Goal: Transaction & Acquisition: Book appointment/travel/reservation

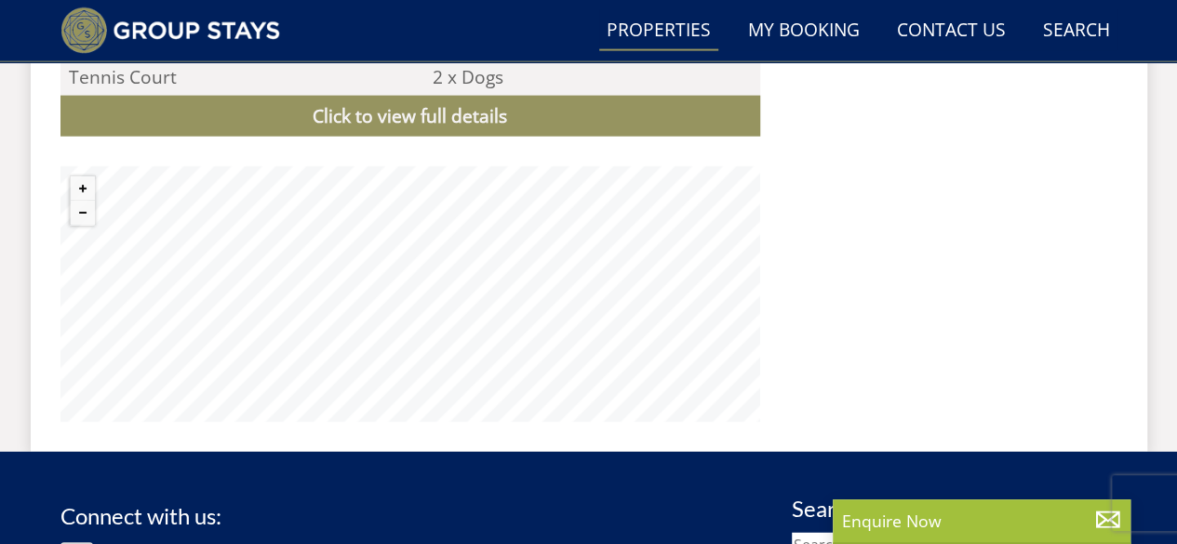
click at [677, 27] on link "Properties" at bounding box center [658, 31] width 119 height 42
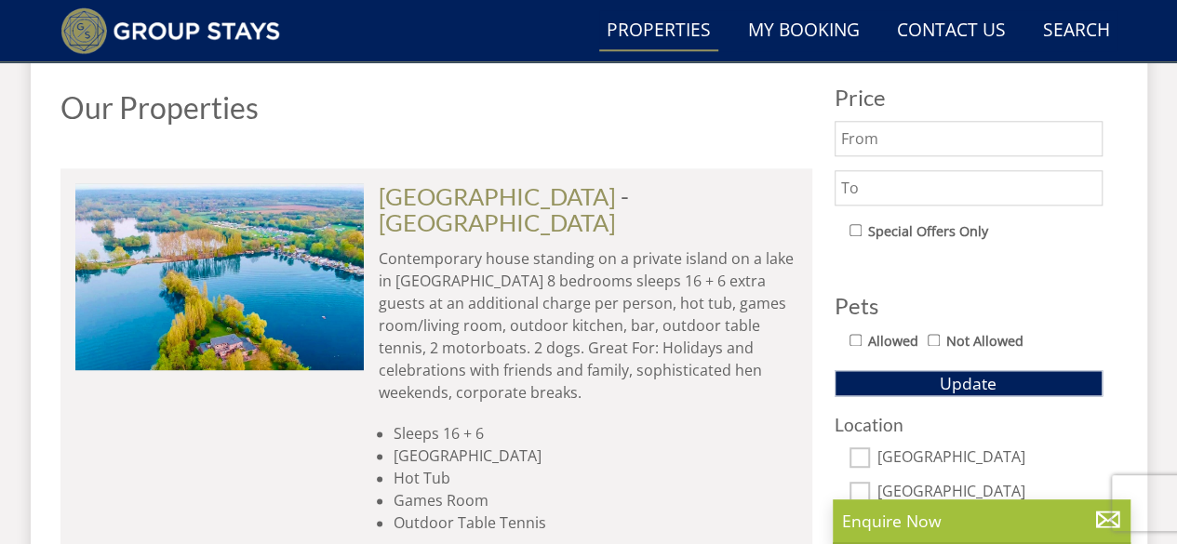
scroll to position [1053, 0]
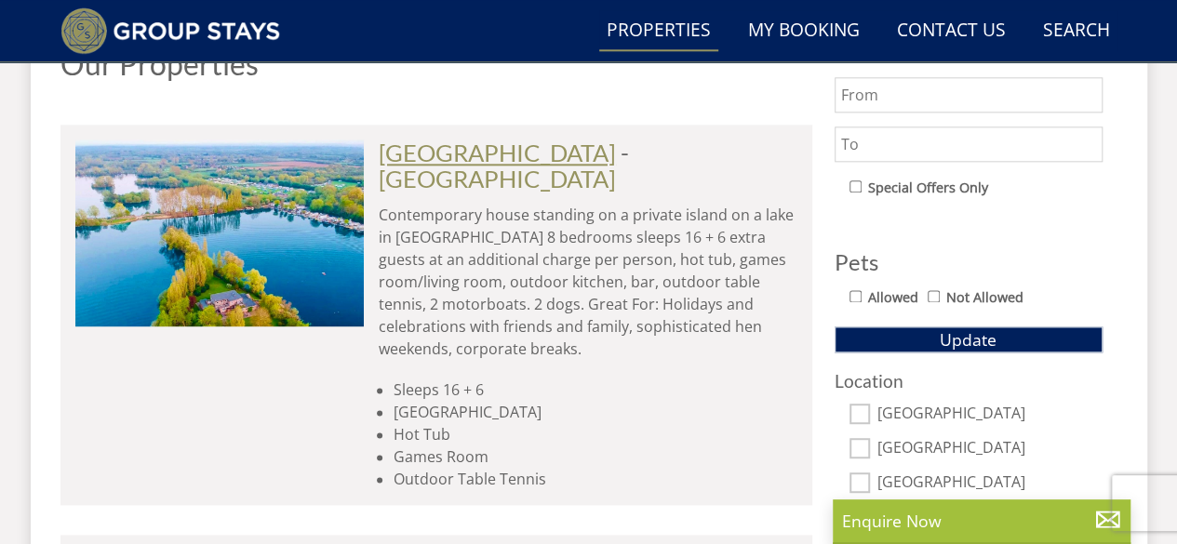
click at [494, 150] on link "[GEOGRAPHIC_DATA]" at bounding box center [497, 153] width 237 height 28
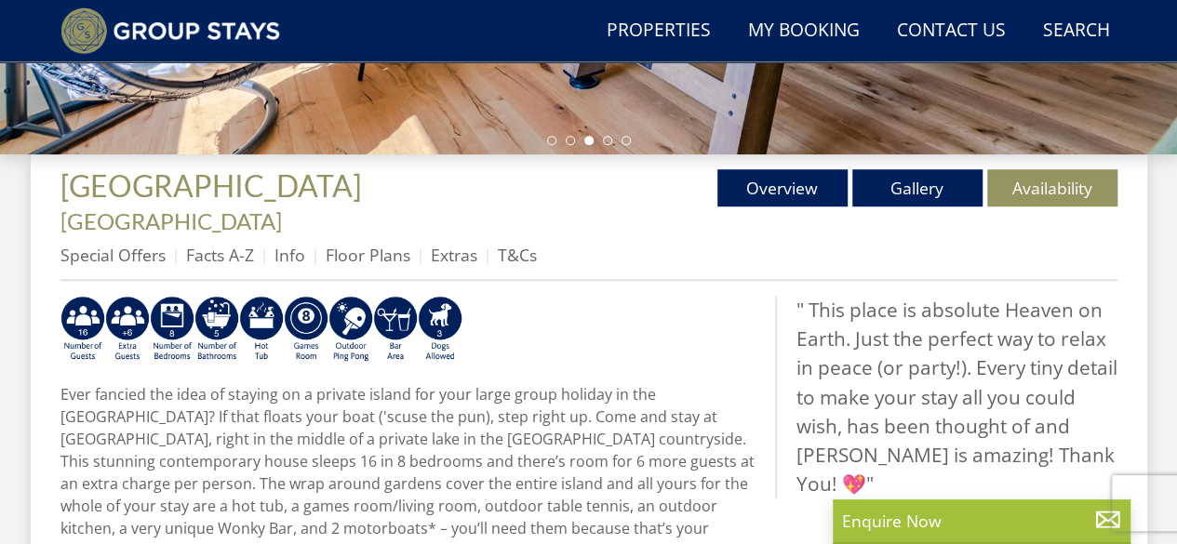
scroll to position [620, 0]
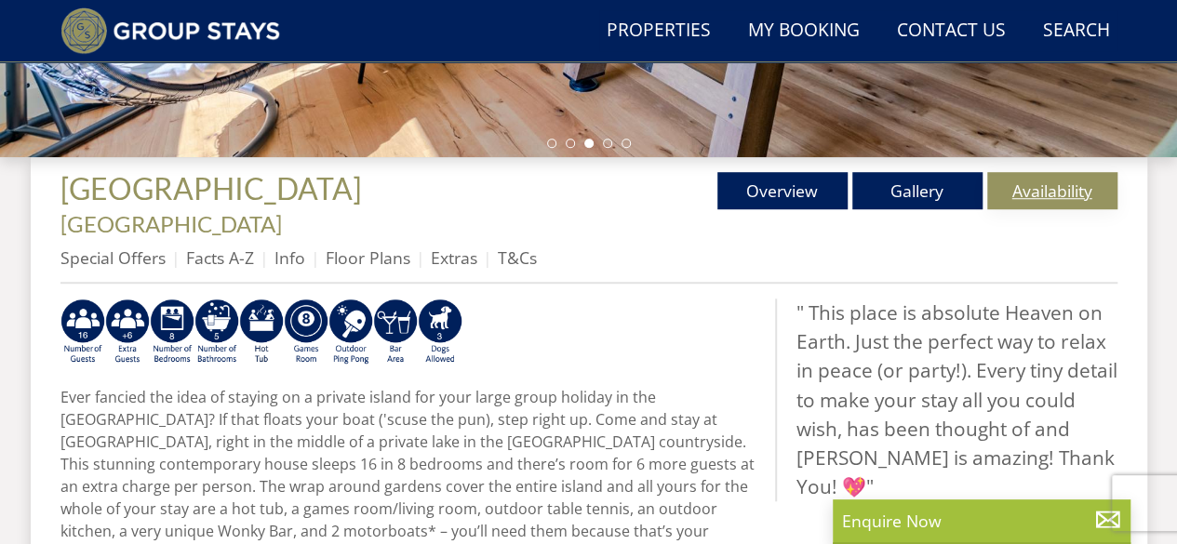
click at [1031, 194] on link "Availability" at bounding box center [1052, 190] width 130 height 37
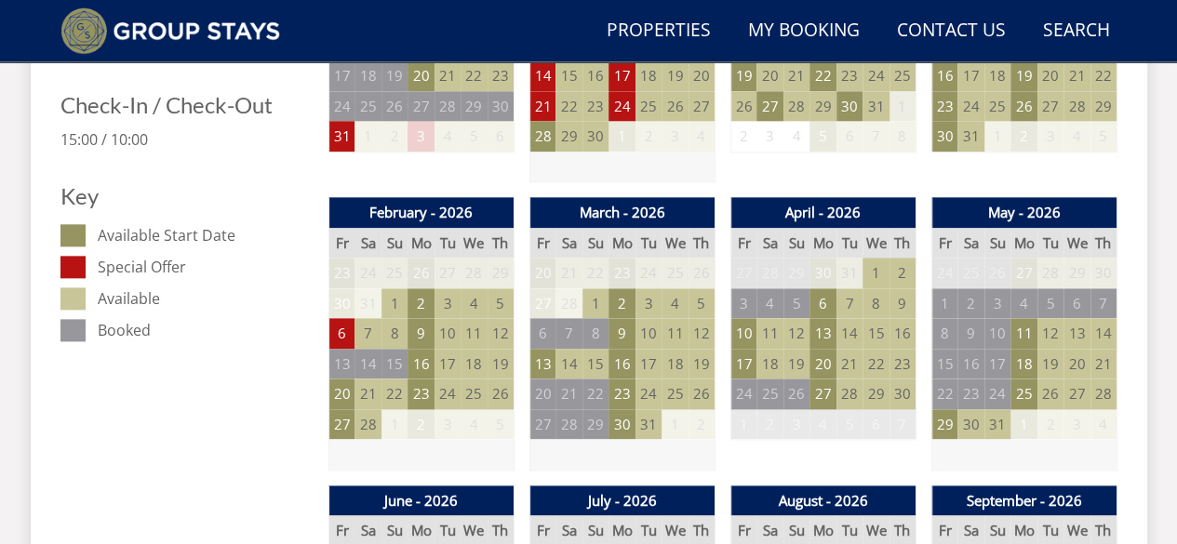
scroll to position [1024, 0]
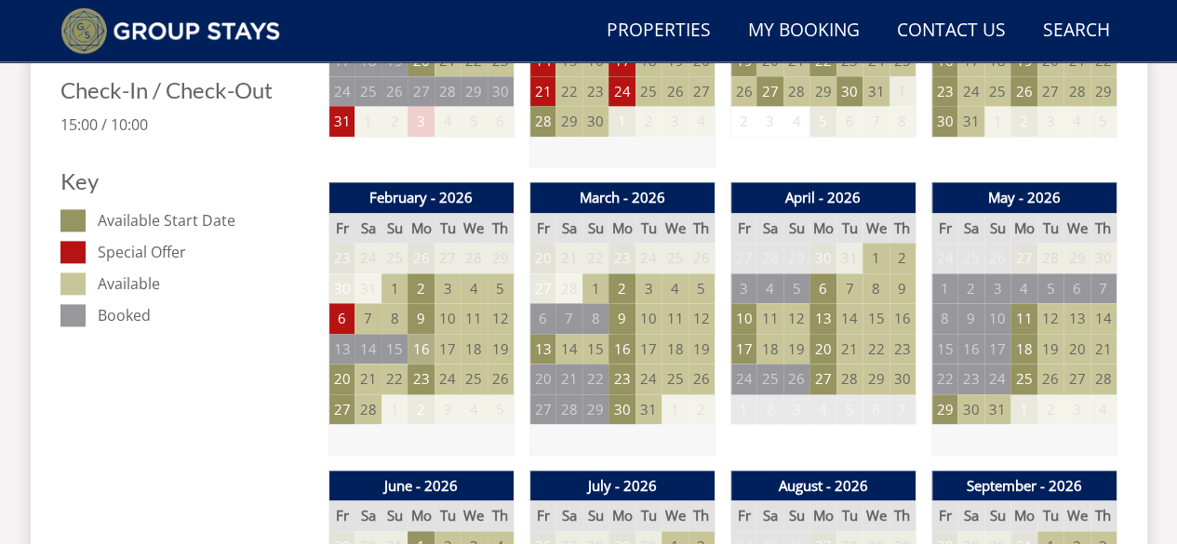
click at [422, 334] on td "16" at bounding box center [421, 349] width 26 height 31
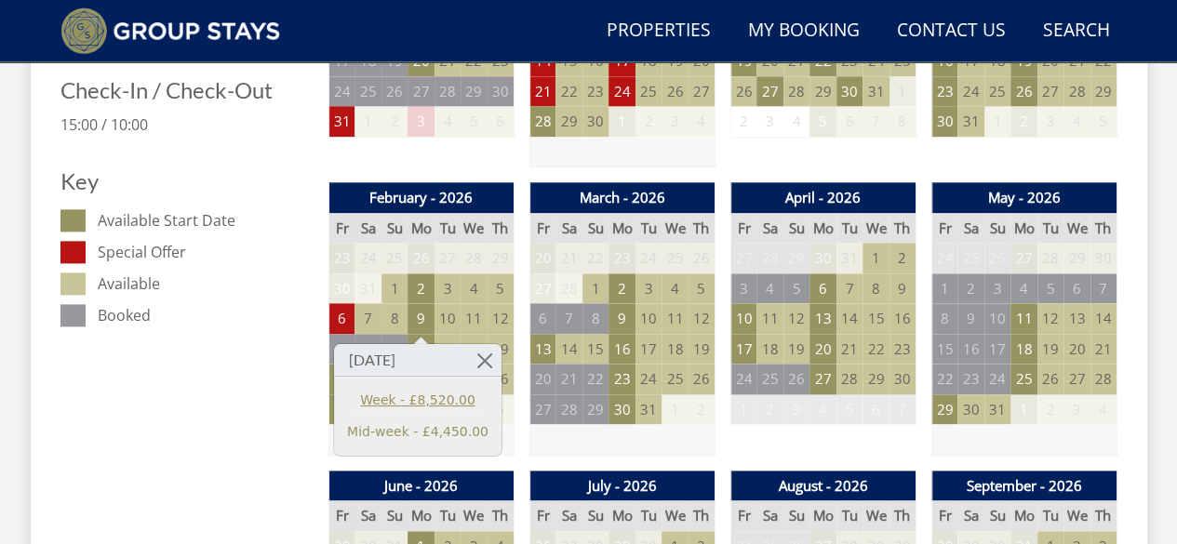
click at [449, 400] on link "Week - £8,520.00" at bounding box center [417, 400] width 141 height 20
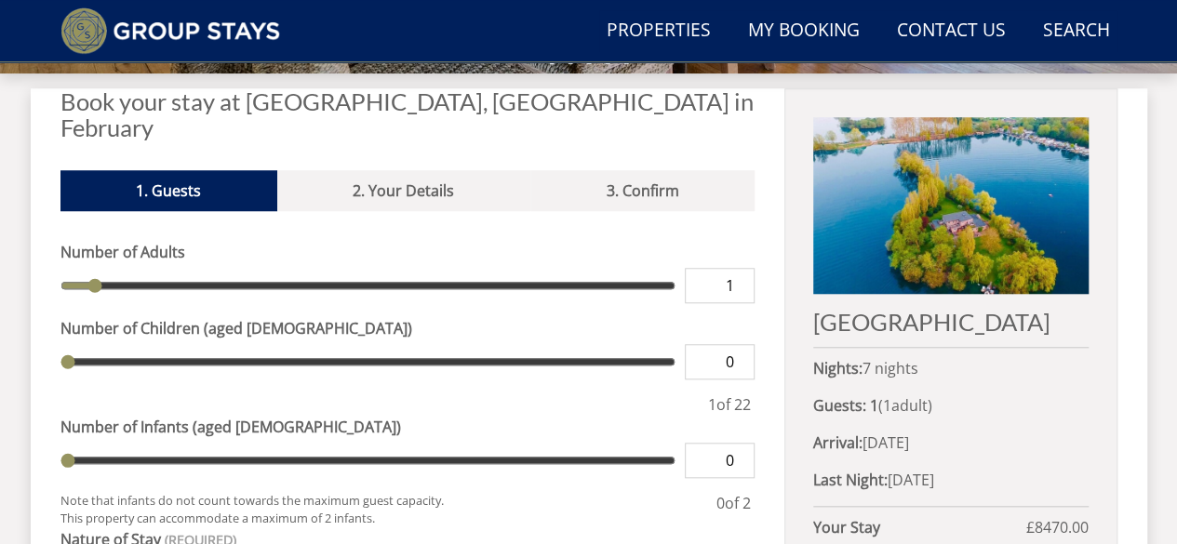
scroll to position [868, 0]
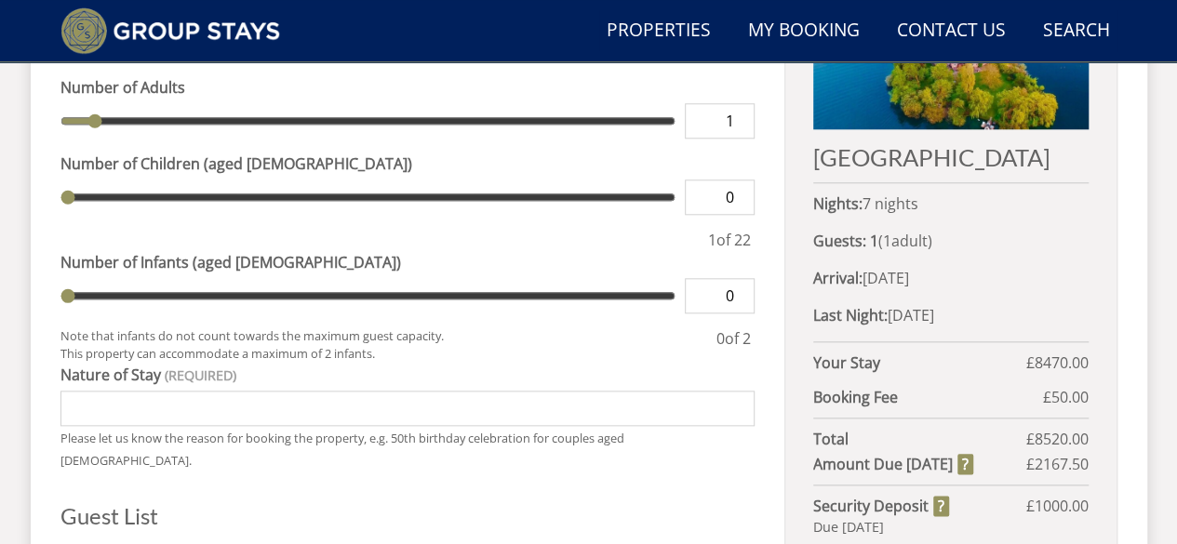
click at [922, 158] on h2 "DUCKY BIRD ISLAND" at bounding box center [950, 157] width 275 height 26
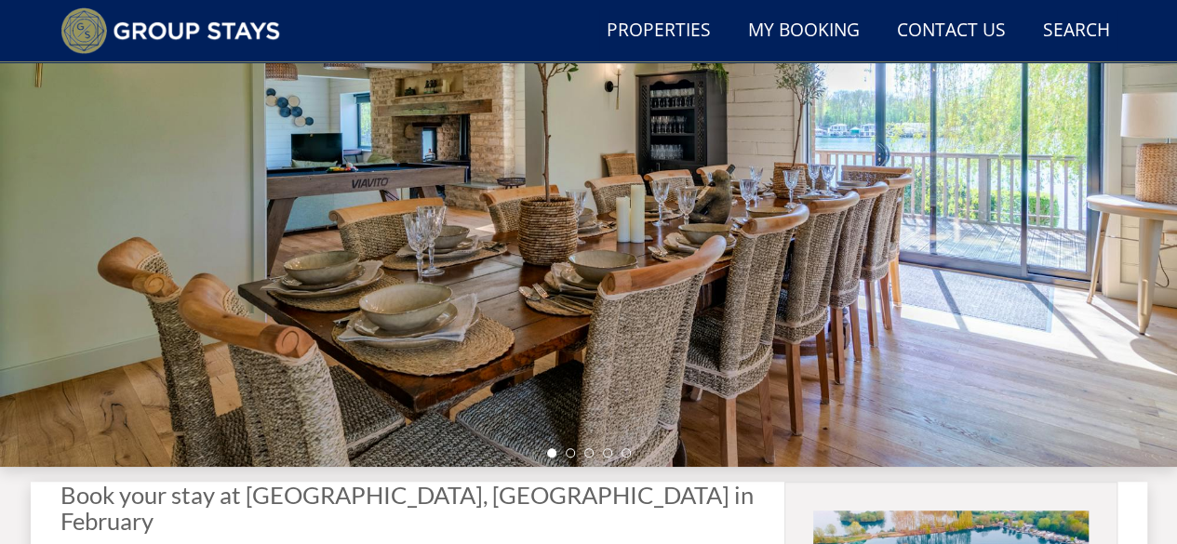
scroll to position [589, 0]
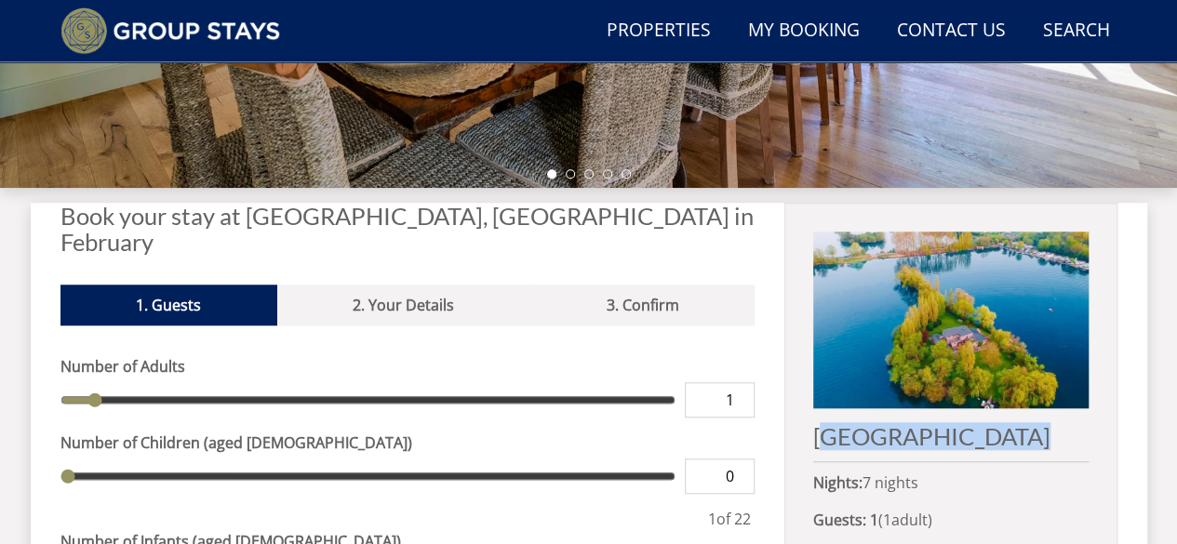
drag, startPoint x: 1059, startPoint y: 433, endPoint x: 836, endPoint y: 436, distance: 223.4
click at [836, 436] on h2 "DUCKY BIRD ISLAND" at bounding box center [950, 436] width 275 height 26
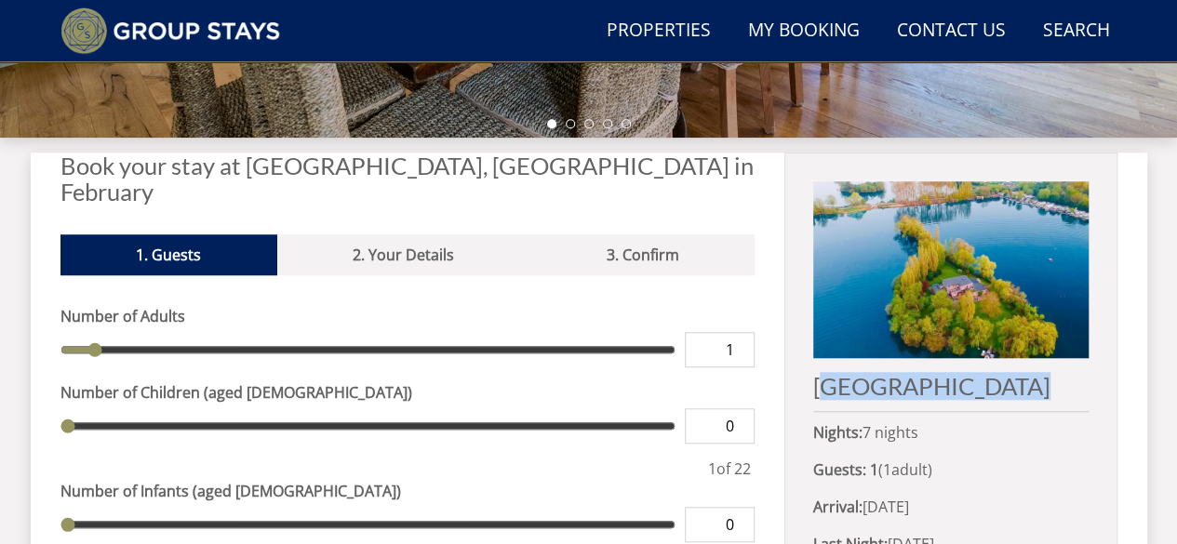
scroll to position [775, 0]
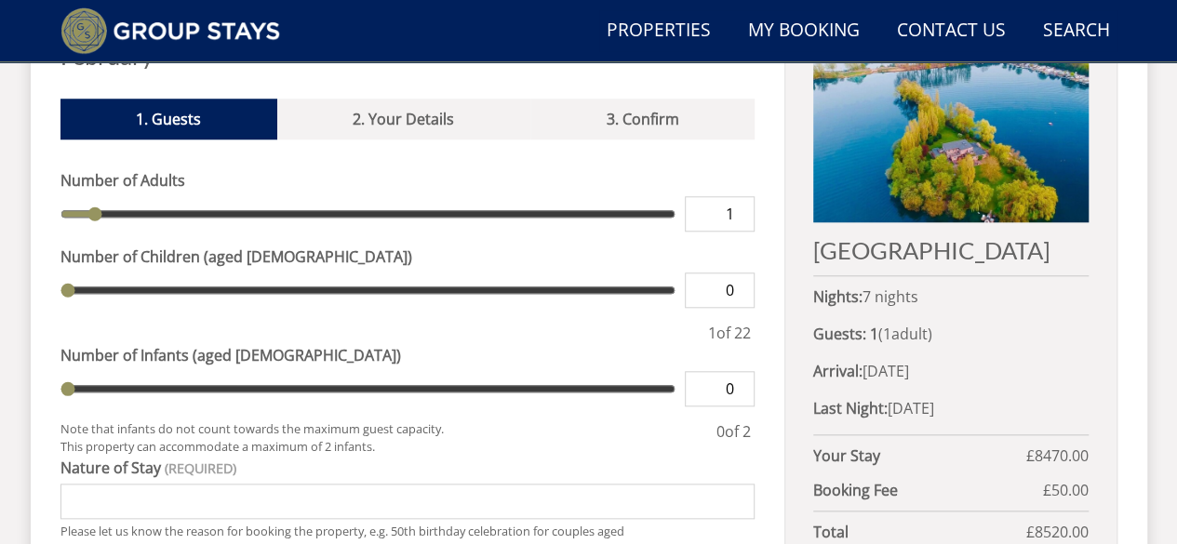
drag, startPoint x: 828, startPoint y: 263, endPoint x: 818, endPoint y: 252, distance: 15.1
click at [828, 263] on div "DUCKY BIRD ISLAND Nights: 7 nights Guests: 1 ( 1 adult s 0 child ren 0 infant s…" at bounding box center [950, 342] width 332 height 650
drag, startPoint x: 816, startPoint y: 250, endPoint x: 1055, endPoint y: 253, distance: 239.2
click at [1055, 253] on h2 "DUCKY BIRD ISLAND" at bounding box center [950, 250] width 275 height 26
copy h2 "DUCKY BIRD ISLAND"
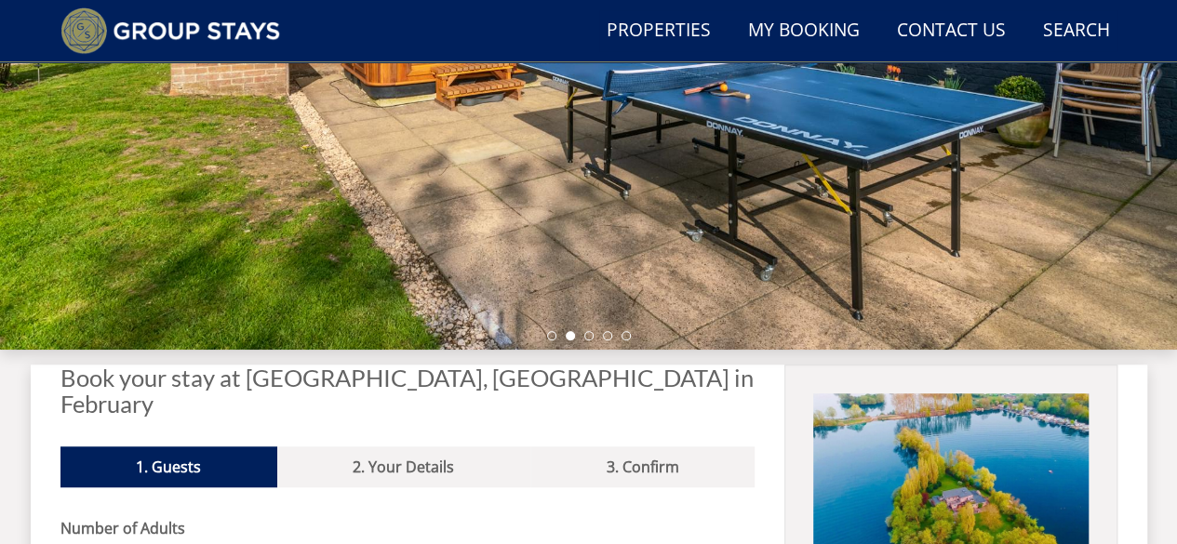
scroll to position [403, 0]
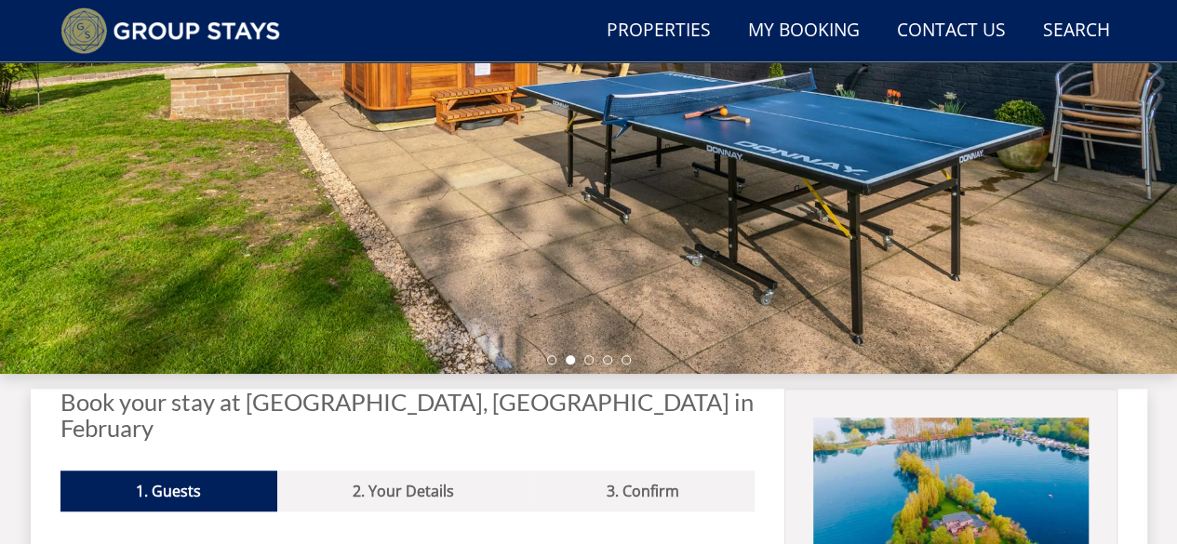
click at [422, 403] on h2 "Book your stay at DUCKY BIRD ISLAND, Oxfordshire in February" at bounding box center [407, 415] width 695 height 52
drag, startPoint x: 476, startPoint y: 399, endPoint x: 242, endPoint y: 401, distance: 234.5
click at [242, 401] on h2 "Book your stay at DUCKY BIRD ISLAND, Oxfordshire in February" at bounding box center [407, 415] width 695 height 52
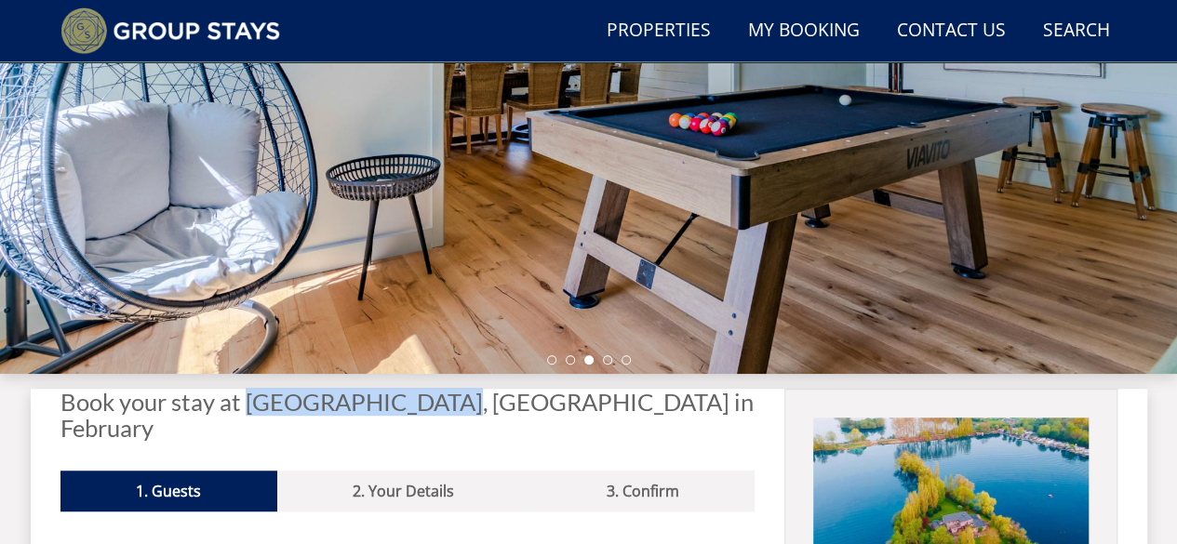
copy h2 "DUCKY BIRD ISLAND"
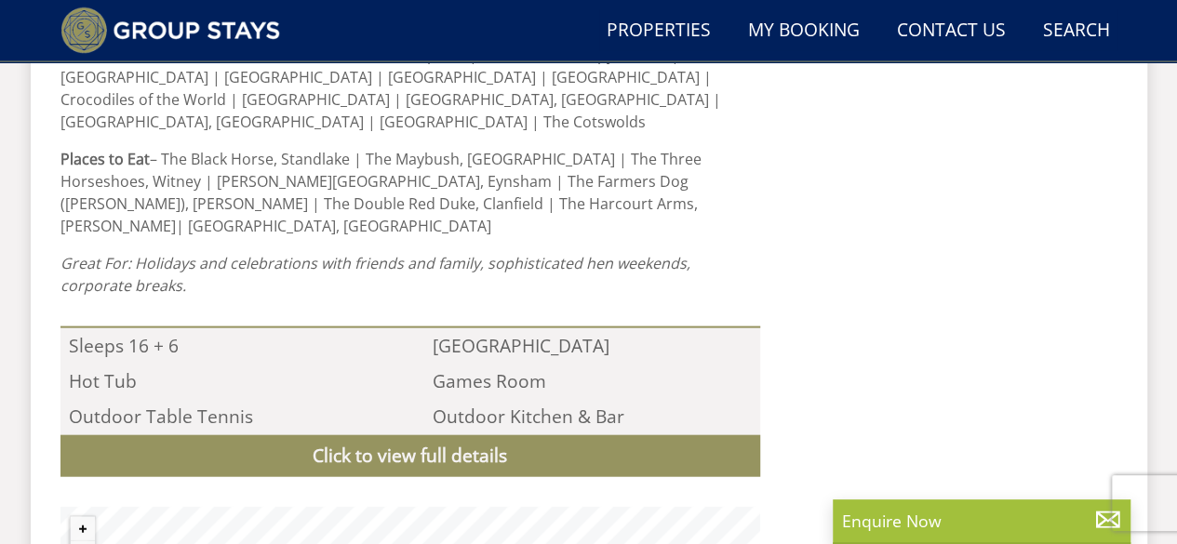
scroll to position [2096, 0]
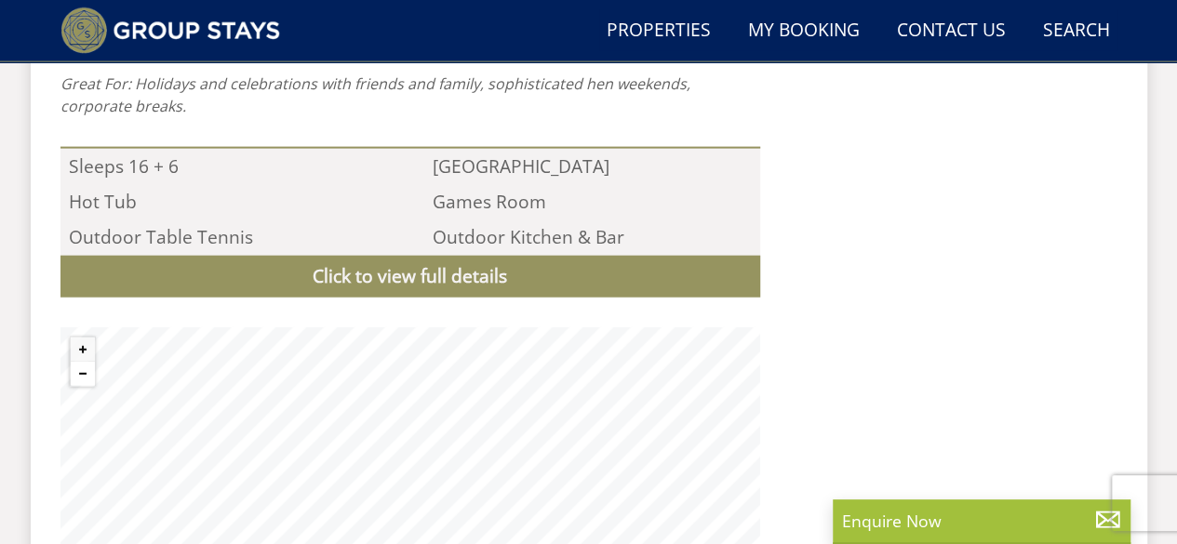
click at [73, 362] on button "Zoom out" at bounding box center [83, 374] width 24 height 24
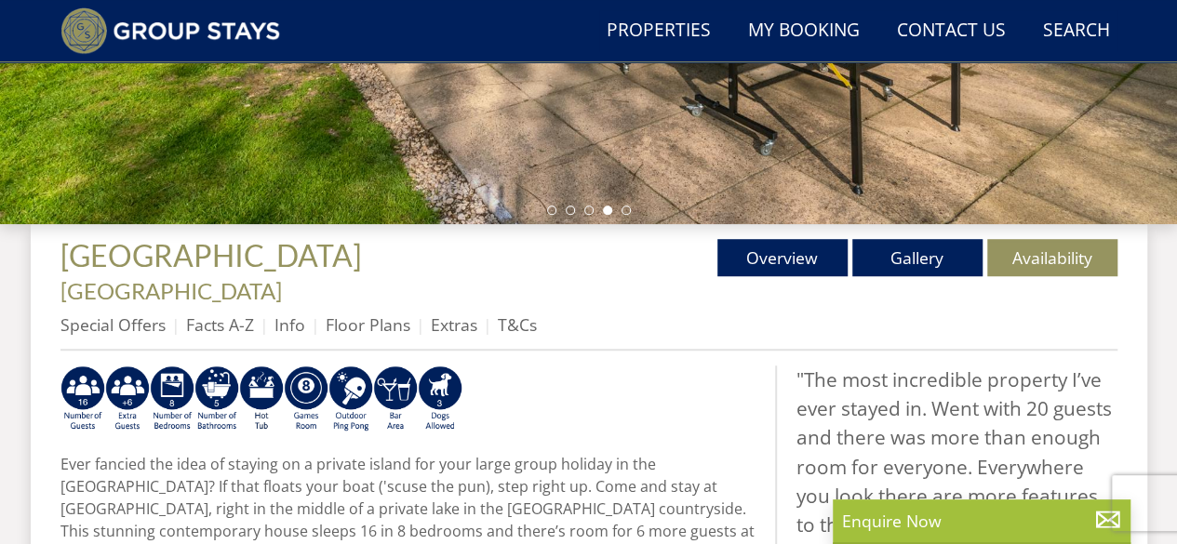
scroll to position [542, 0]
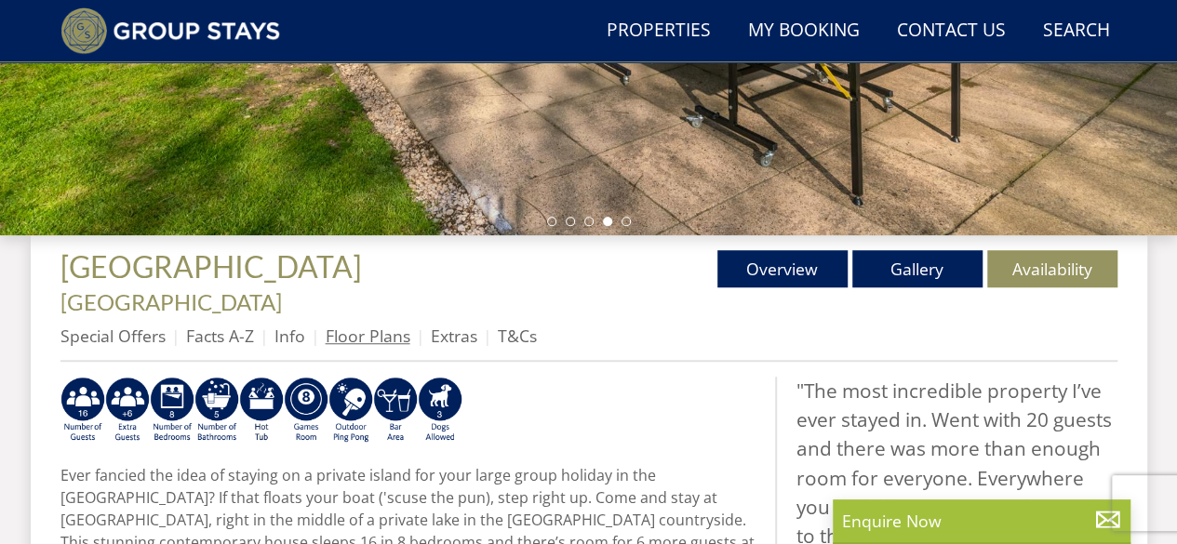
click at [360, 325] on link "Floor Plans" at bounding box center [368, 336] width 85 height 22
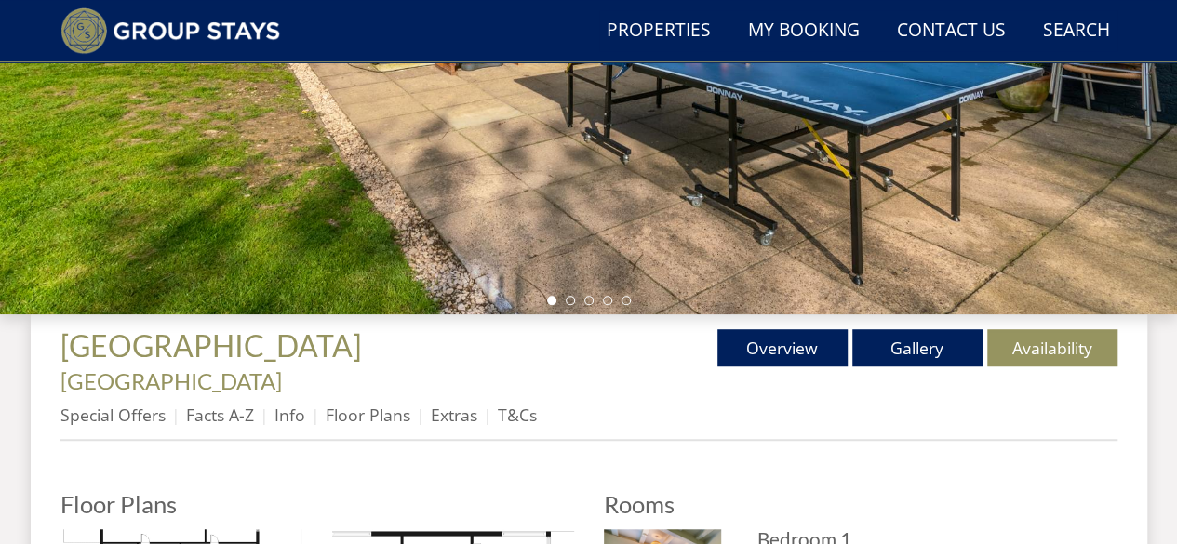
scroll to position [558, 0]
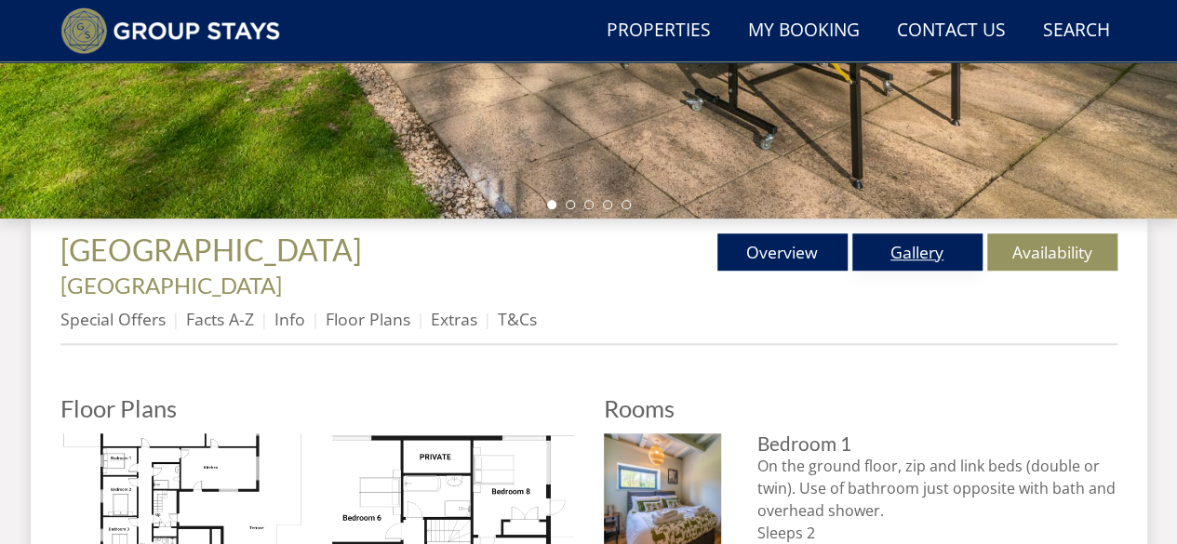
click at [919, 247] on link "Gallery" at bounding box center [917, 252] width 130 height 37
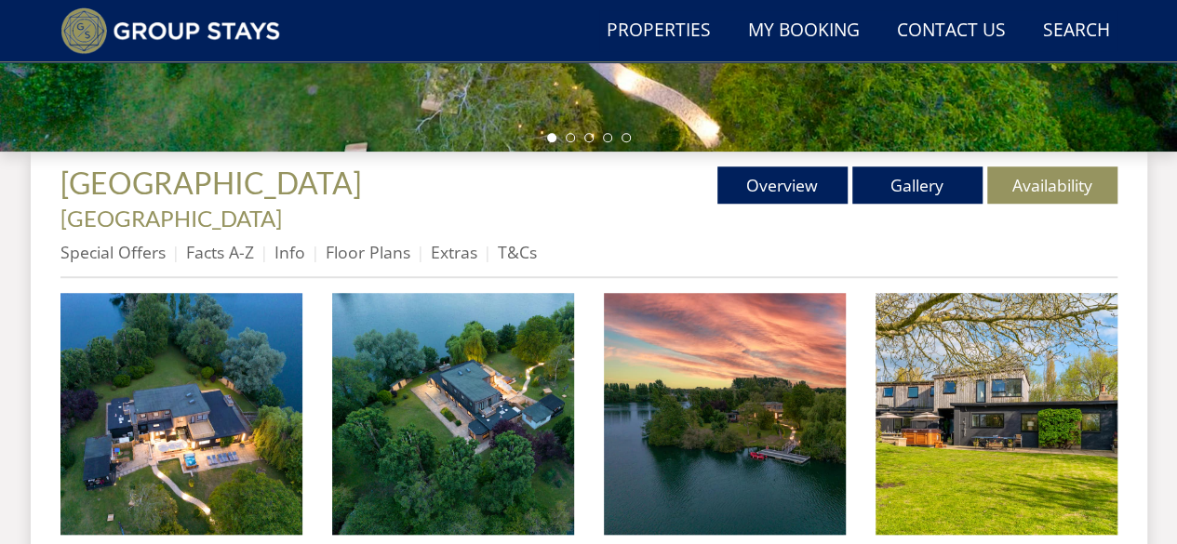
scroll to position [651, 0]
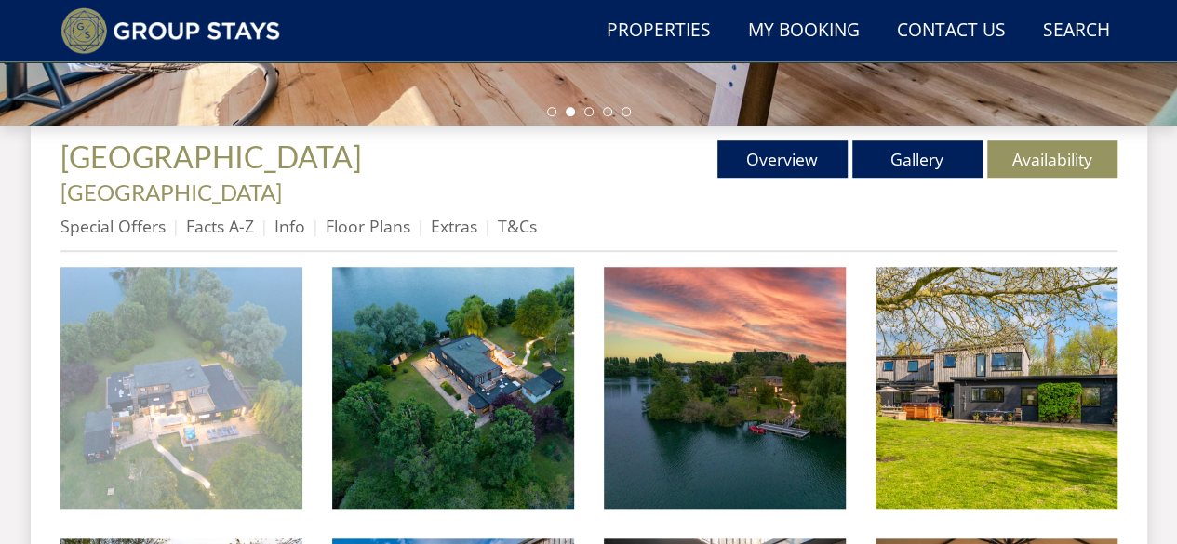
click at [210, 309] on img at bounding box center [181, 388] width 242 height 242
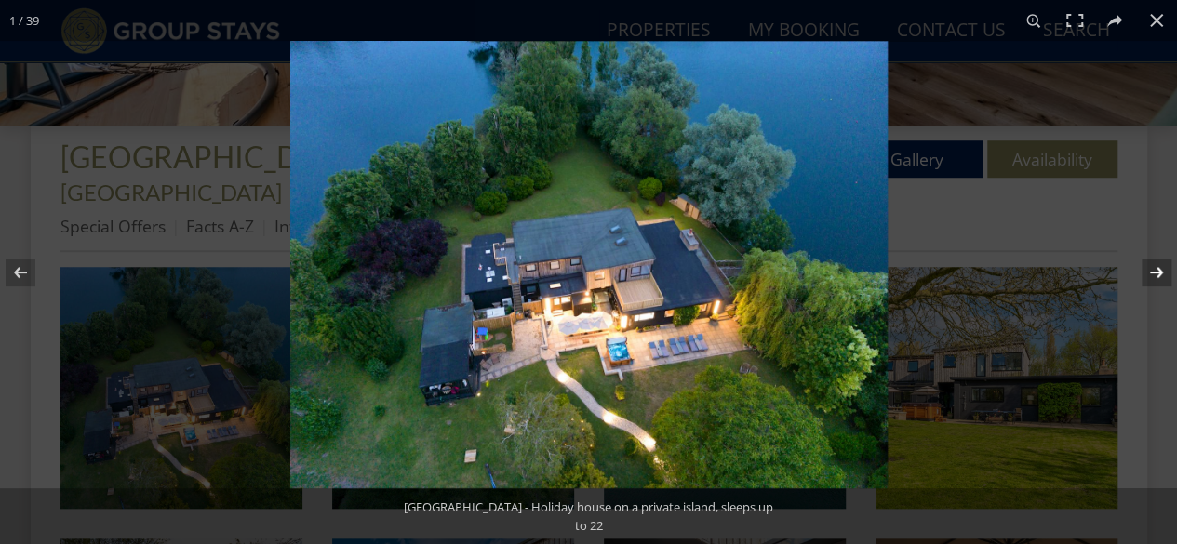
click at [1141, 271] on button at bounding box center [1144, 272] width 65 height 93
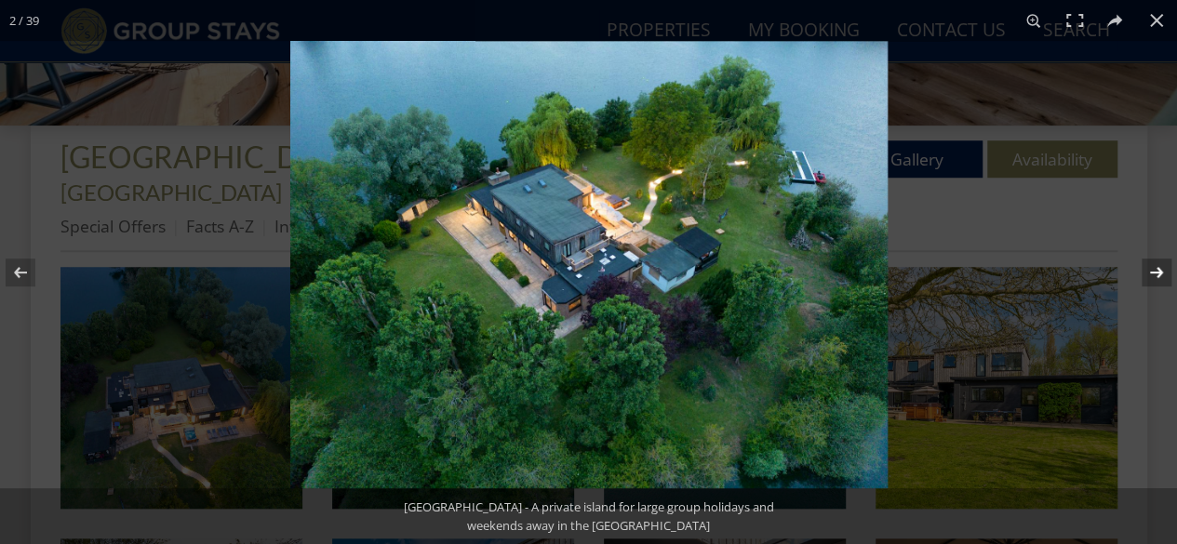
click at [1141, 271] on button at bounding box center [1144, 272] width 65 height 93
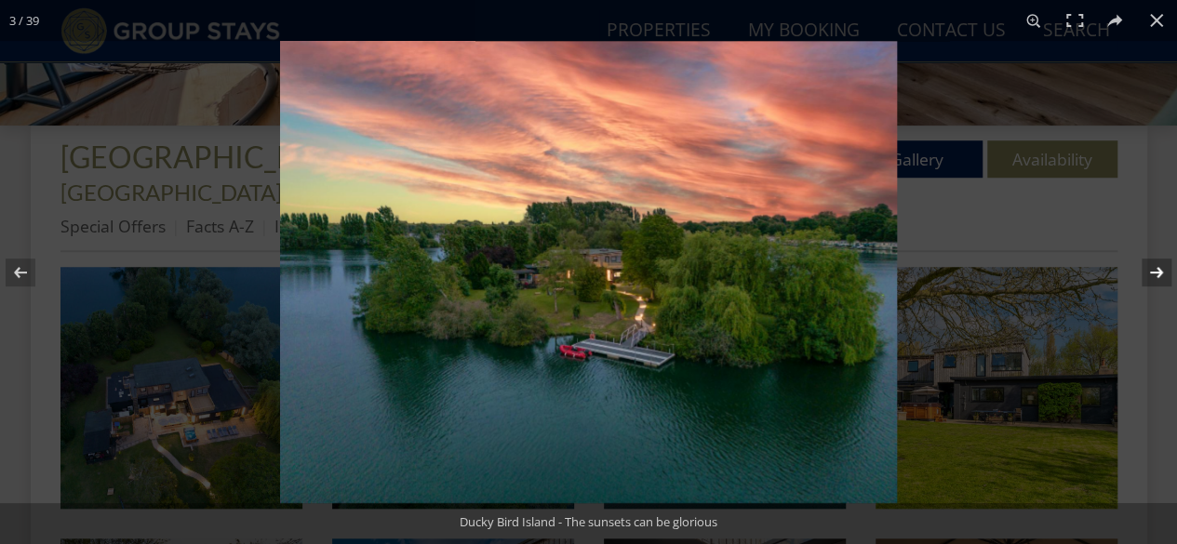
click at [1141, 271] on button at bounding box center [1144, 272] width 65 height 93
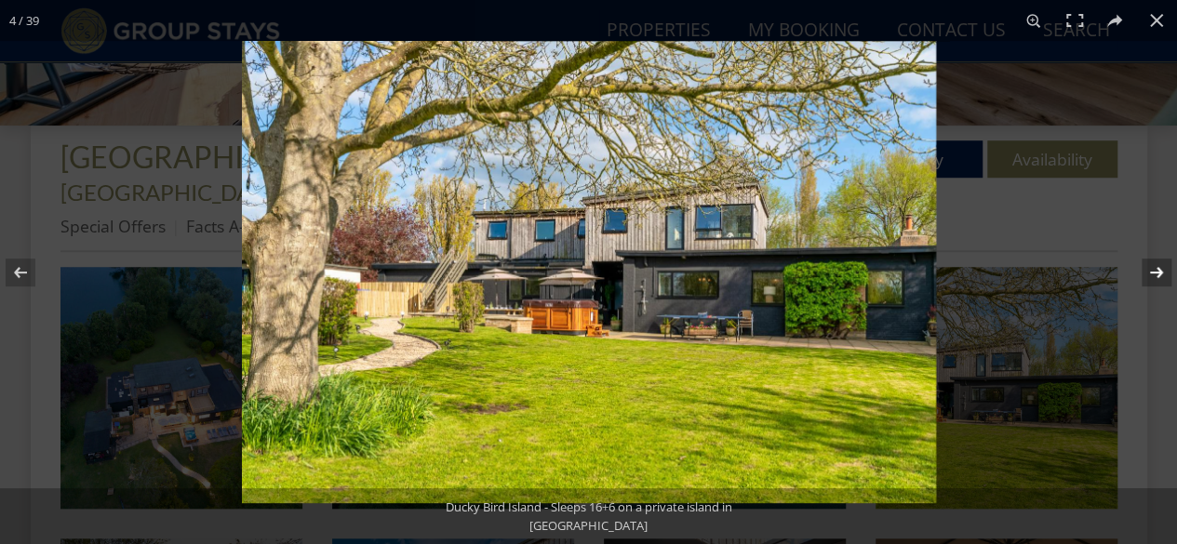
click at [1141, 271] on button at bounding box center [1144, 272] width 65 height 93
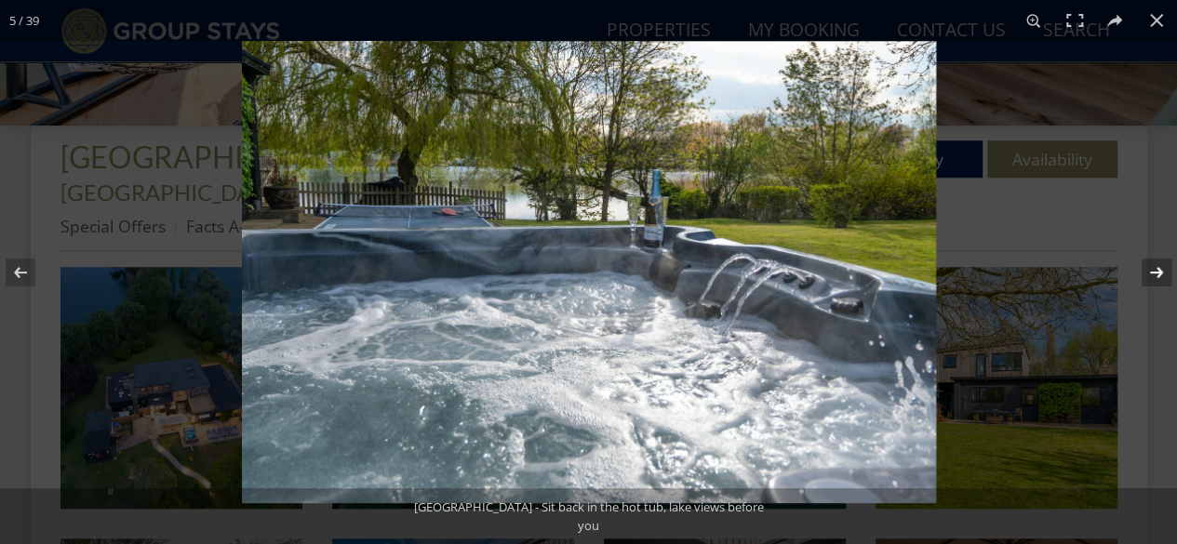
click at [1141, 271] on button at bounding box center [1144, 272] width 65 height 93
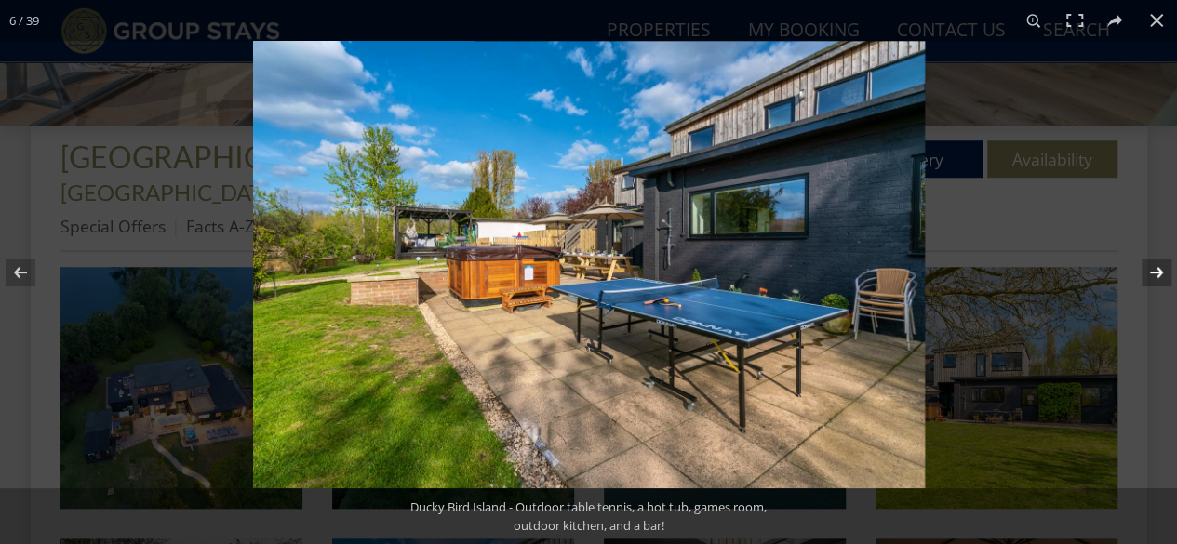
click at [1141, 271] on button at bounding box center [1144, 272] width 65 height 93
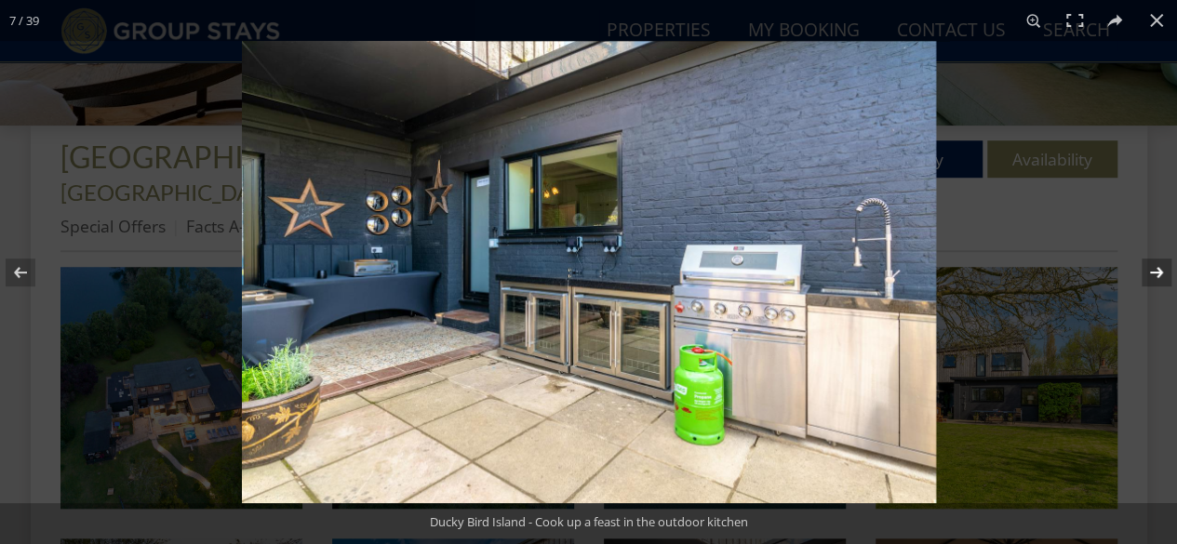
click at [1141, 271] on button at bounding box center [1144, 272] width 65 height 93
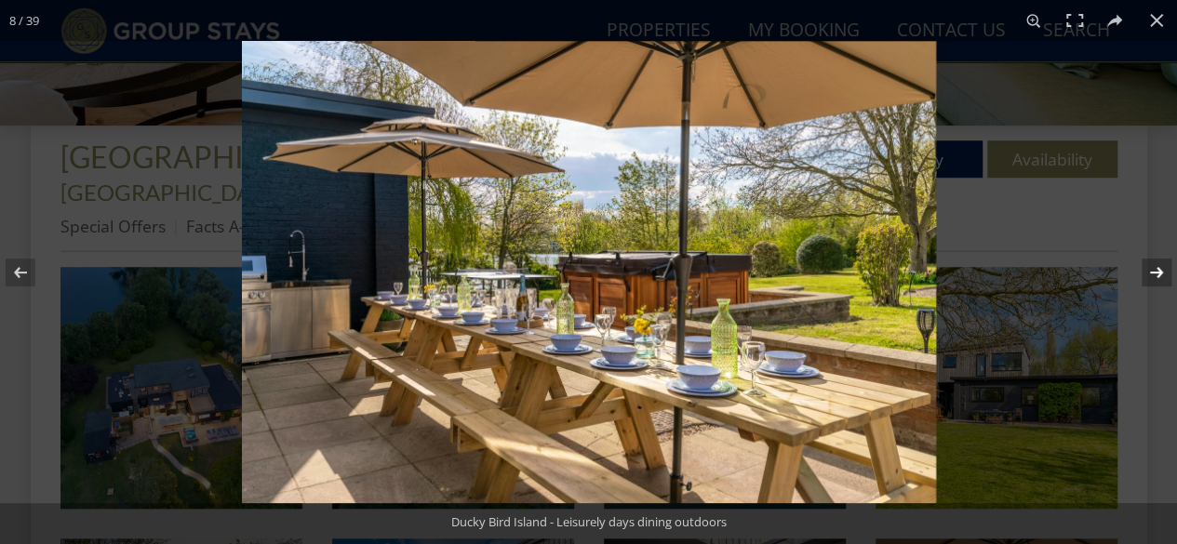
click at [1141, 271] on button at bounding box center [1144, 272] width 65 height 93
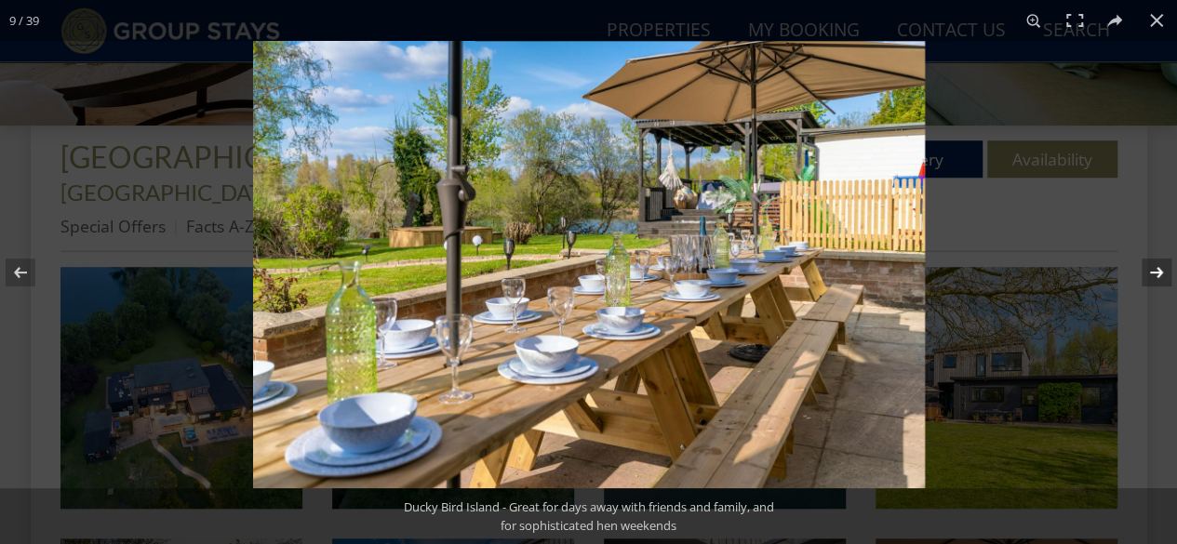
click at [1141, 271] on button at bounding box center [1144, 272] width 65 height 93
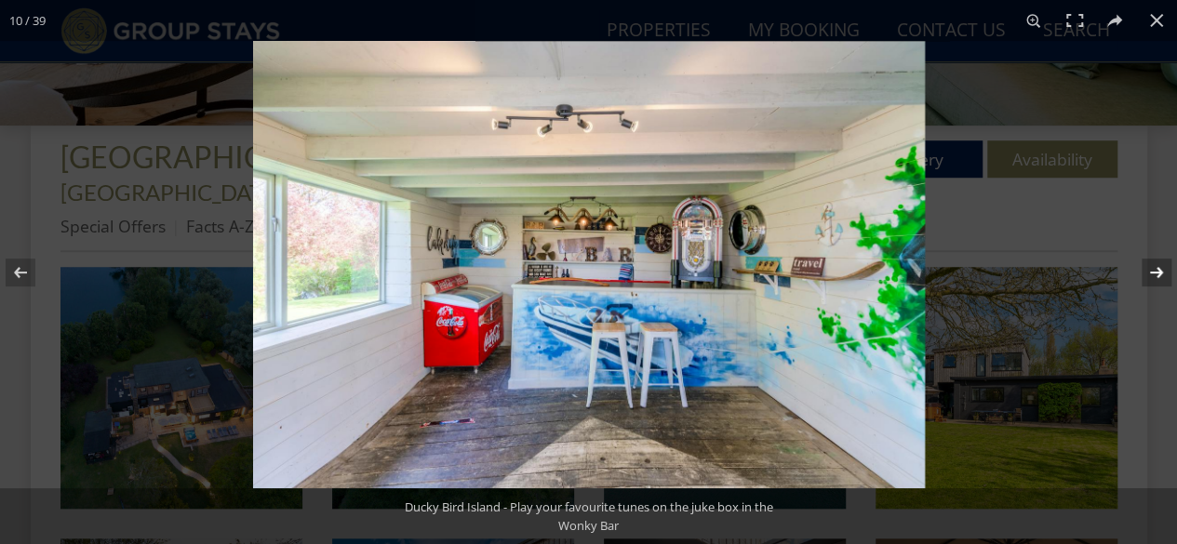
click at [1141, 271] on button at bounding box center [1144, 272] width 65 height 93
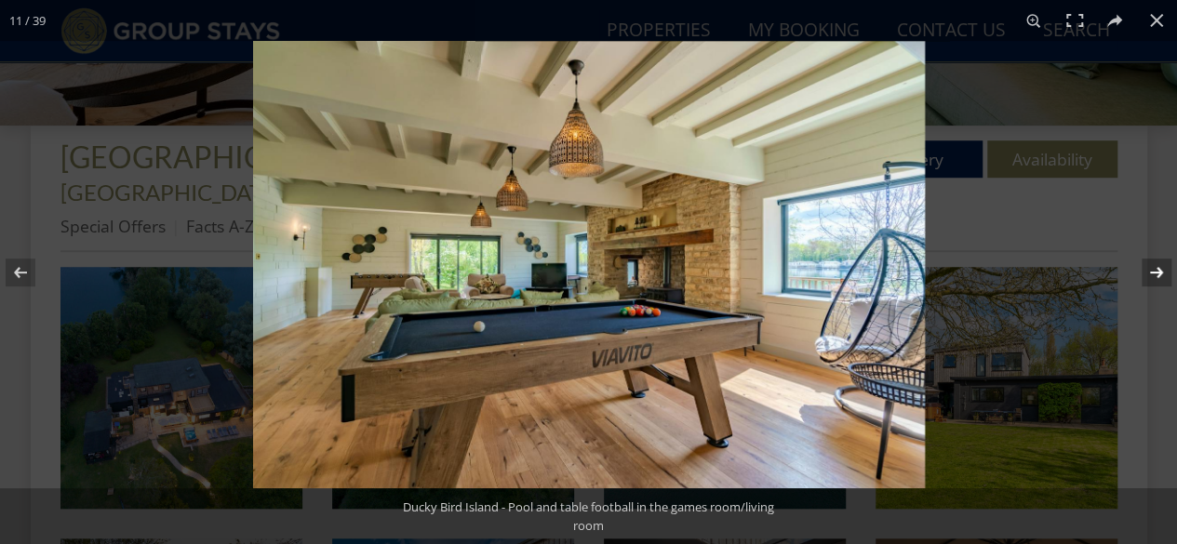
click at [1141, 271] on button at bounding box center [1144, 272] width 65 height 93
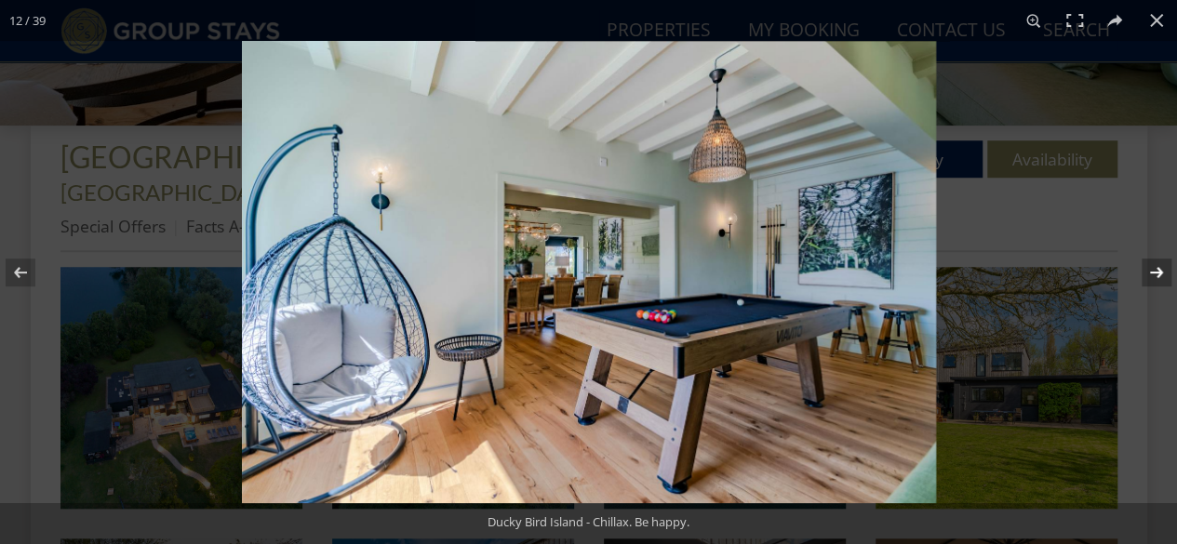
click at [1141, 271] on button at bounding box center [1144, 272] width 65 height 93
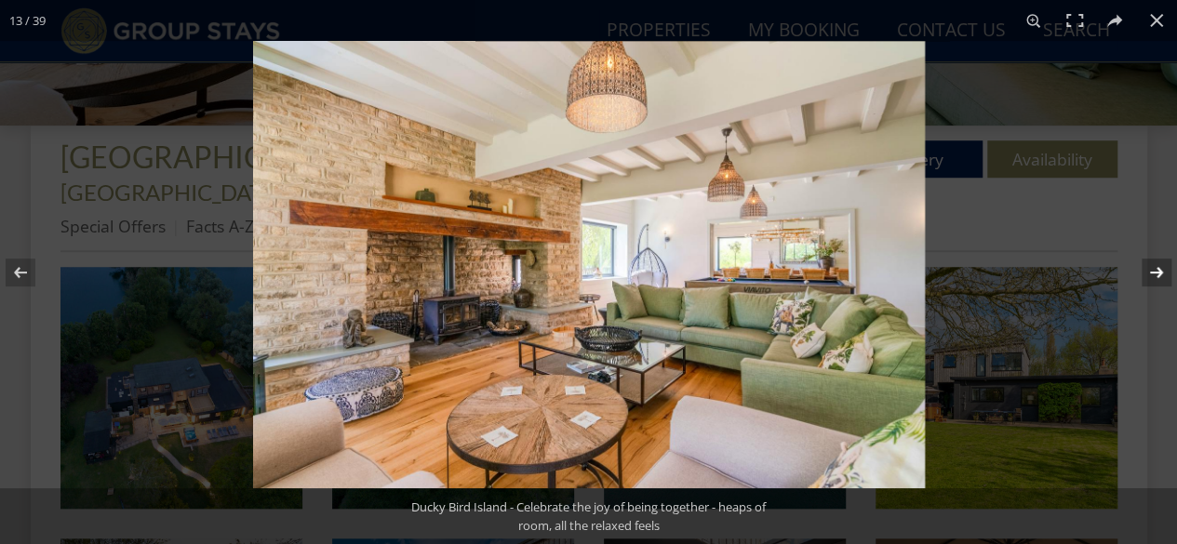
click at [1141, 271] on button at bounding box center [1144, 272] width 65 height 93
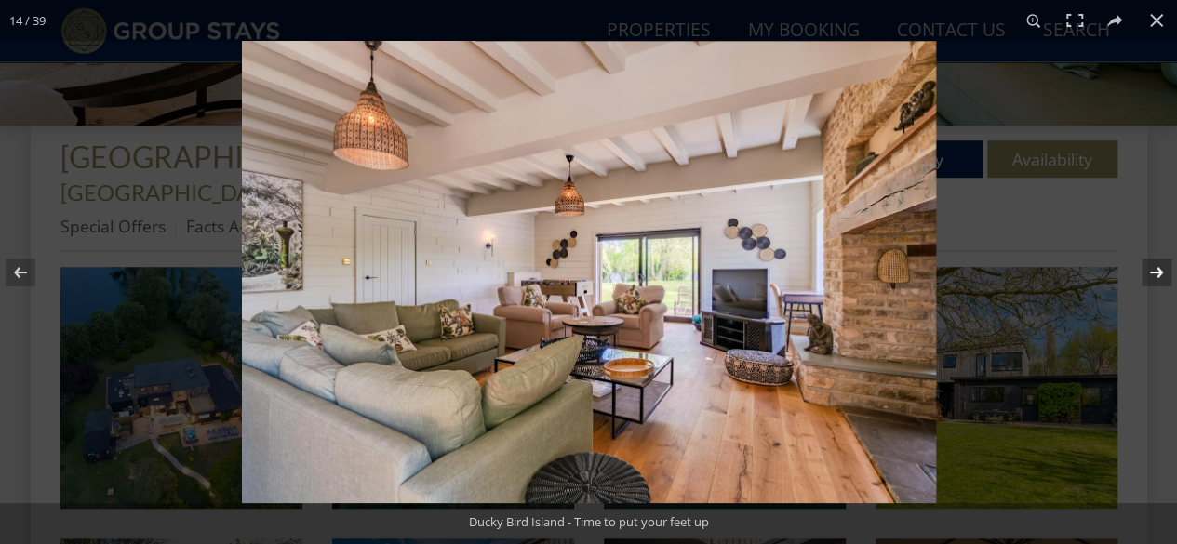
click at [1141, 271] on button at bounding box center [1144, 272] width 65 height 93
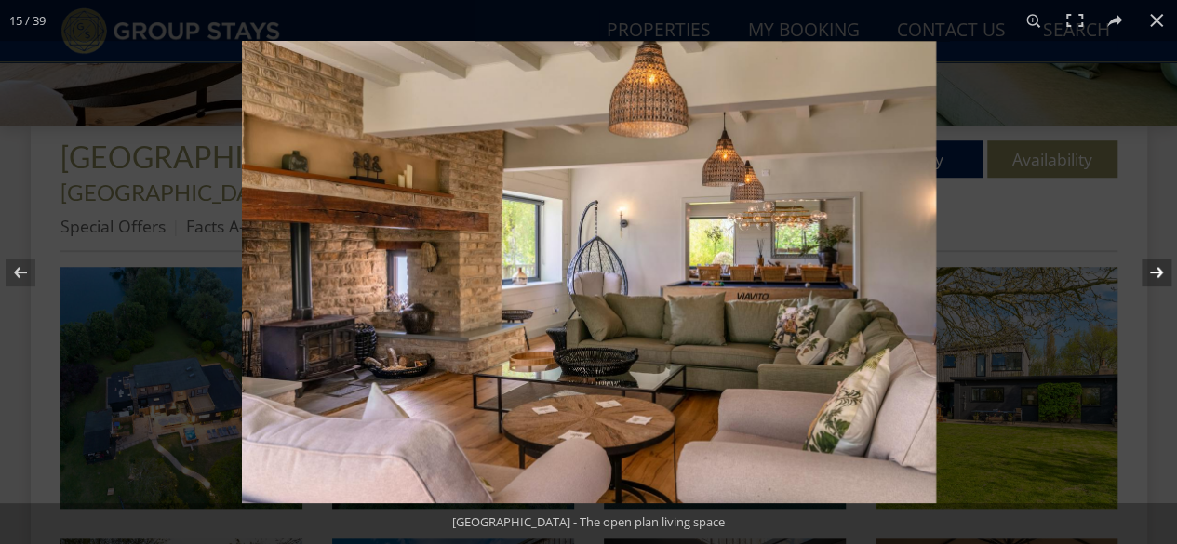
click at [1141, 271] on button at bounding box center [1144, 272] width 65 height 93
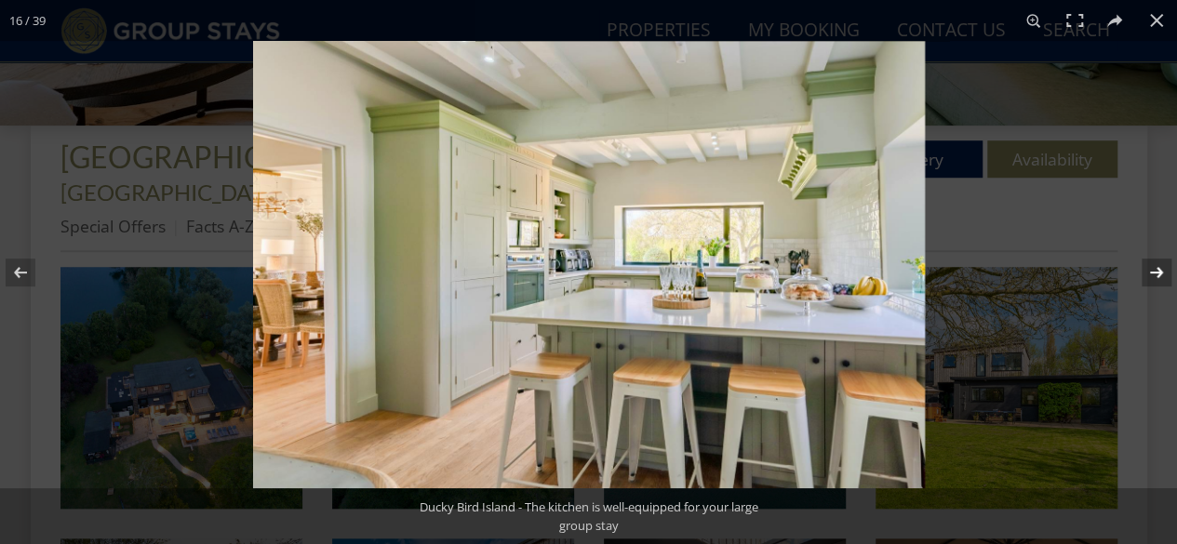
click at [1141, 271] on button at bounding box center [1144, 272] width 65 height 93
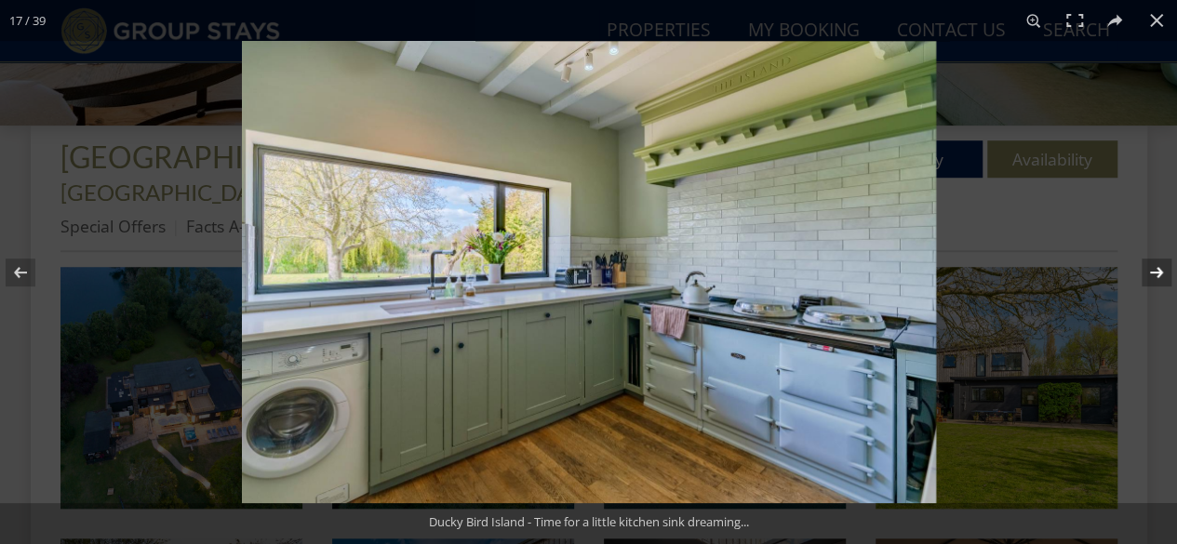
click at [1141, 271] on button at bounding box center [1144, 272] width 65 height 93
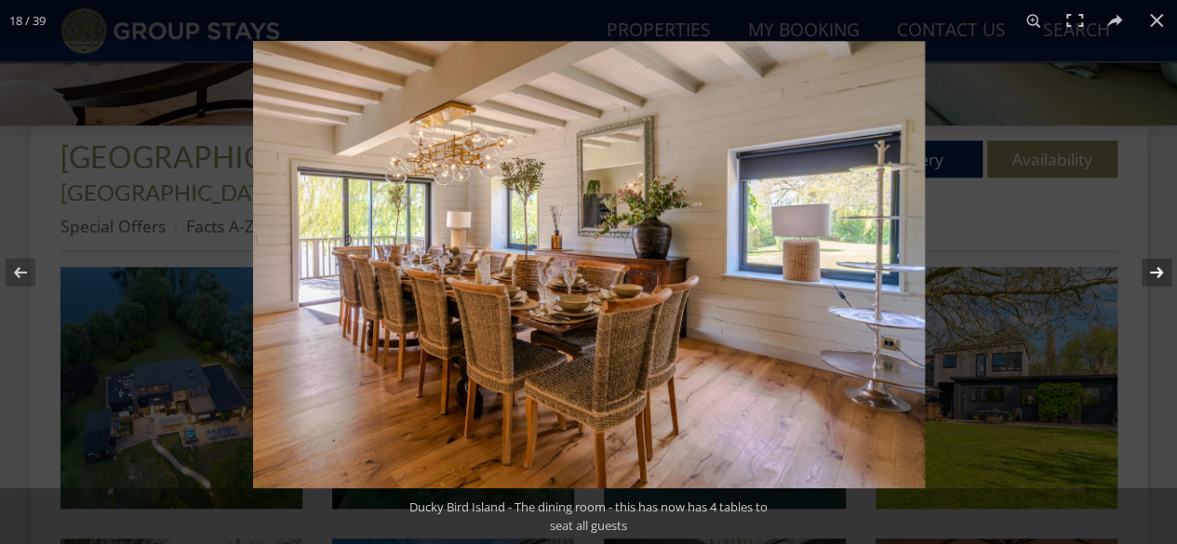
click at [1141, 271] on button at bounding box center [1144, 272] width 65 height 93
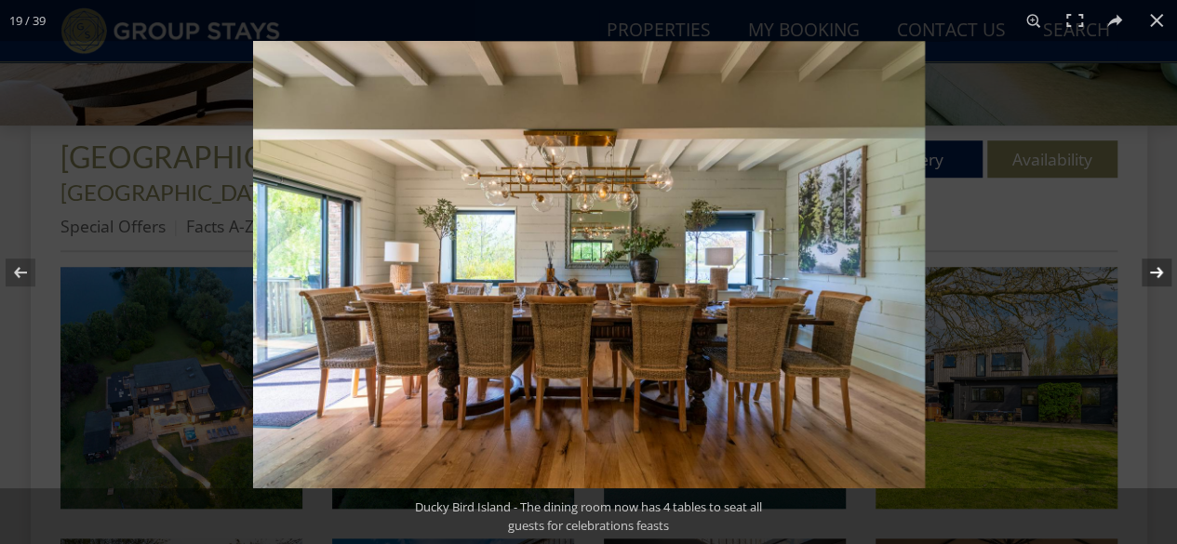
click at [1141, 271] on button at bounding box center [1144, 272] width 65 height 93
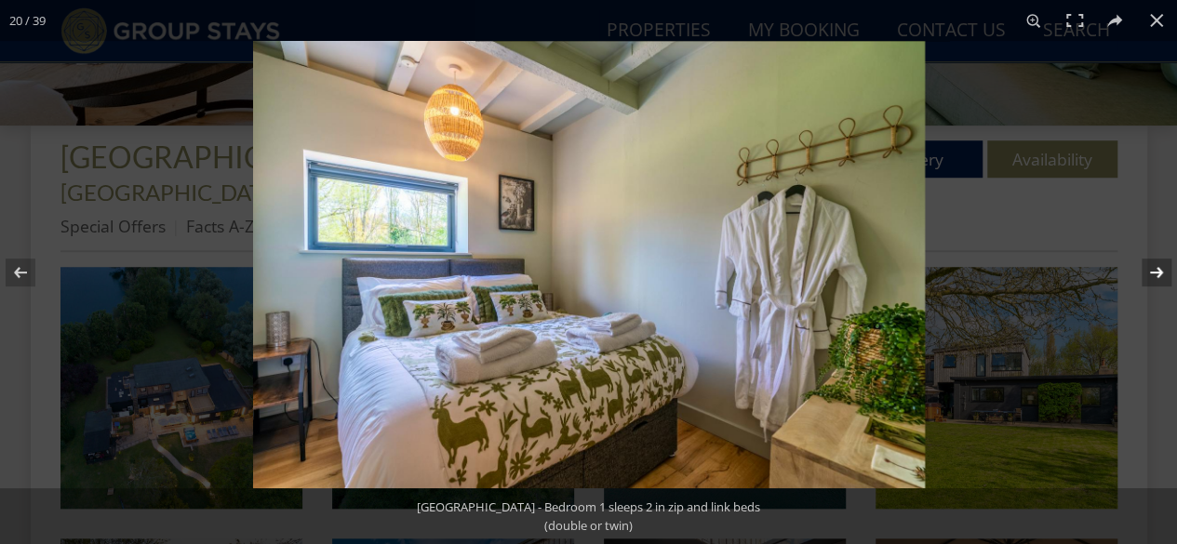
click at [1141, 271] on button at bounding box center [1144, 272] width 65 height 93
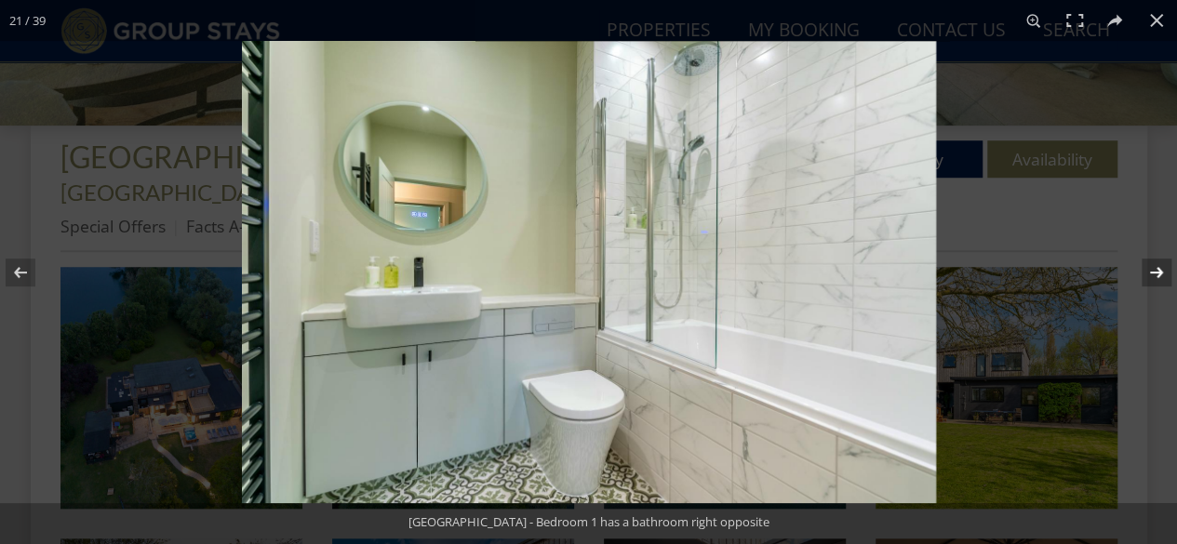
click at [1141, 271] on button at bounding box center [1144, 272] width 65 height 93
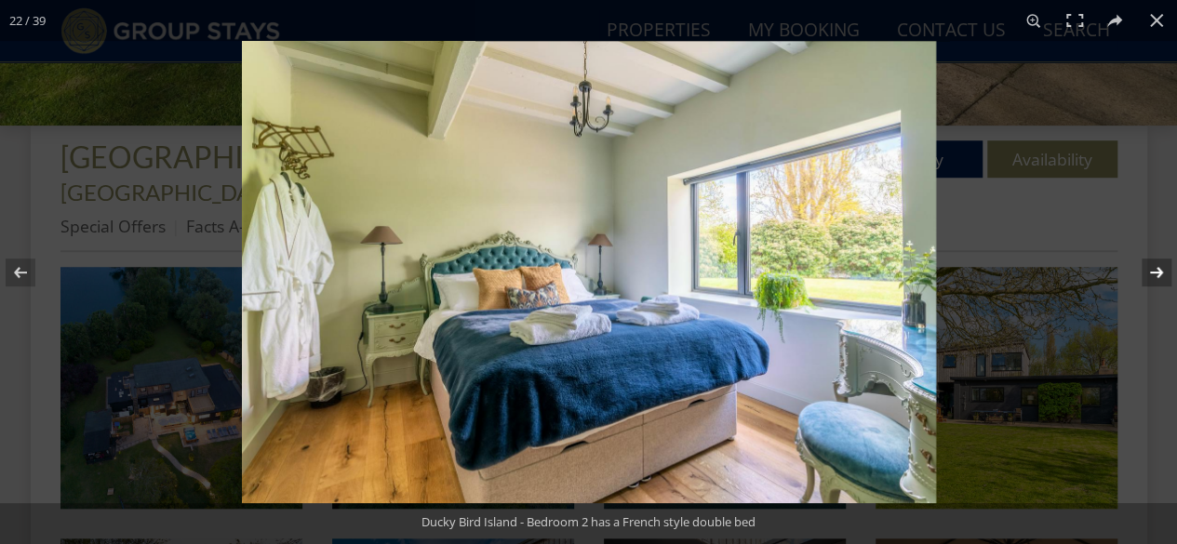
click at [1141, 271] on button at bounding box center [1144, 272] width 65 height 93
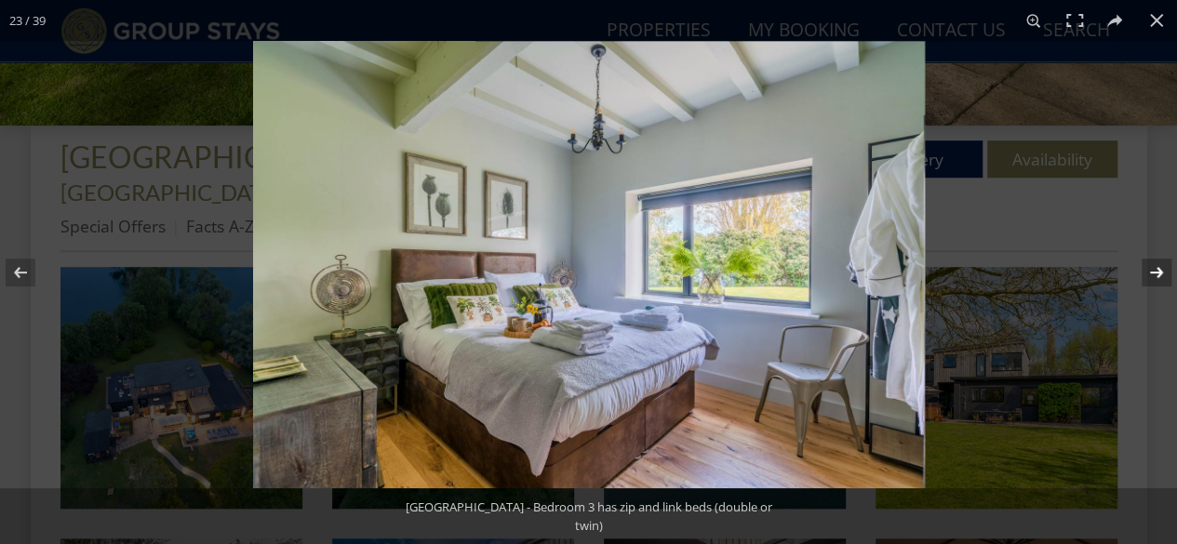
click at [1141, 271] on button at bounding box center [1144, 272] width 65 height 93
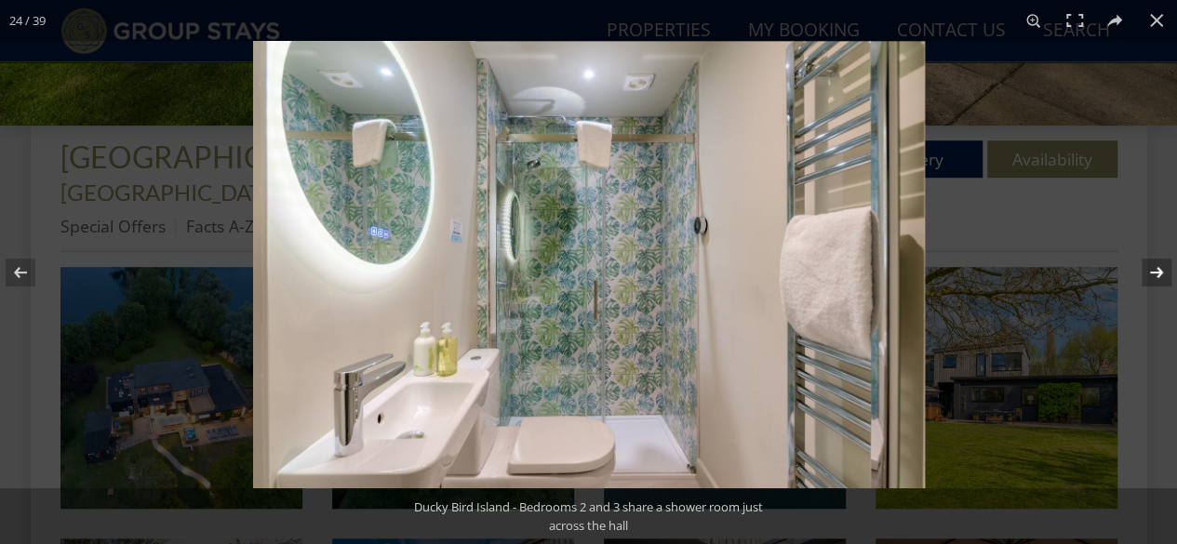
click at [1141, 271] on button at bounding box center [1144, 272] width 65 height 93
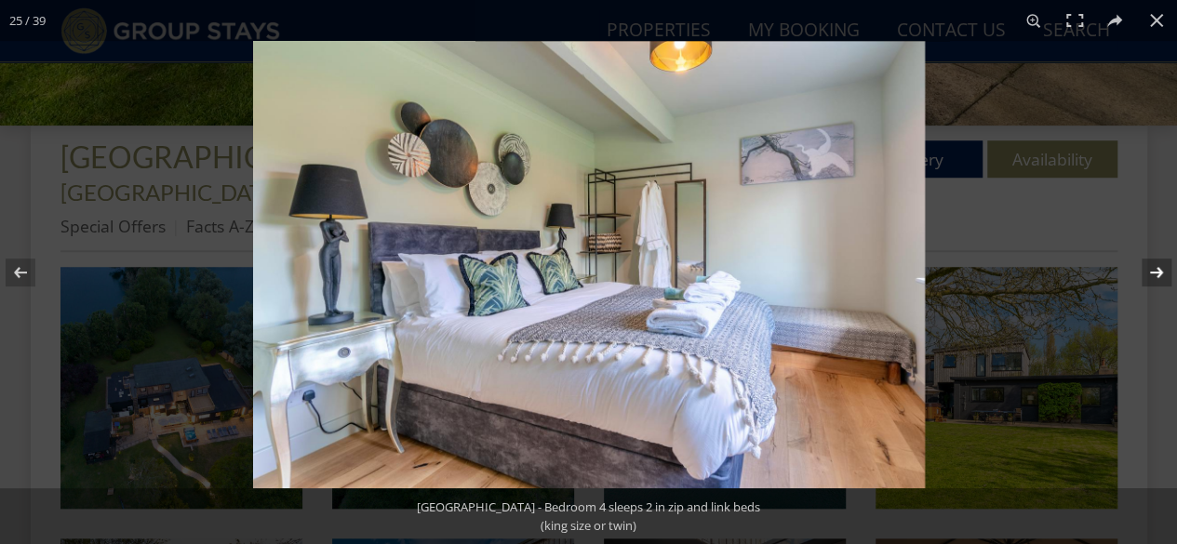
click at [1141, 271] on button at bounding box center [1144, 272] width 65 height 93
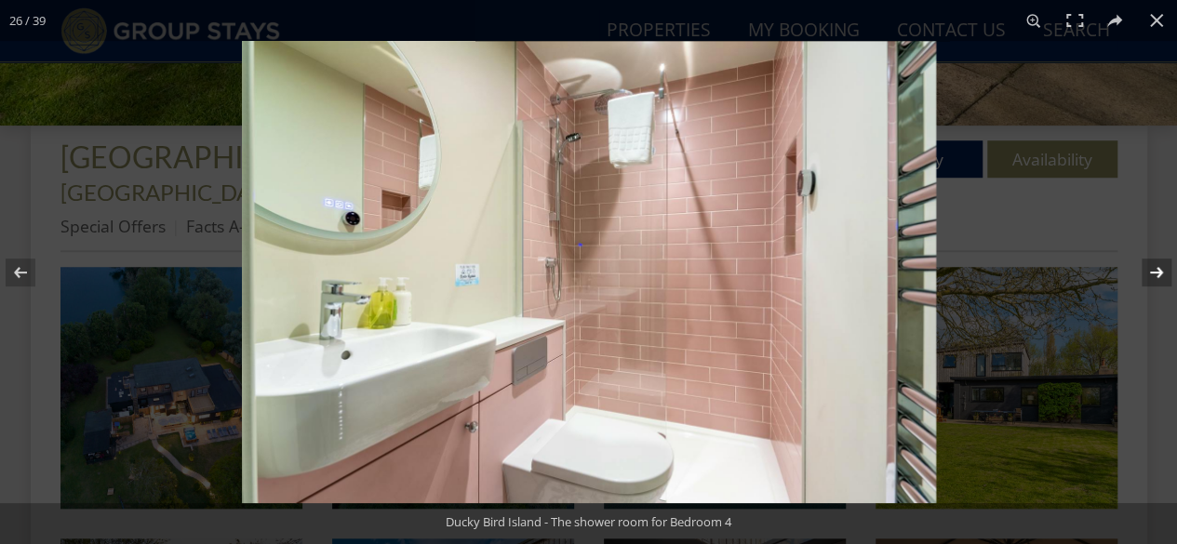
click at [1141, 271] on button at bounding box center [1144, 272] width 65 height 93
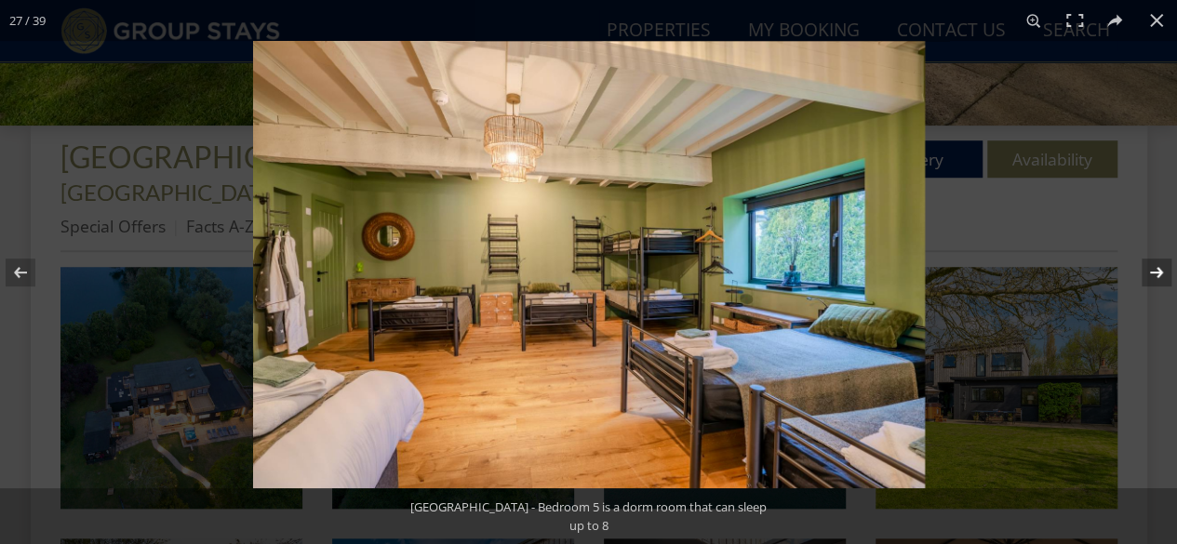
click at [1141, 271] on button at bounding box center [1144, 272] width 65 height 93
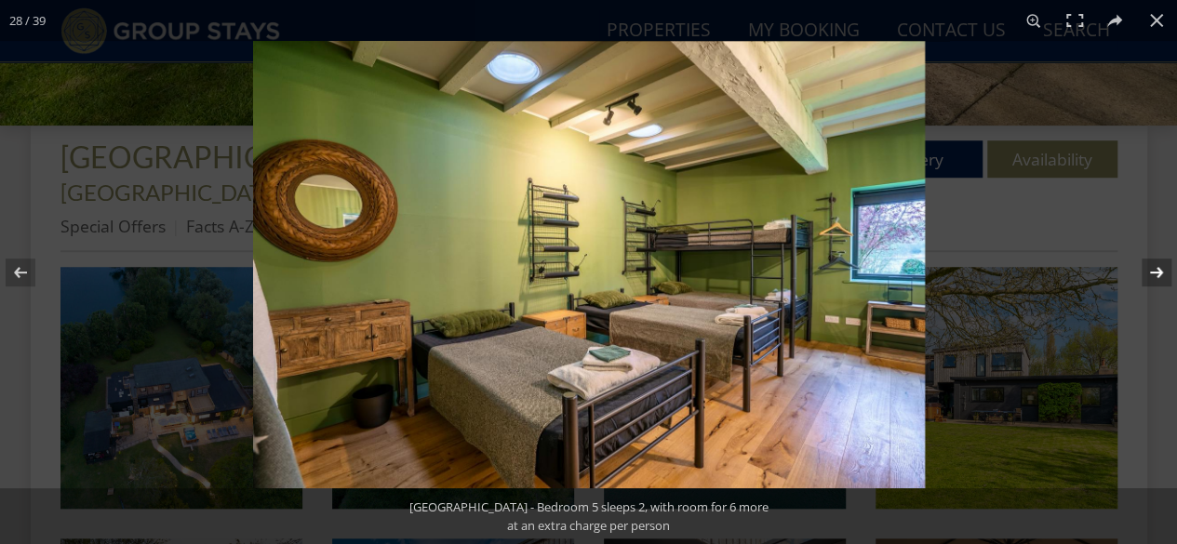
click at [1141, 271] on button at bounding box center [1144, 272] width 65 height 93
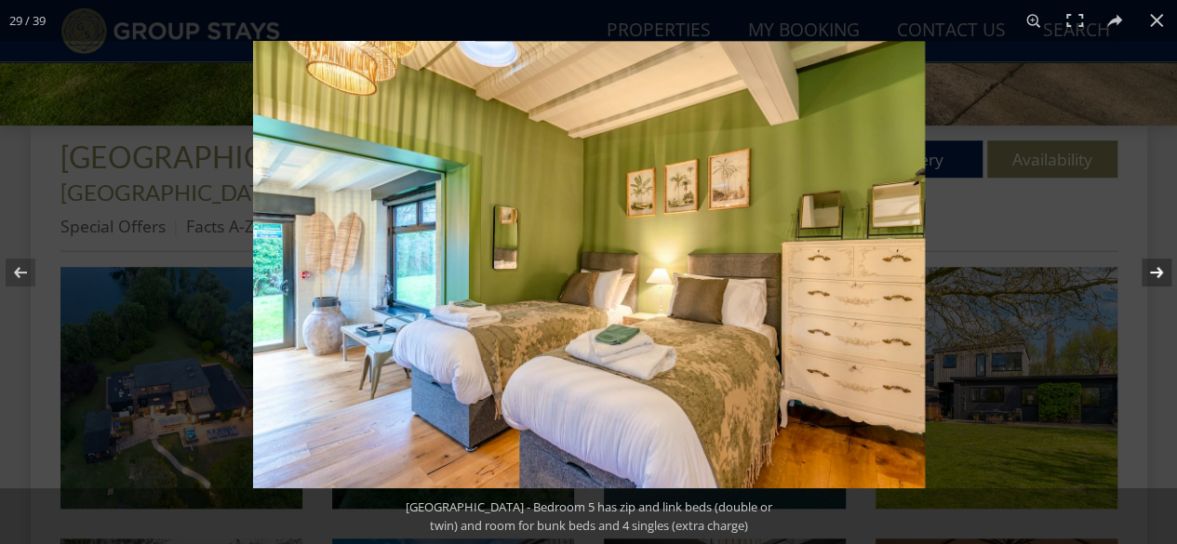
click at [1148, 268] on button at bounding box center [1144, 272] width 65 height 93
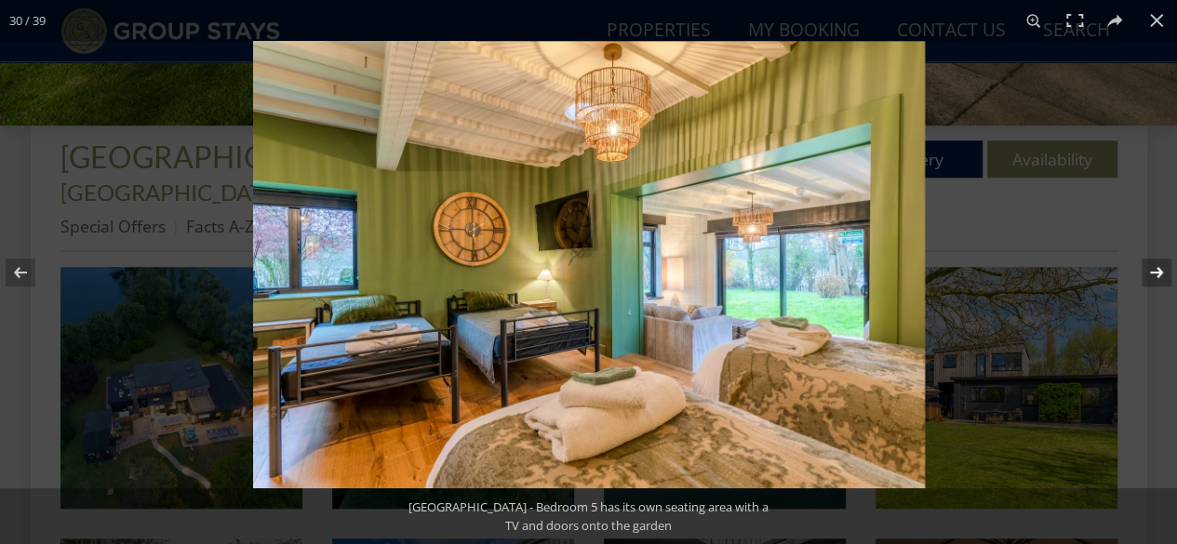
click at [1148, 268] on button at bounding box center [1144, 272] width 65 height 93
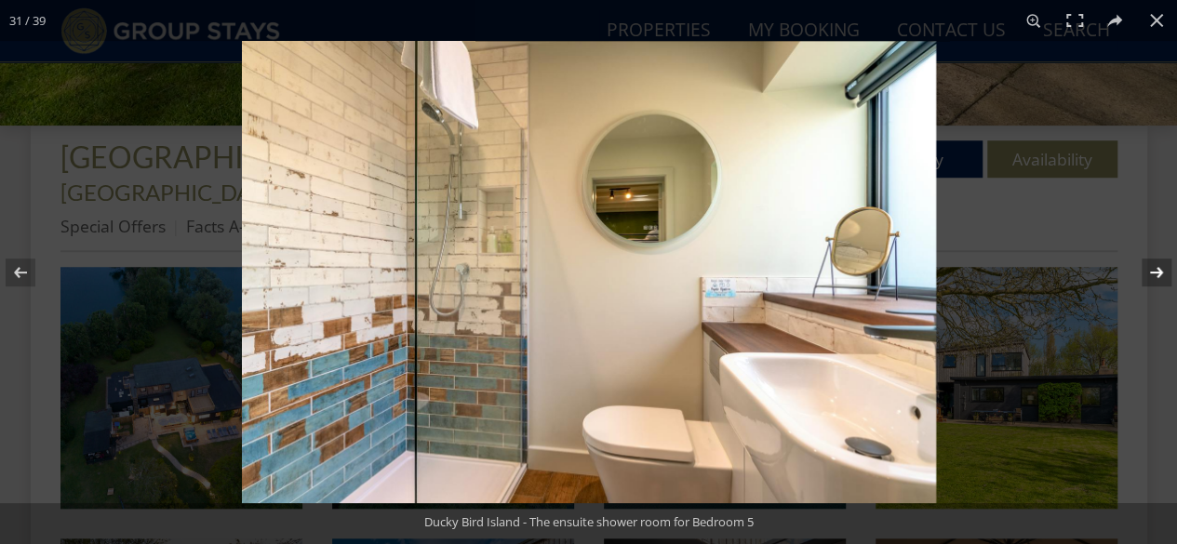
click at [1148, 268] on button at bounding box center [1144, 272] width 65 height 93
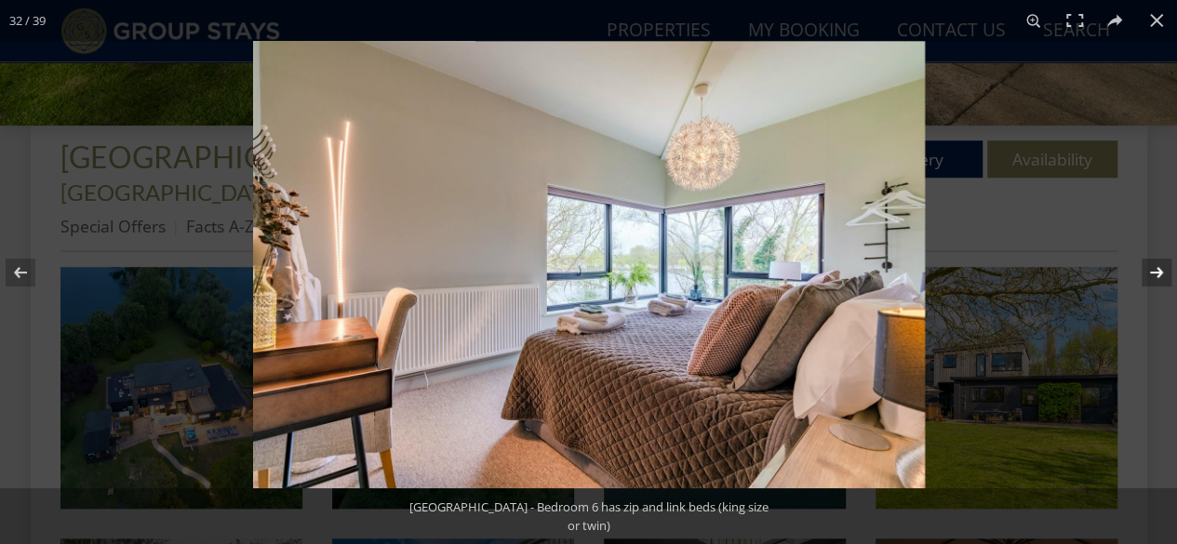
click at [1148, 268] on button at bounding box center [1144, 272] width 65 height 93
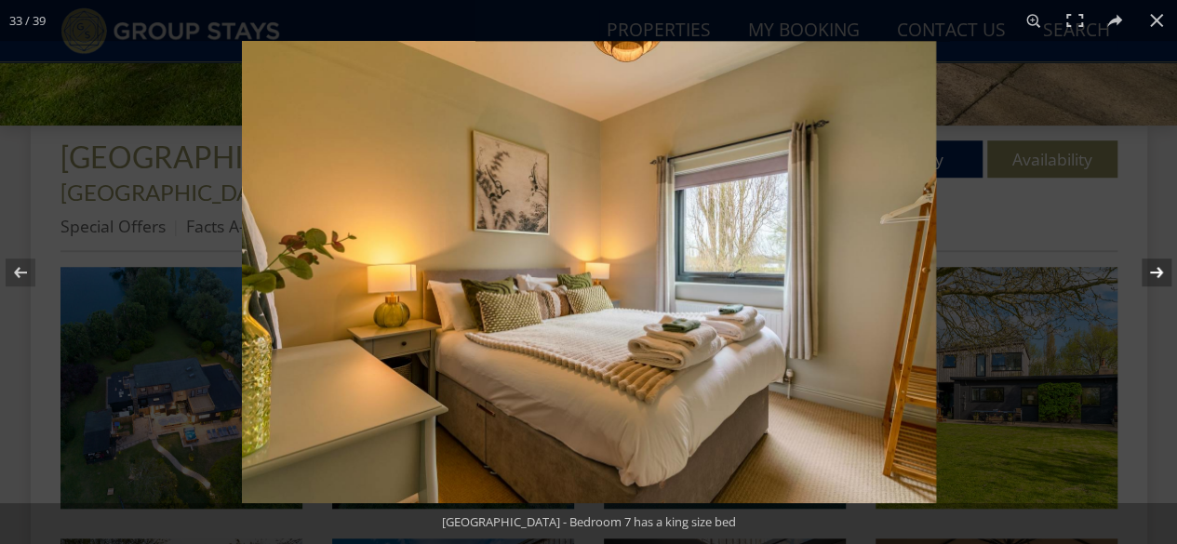
click at [1148, 268] on button at bounding box center [1144, 272] width 65 height 93
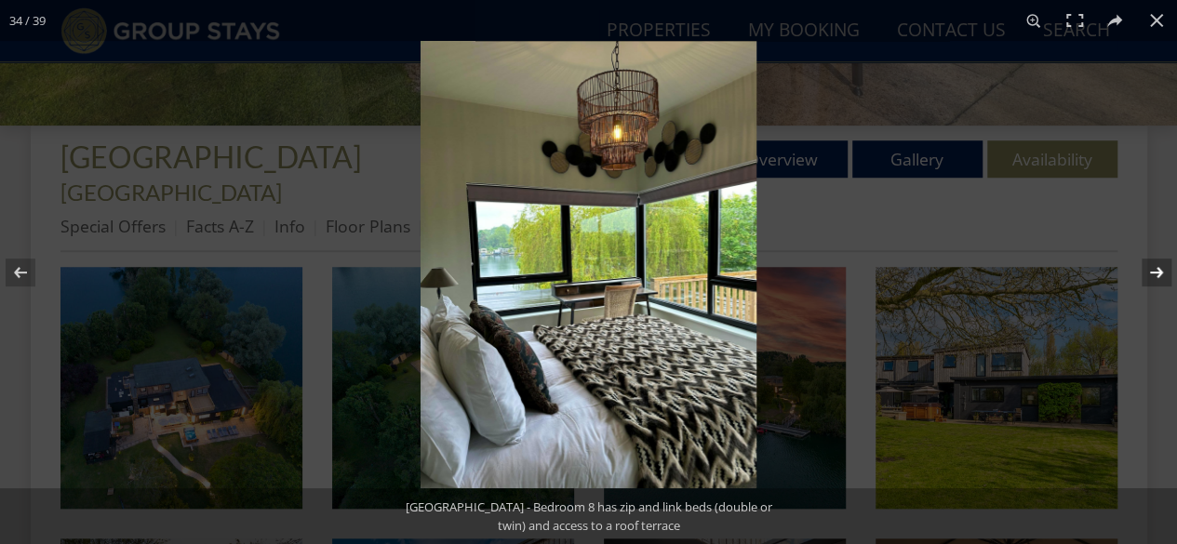
click at [1148, 268] on button at bounding box center [1144, 272] width 65 height 93
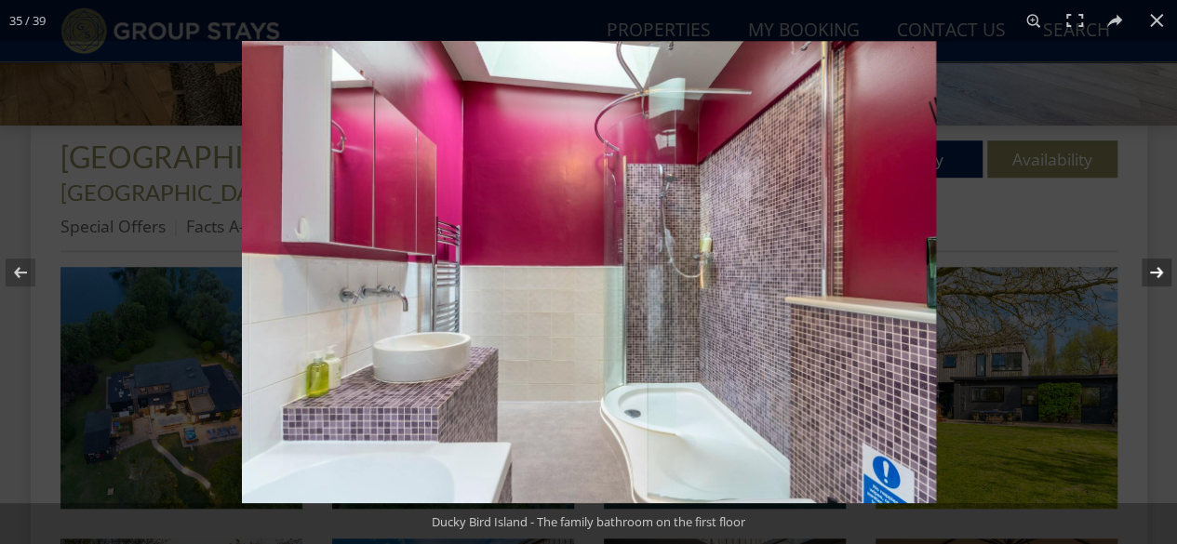
click at [1148, 268] on button at bounding box center [1144, 272] width 65 height 93
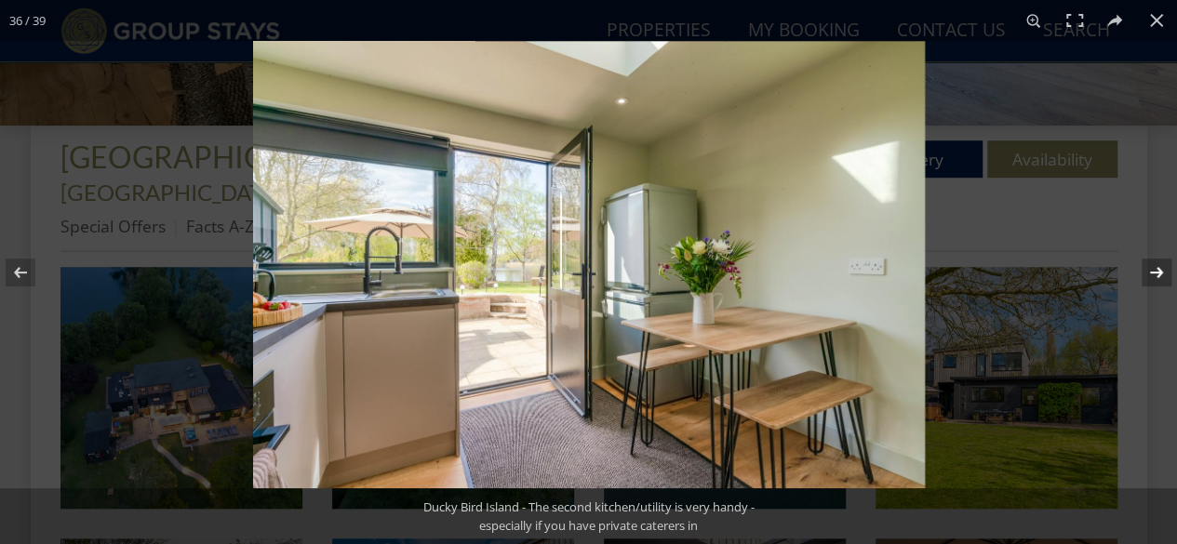
click at [1148, 268] on button at bounding box center [1144, 272] width 65 height 93
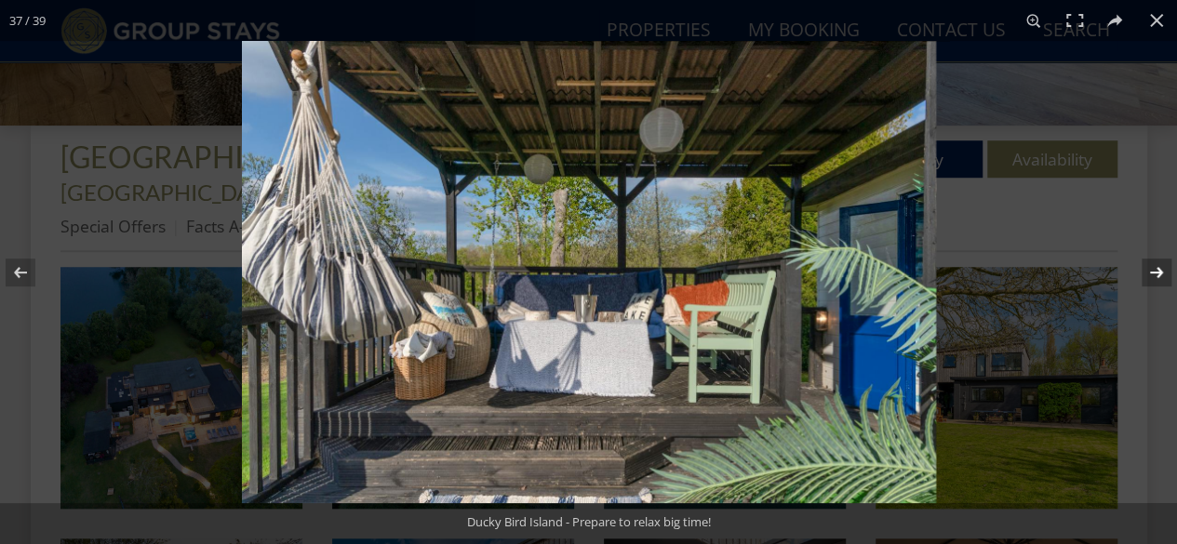
click at [1148, 268] on button at bounding box center [1144, 272] width 65 height 93
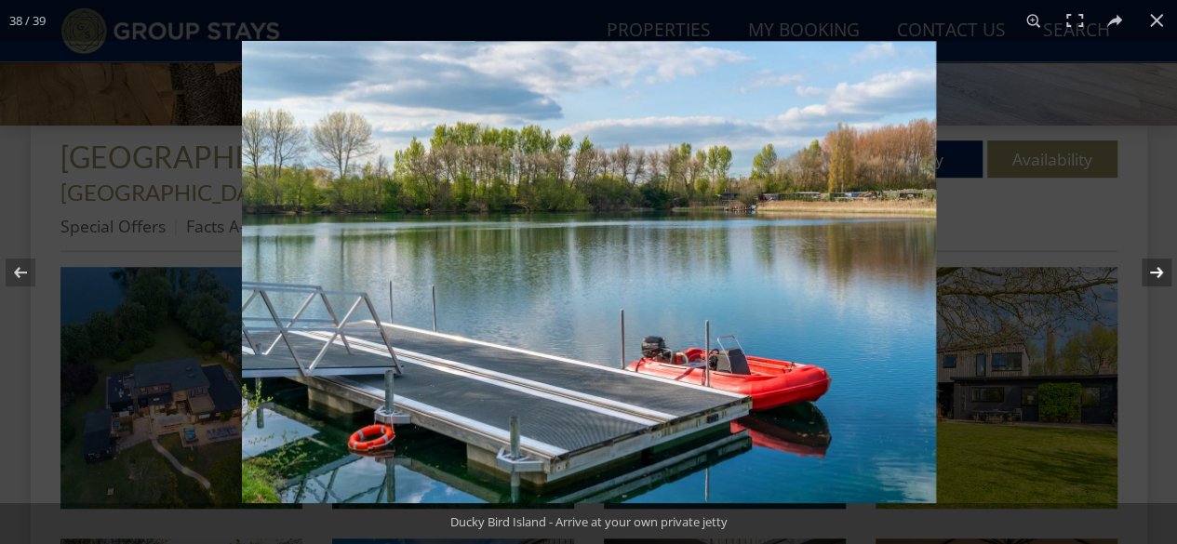
click at [1148, 268] on button at bounding box center [1144, 272] width 65 height 93
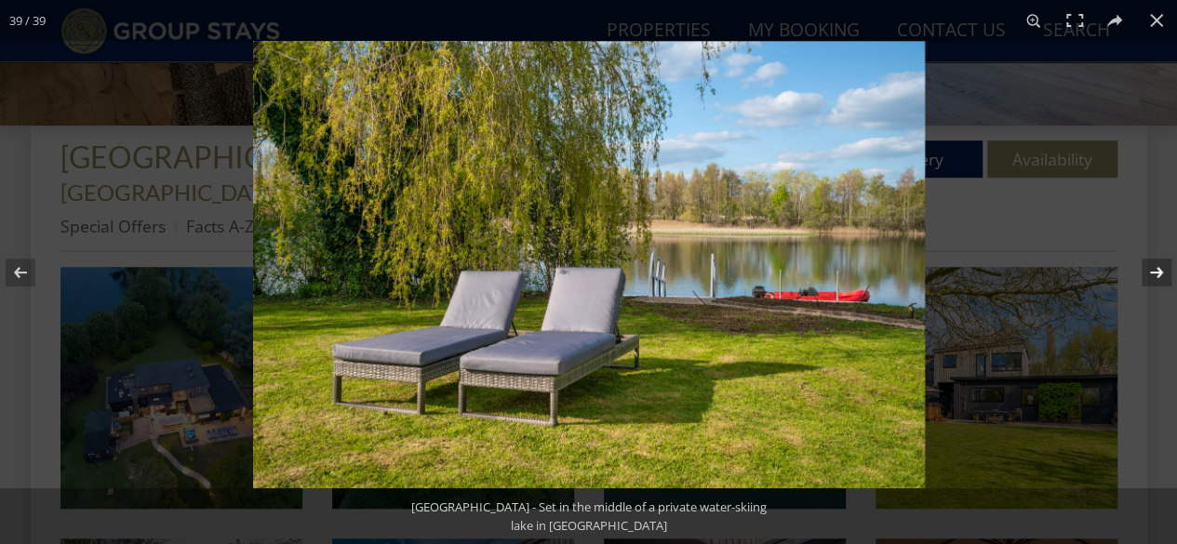
click at [1148, 268] on button at bounding box center [1144, 272] width 65 height 93
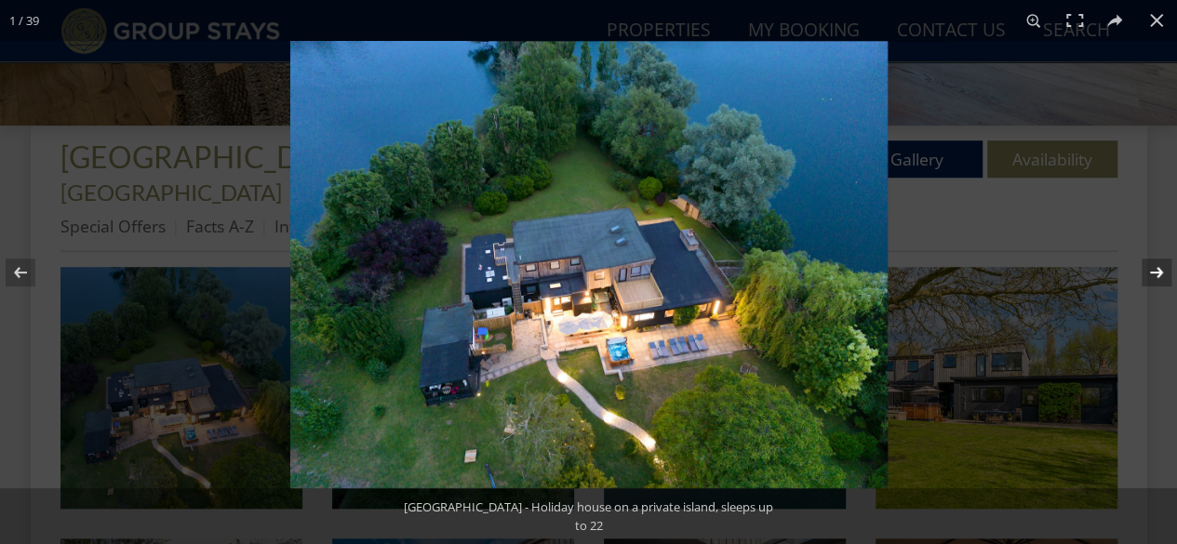
click at [1148, 268] on button at bounding box center [1144, 272] width 65 height 93
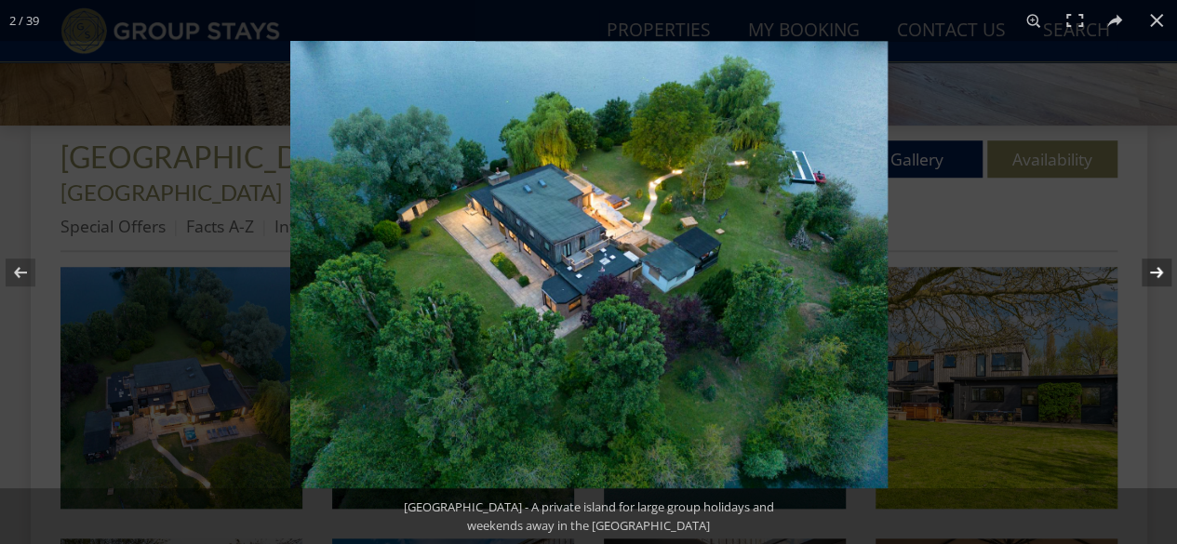
click at [1148, 268] on button at bounding box center [1144, 272] width 65 height 93
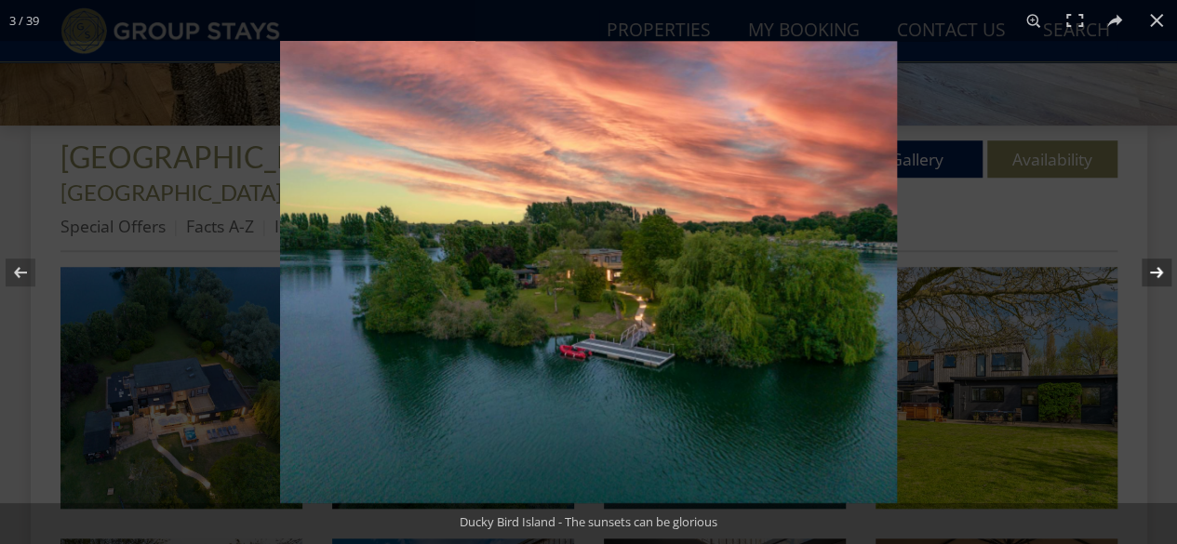
click at [1148, 268] on button at bounding box center [1144, 272] width 65 height 93
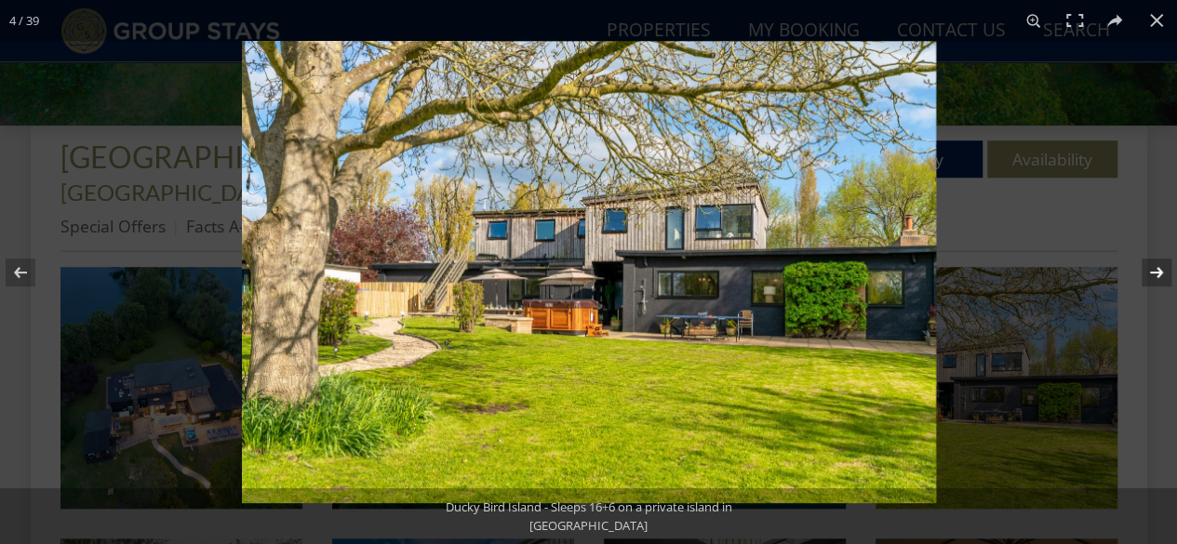
click at [1148, 268] on button at bounding box center [1144, 272] width 65 height 93
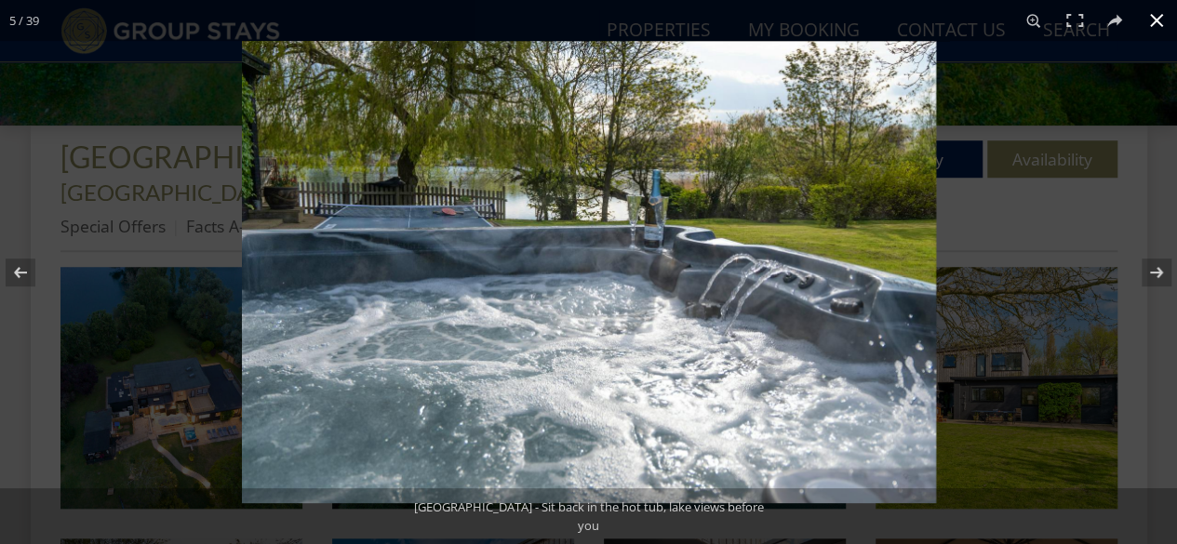
click at [1156, 18] on button at bounding box center [1156, 20] width 41 height 41
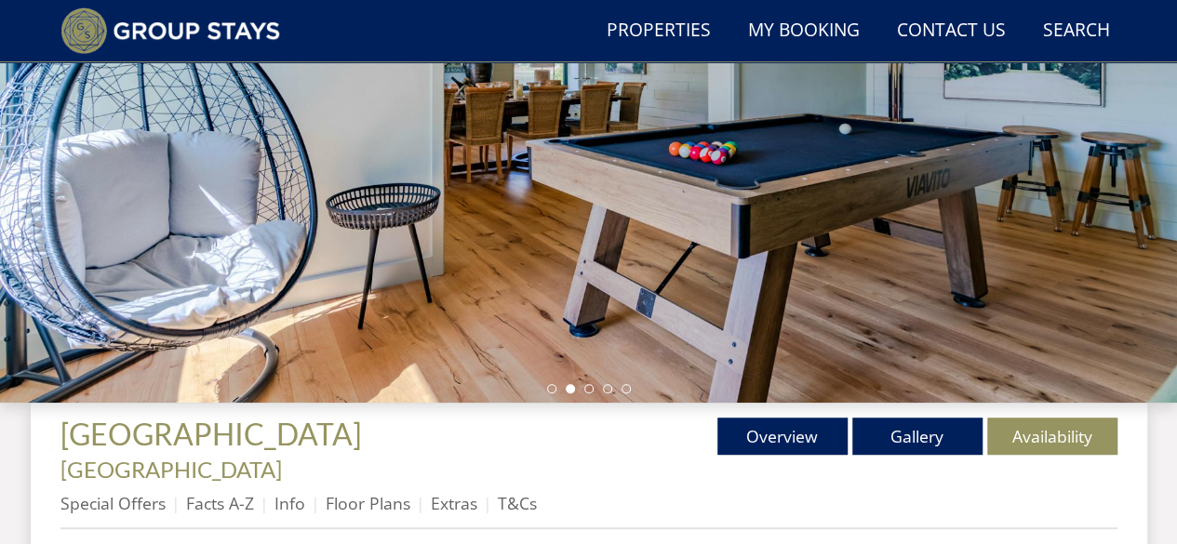
scroll to position [465, 0]
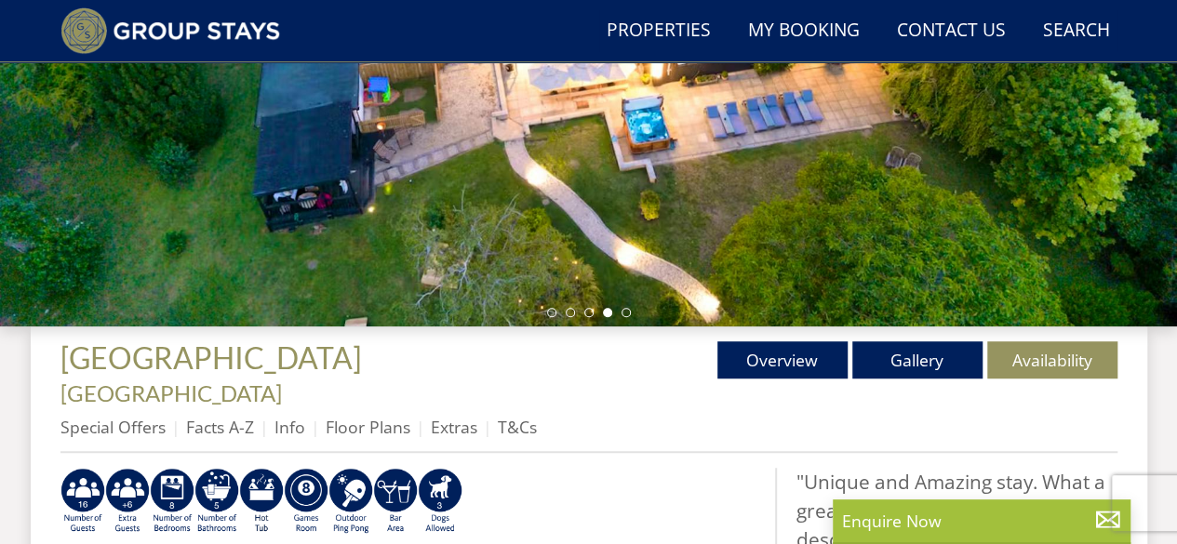
scroll to position [452, 0]
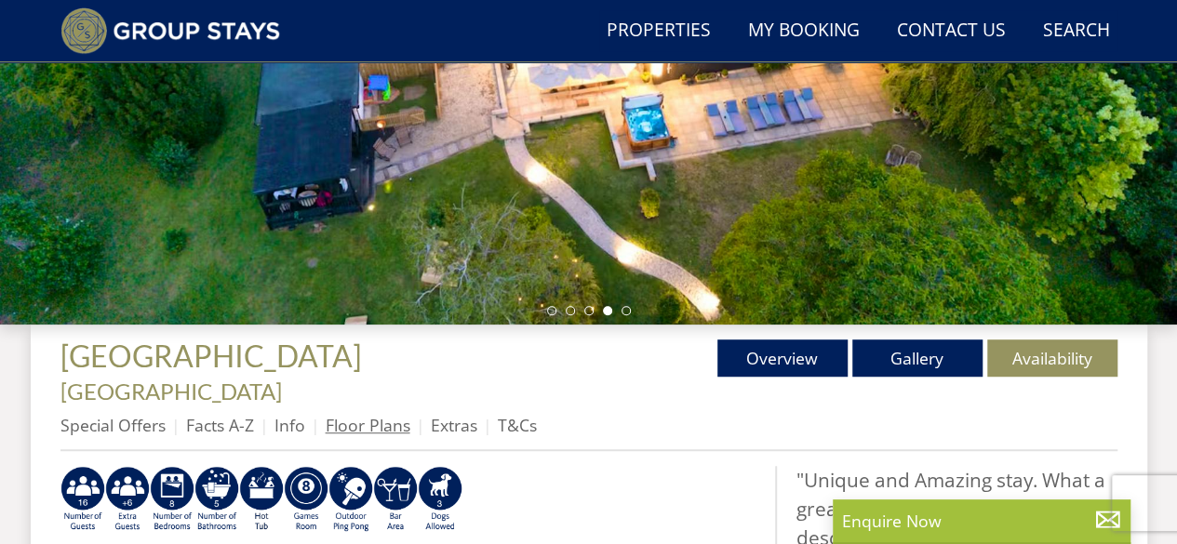
click at [382, 414] on link "Floor Plans" at bounding box center [368, 425] width 85 height 22
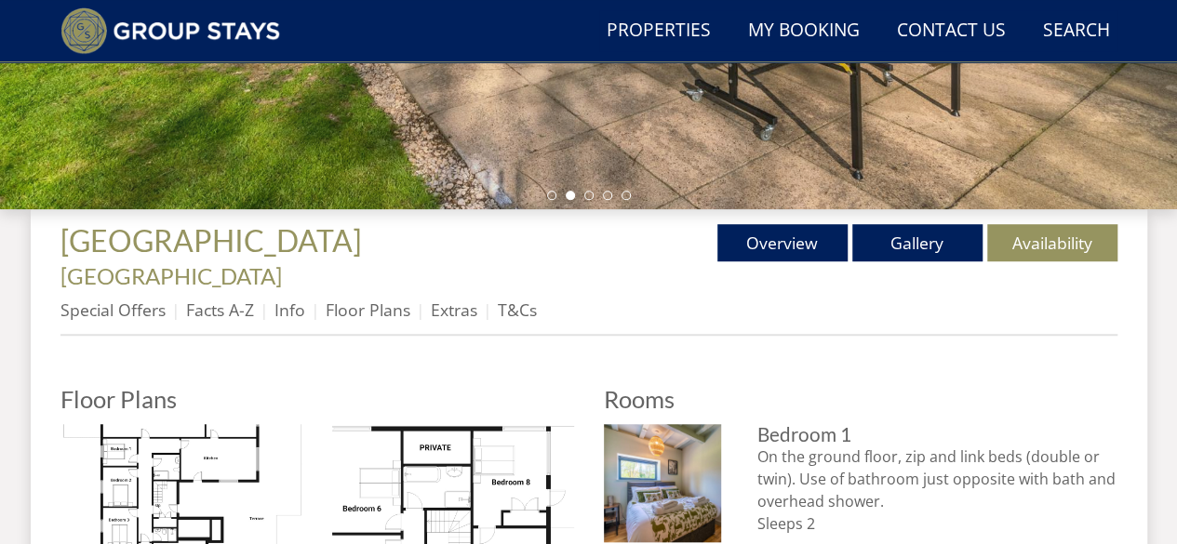
scroll to position [465, 0]
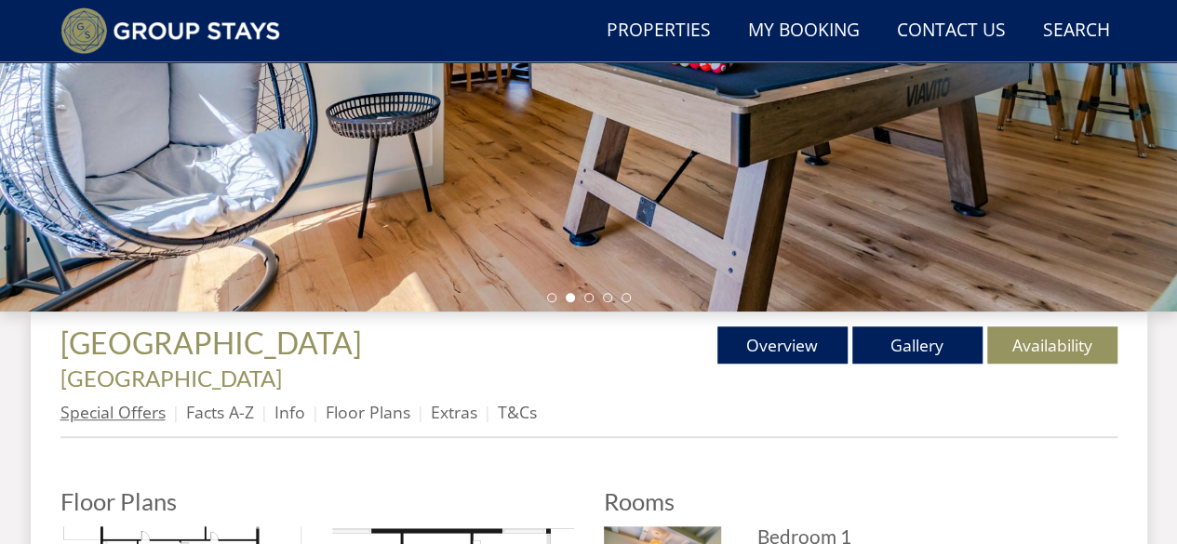
click at [145, 401] on link "Special Offers" at bounding box center [112, 412] width 105 height 22
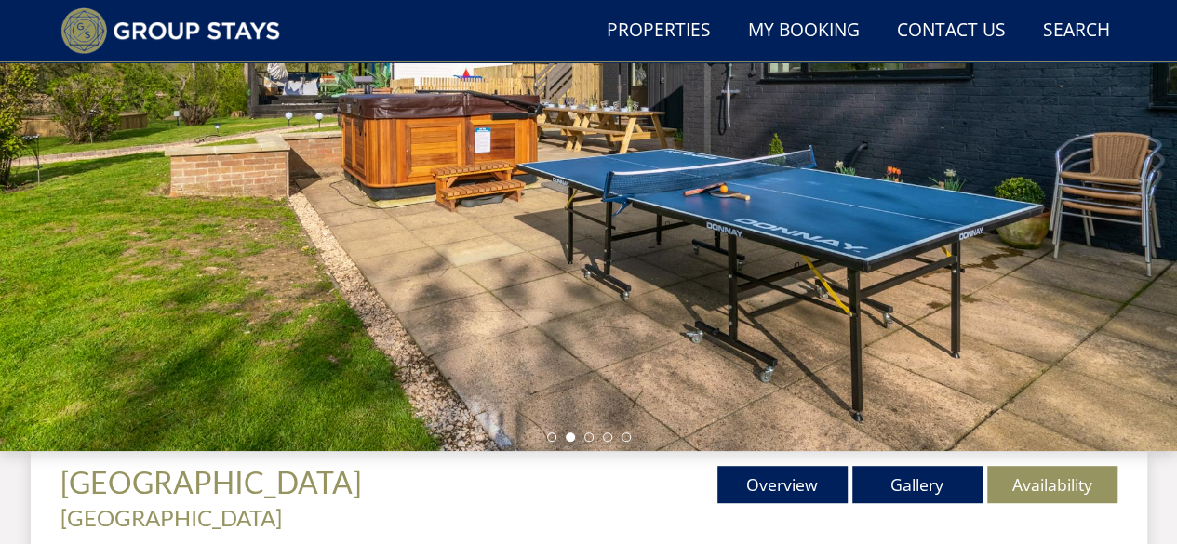
scroll to position [471, 0]
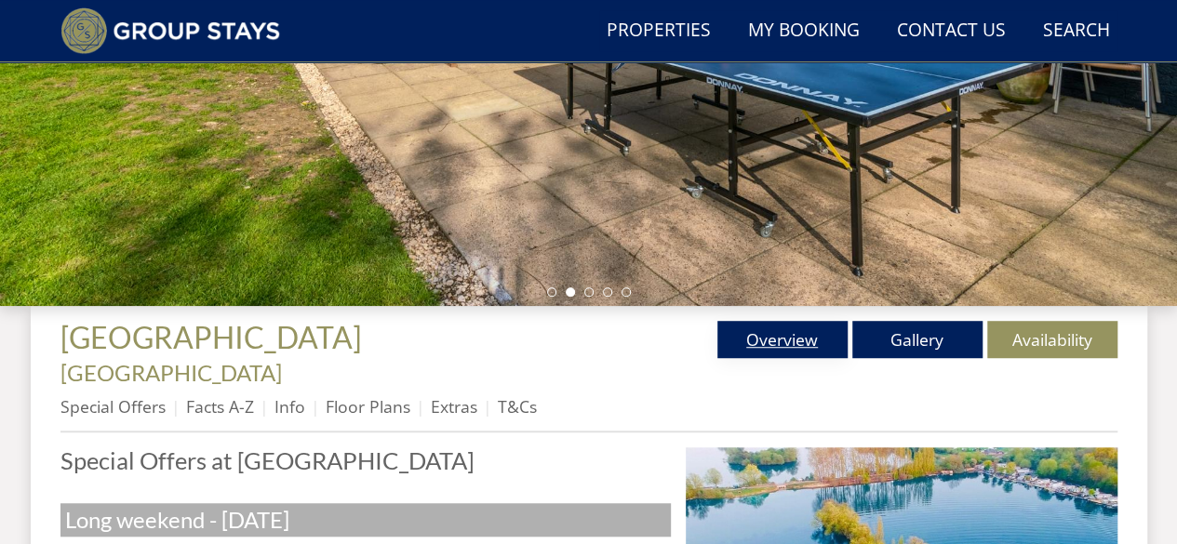
click at [757, 329] on link "Overview" at bounding box center [782, 339] width 130 height 37
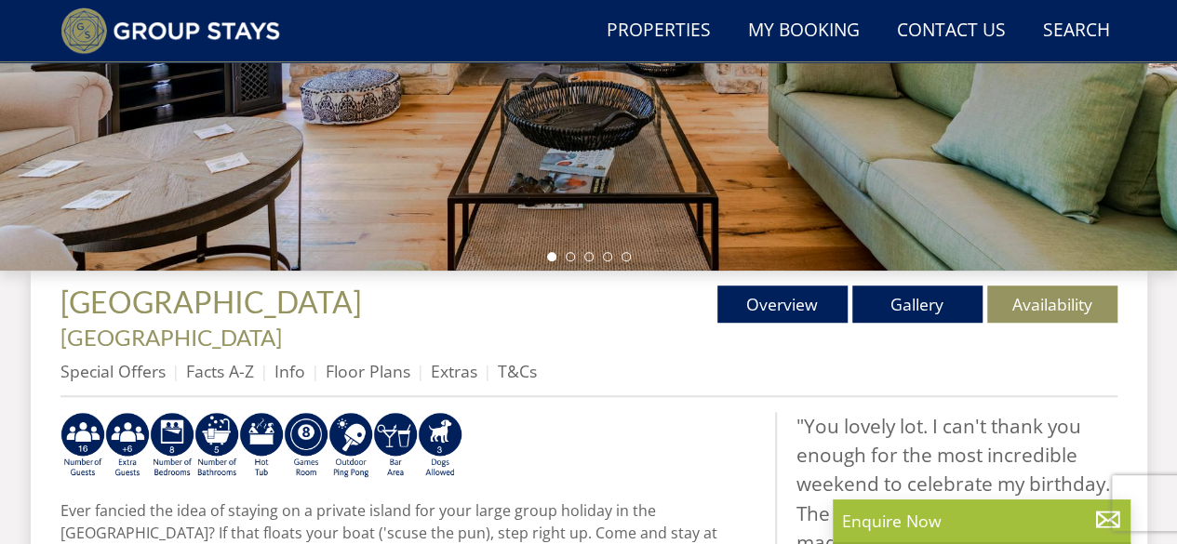
scroll to position [638, 0]
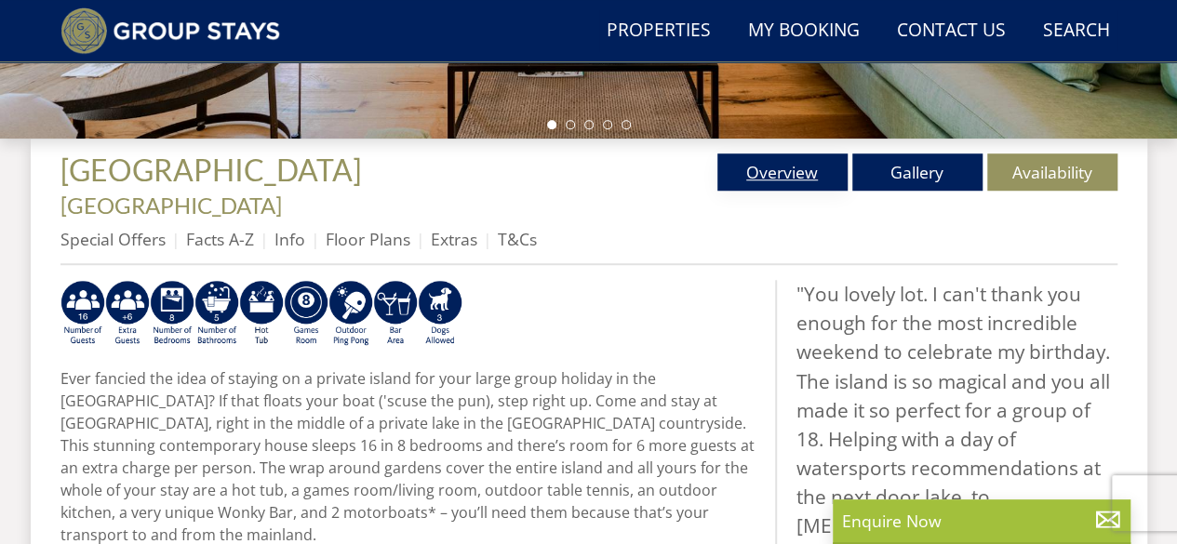
click at [778, 178] on link "Overview" at bounding box center [782, 172] width 130 height 37
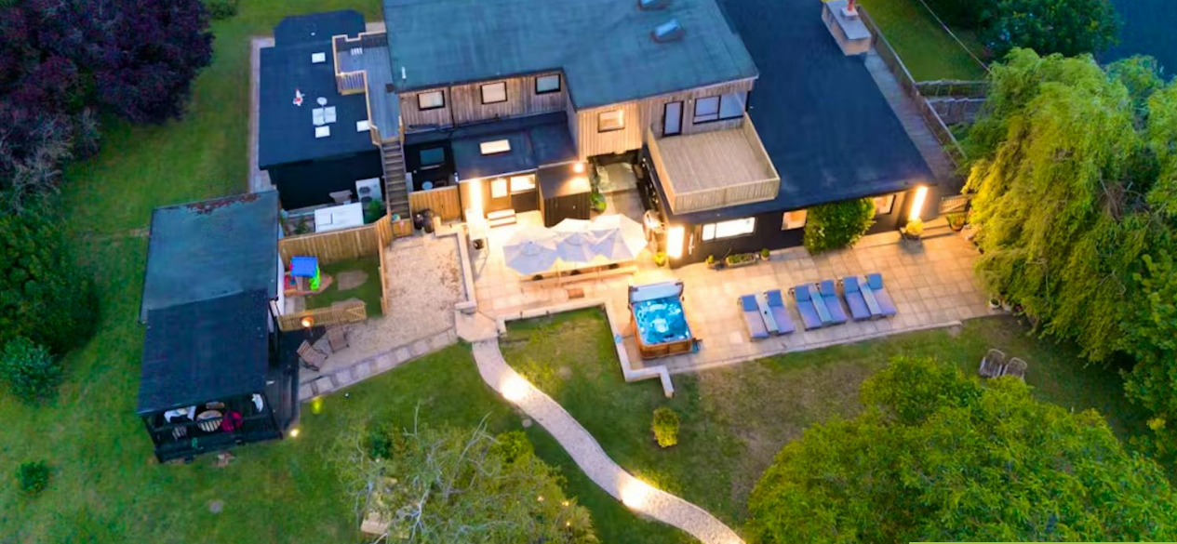
scroll to position [242, 0]
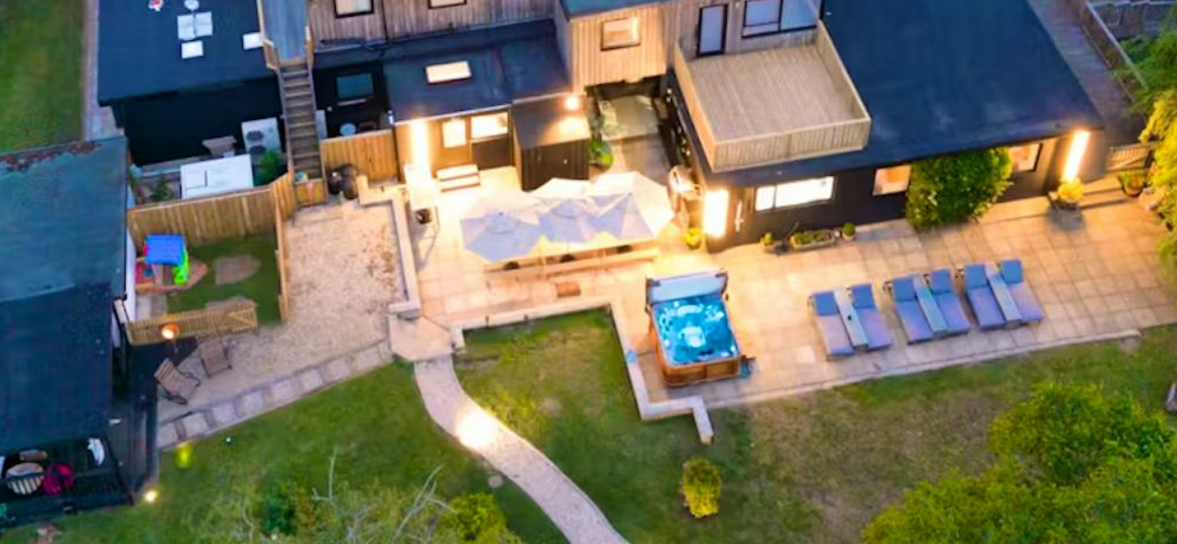
click at [557, 348] on div at bounding box center [588, 209] width 1177 height 651
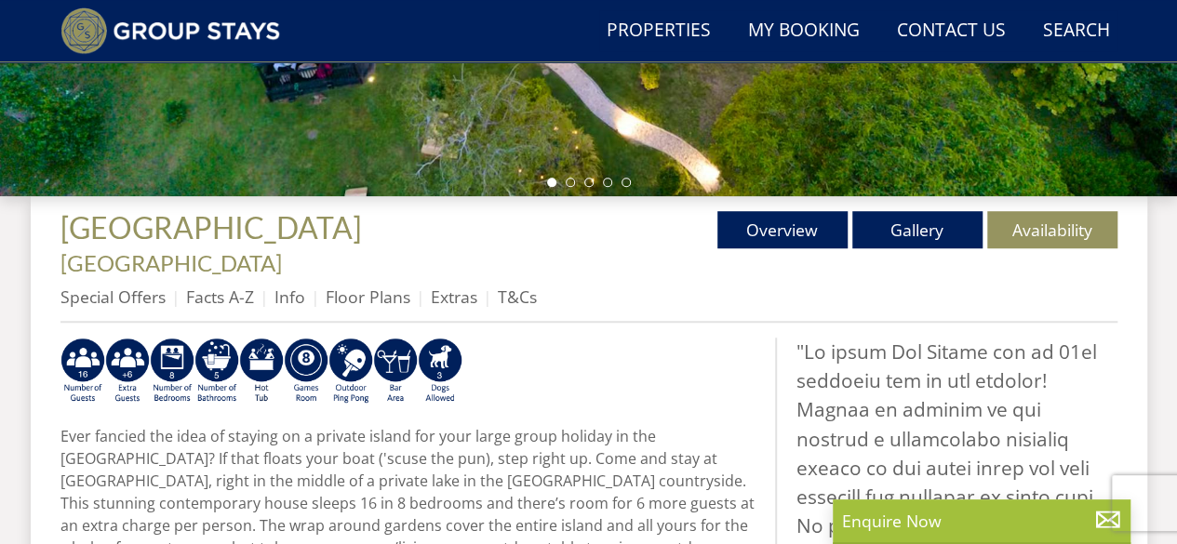
scroll to position [553, 0]
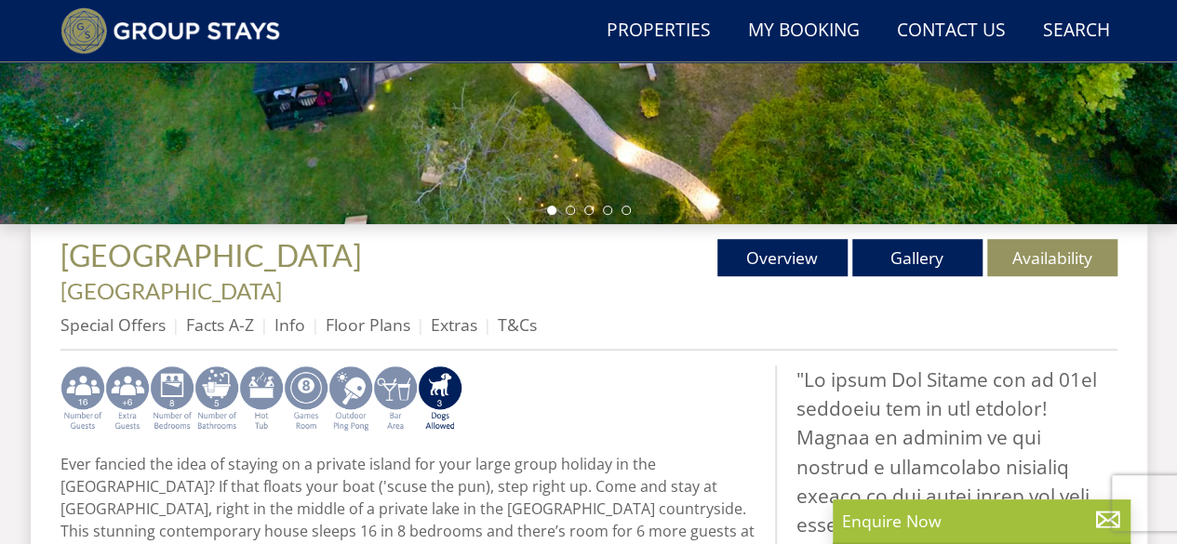
click at [259, 366] on img at bounding box center [261, 399] width 45 height 67
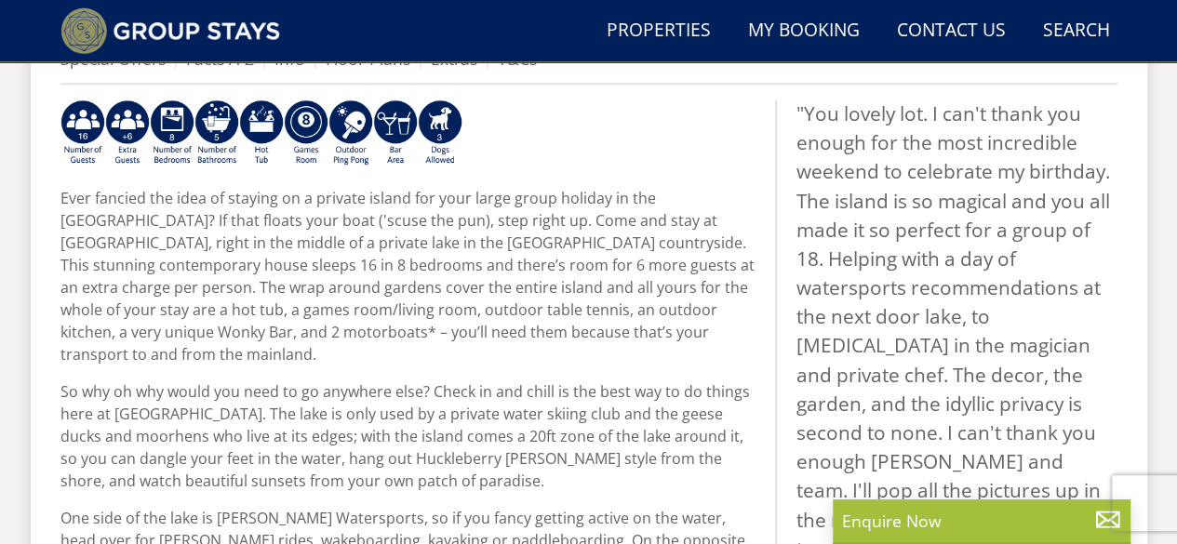
scroll to position [806, 0]
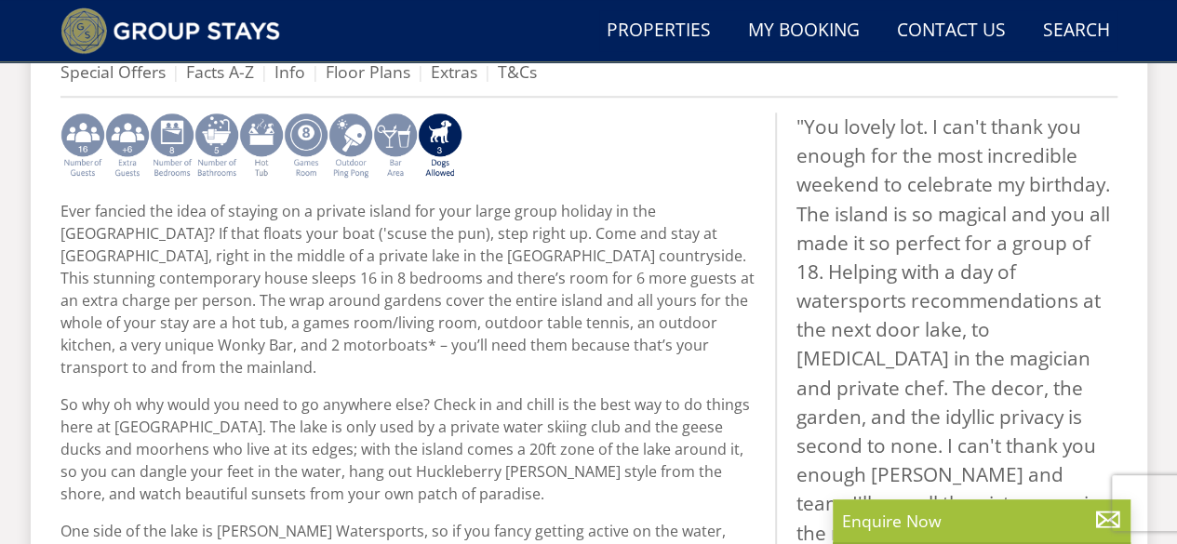
click at [262, 113] on img at bounding box center [261, 146] width 45 height 67
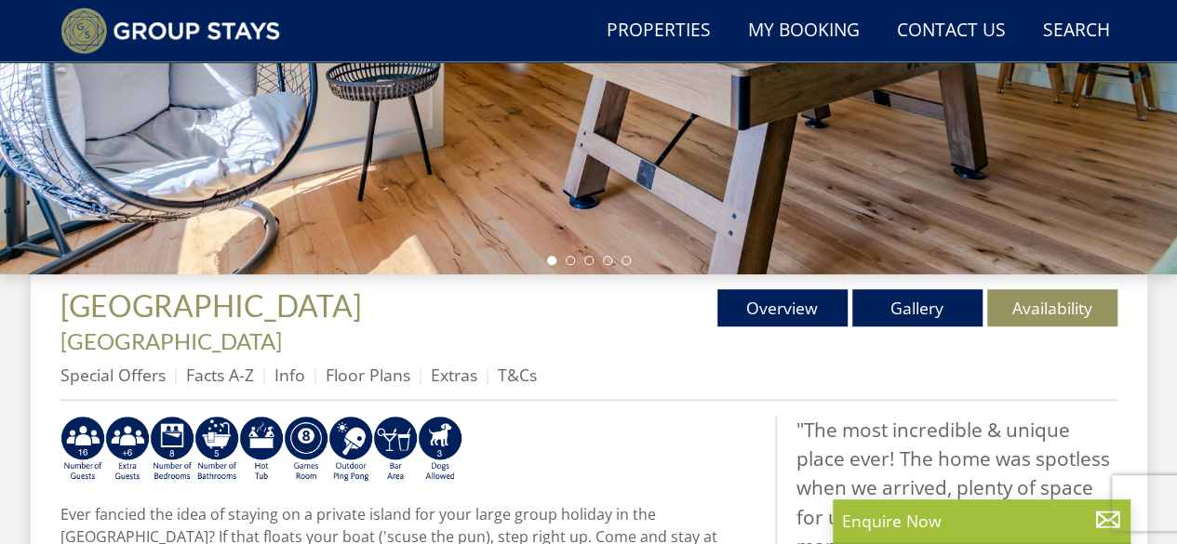
scroll to position [558, 0]
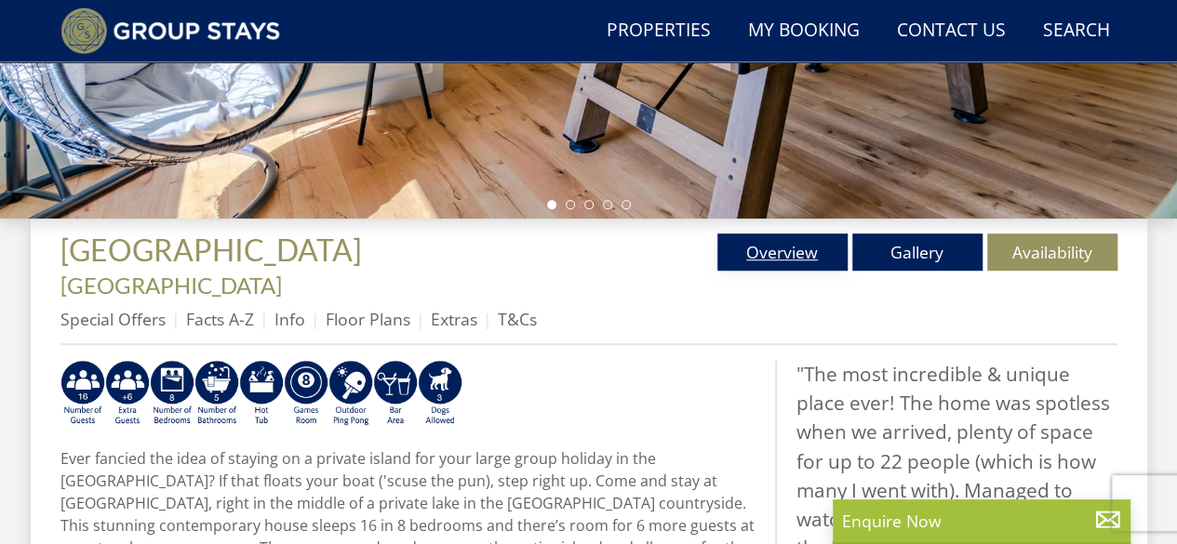
click at [785, 265] on link "Overview" at bounding box center [782, 252] width 130 height 37
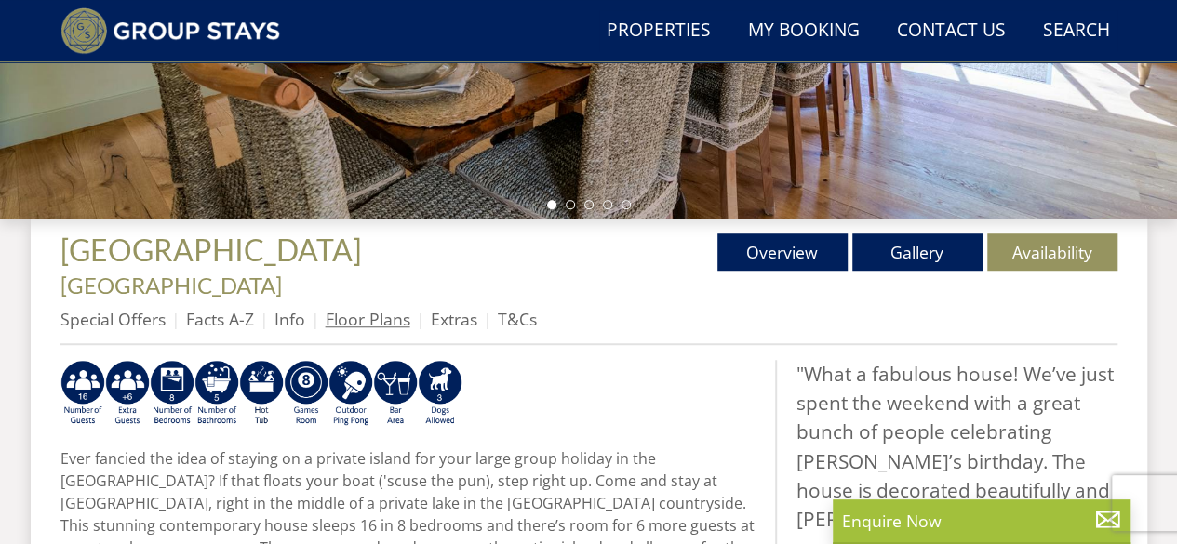
click at [385, 308] on link "Floor Plans" at bounding box center [368, 319] width 85 height 22
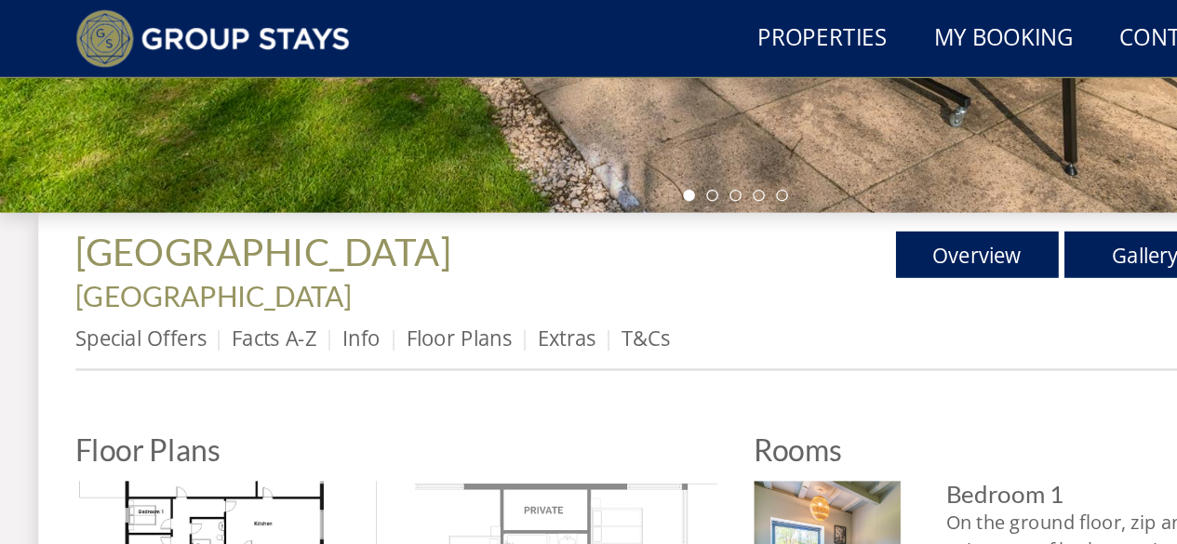
scroll to position [600, 0]
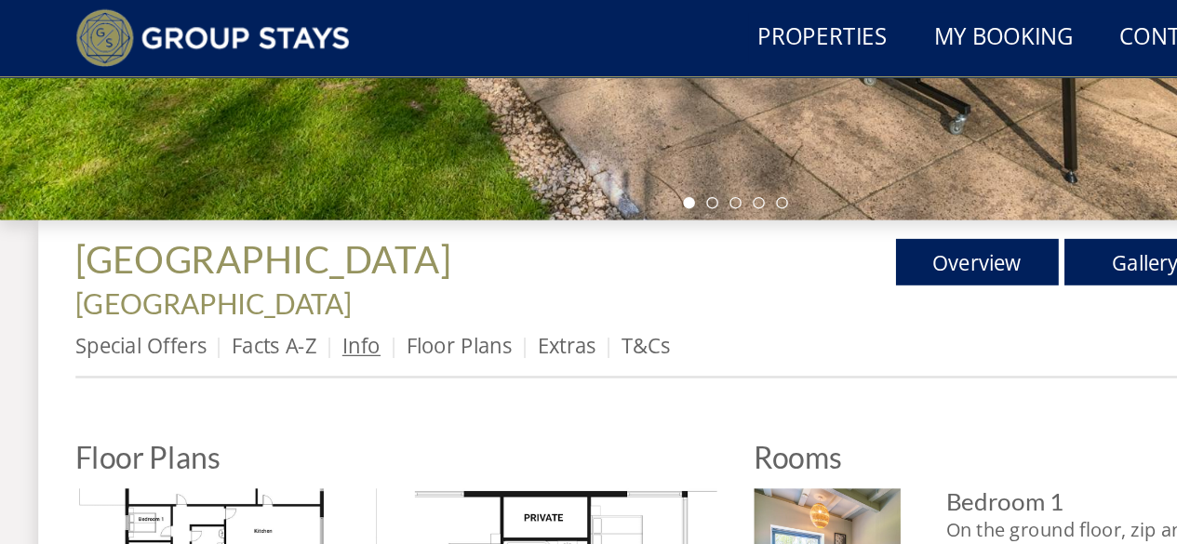
click at [285, 266] on link "Info" at bounding box center [290, 277] width 31 height 22
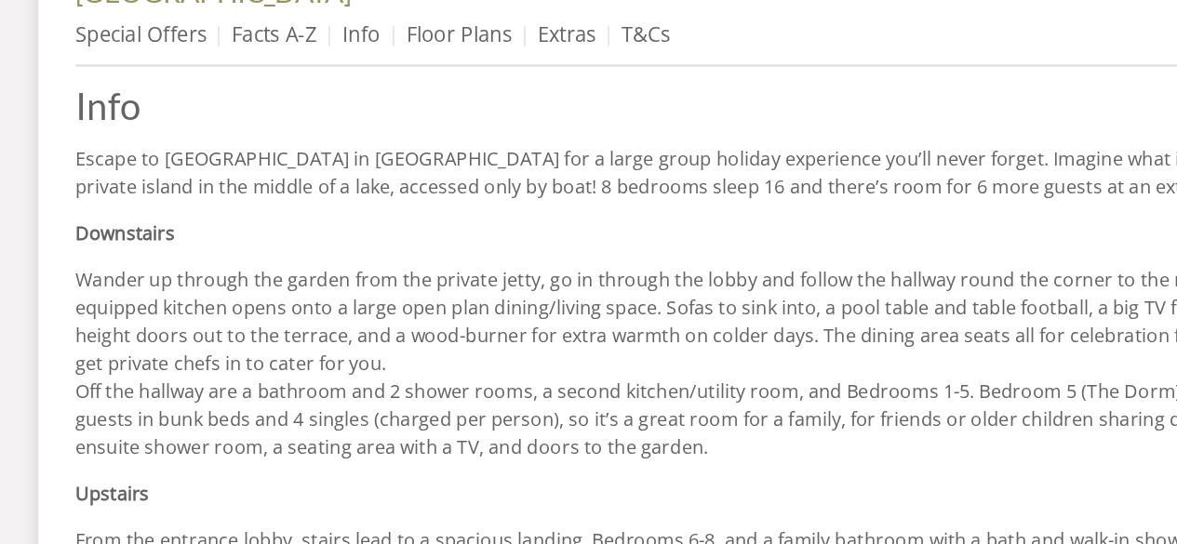
scroll to position [795, 0]
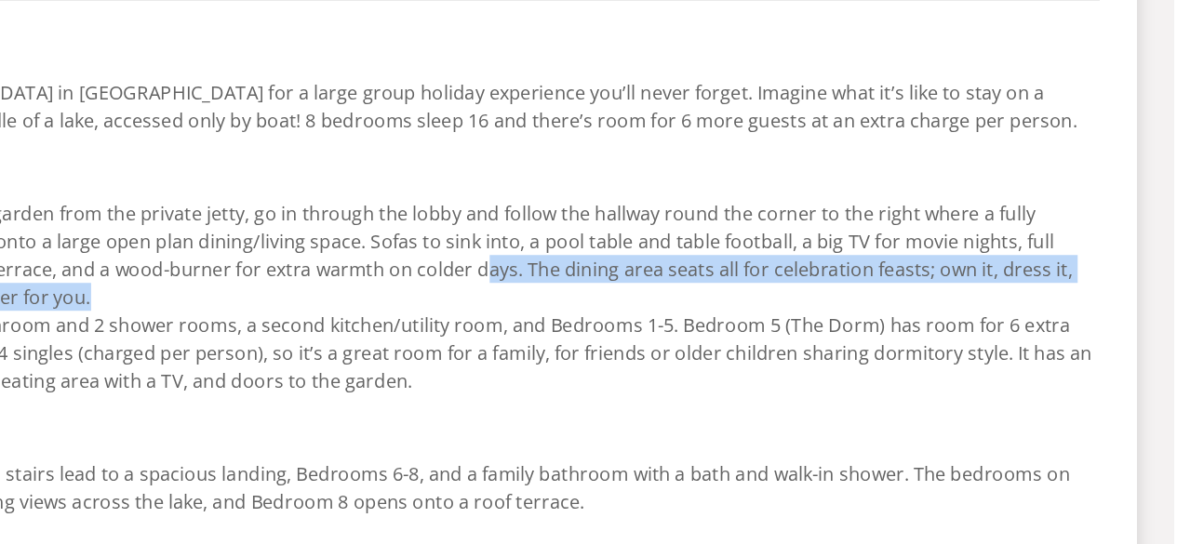
drag, startPoint x: 574, startPoint y: 289, endPoint x: 420, endPoint y: 314, distance: 156.4
click at [420, 314] on p "Wander up through the garden from the private jetty, go in through the lobby an…" at bounding box center [588, 346] width 1057 height 156
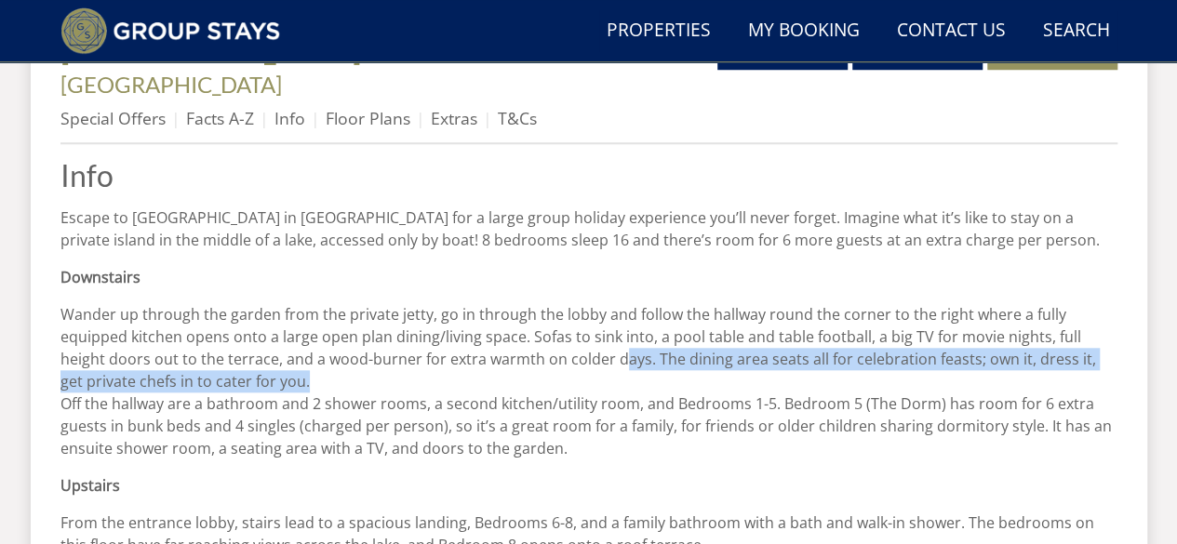
scroll to position [749, 0]
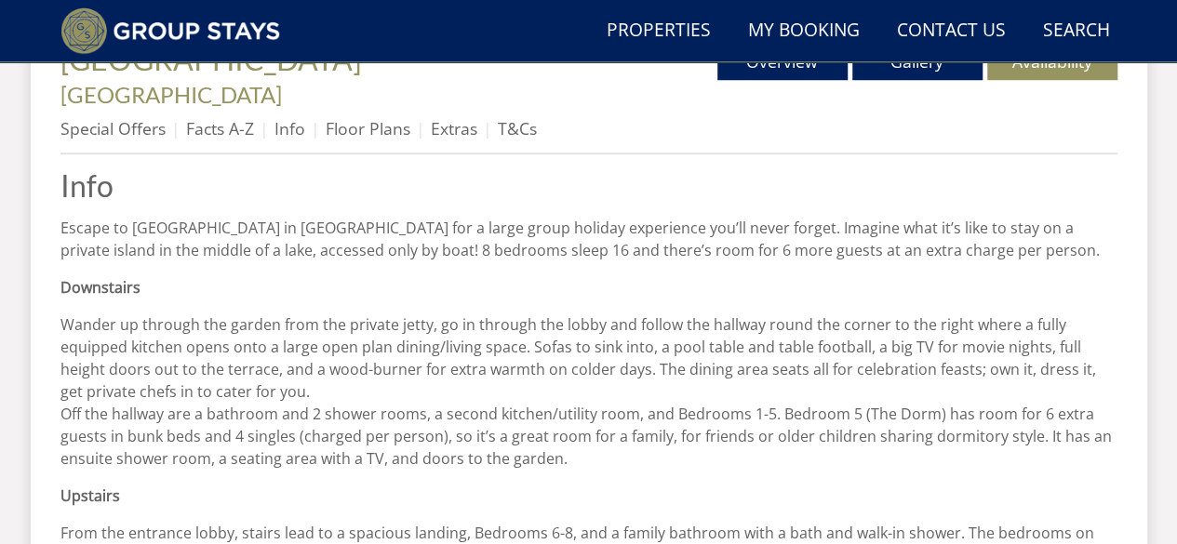
click at [351, 432] on p "Wander up through the garden from the private jetty, go in through the lobby an…" at bounding box center [588, 392] width 1057 height 156
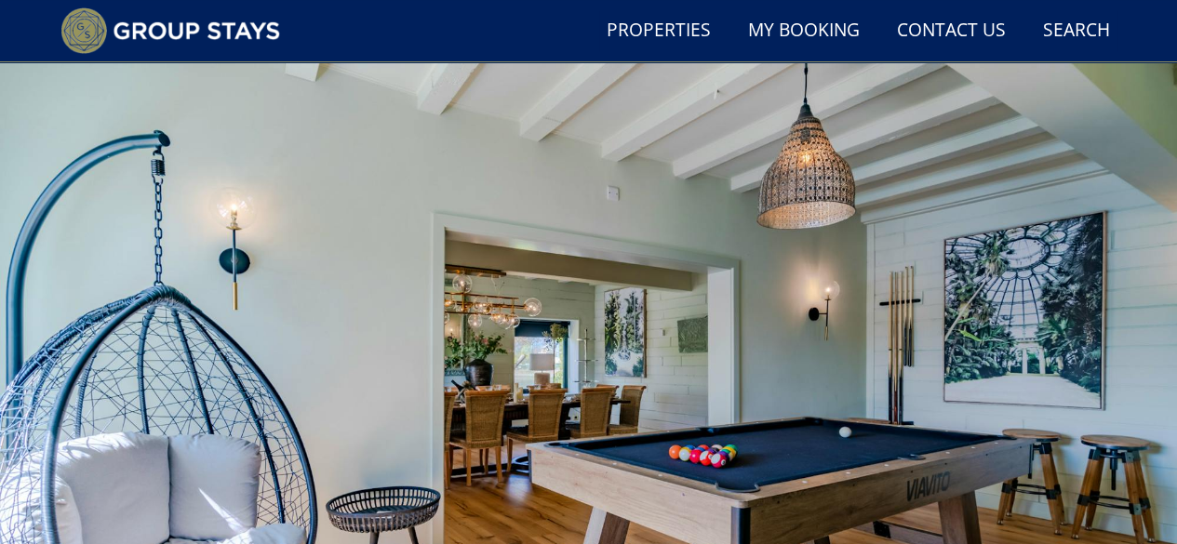
scroll to position [0, 0]
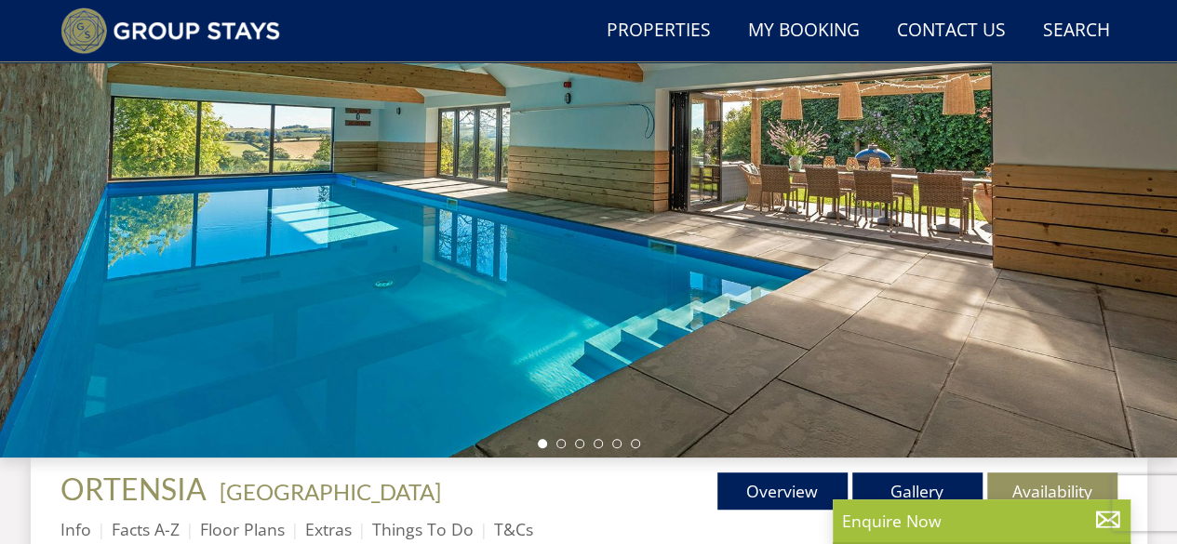
scroll to position [451, 0]
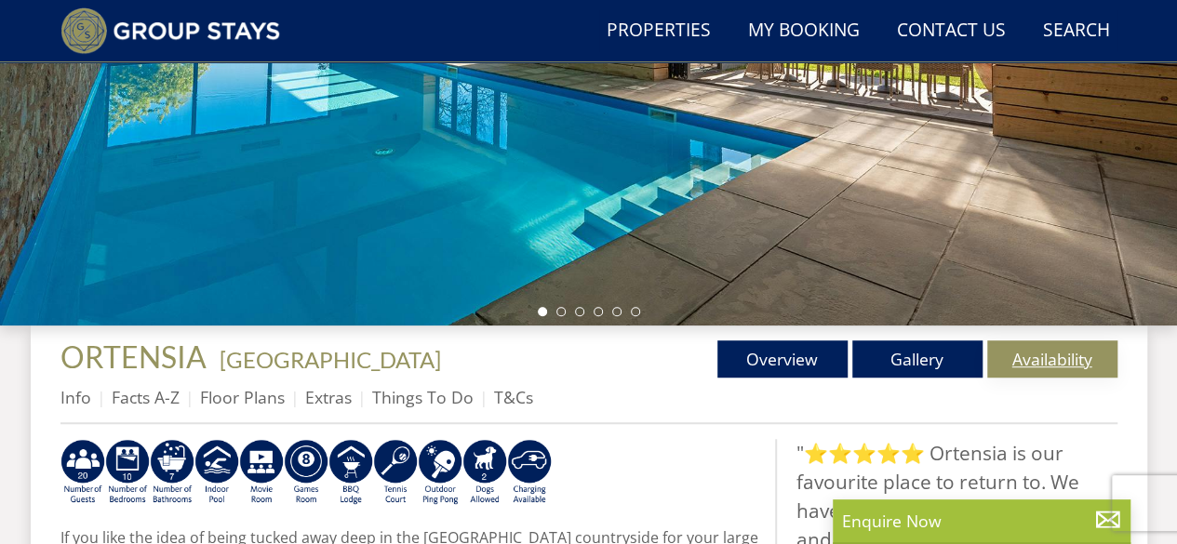
click at [1025, 342] on link "Availability" at bounding box center [1052, 359] width 130 height 37
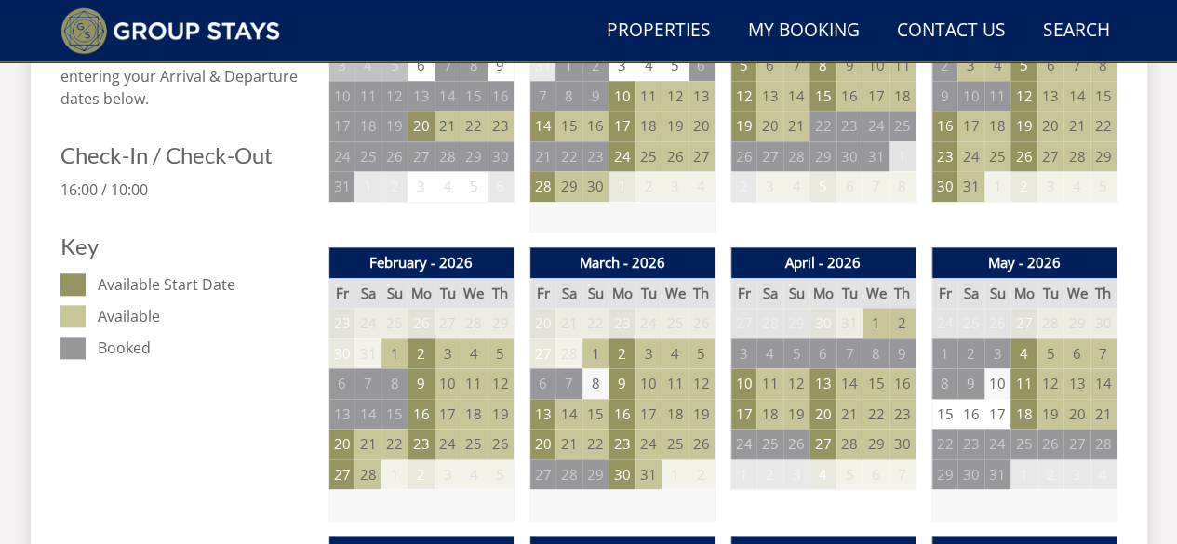
scroll to position [1085, 0]
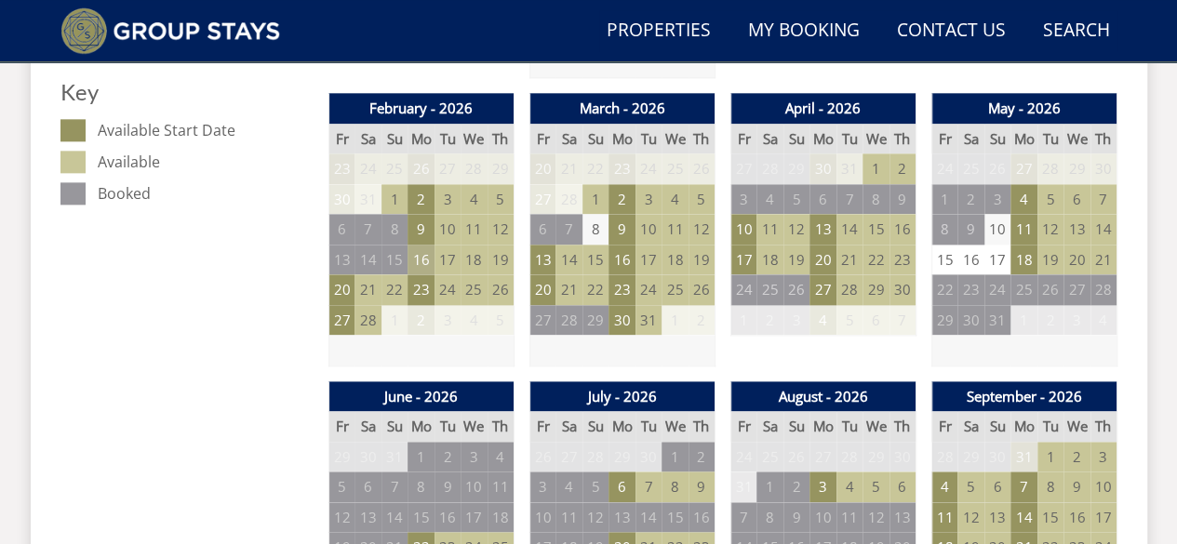
click at [422, 261] on td "16" at bounding box center [421, 260] width 26 height 31
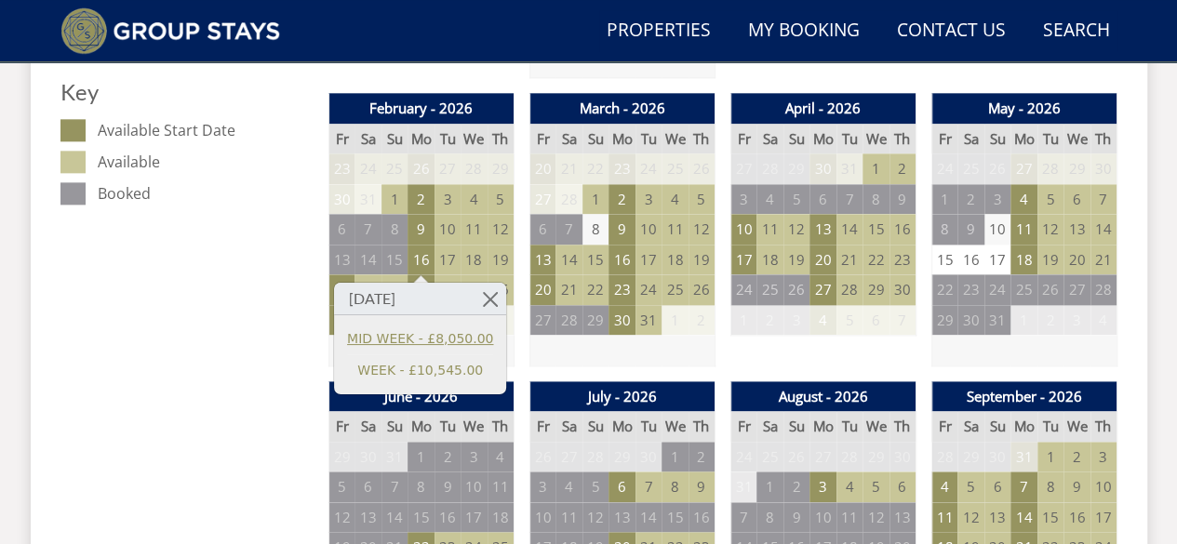
click at [417, 340] on link "MID WEEK - £8,050.00" at bounding box center [420, 338] width 146 height 20
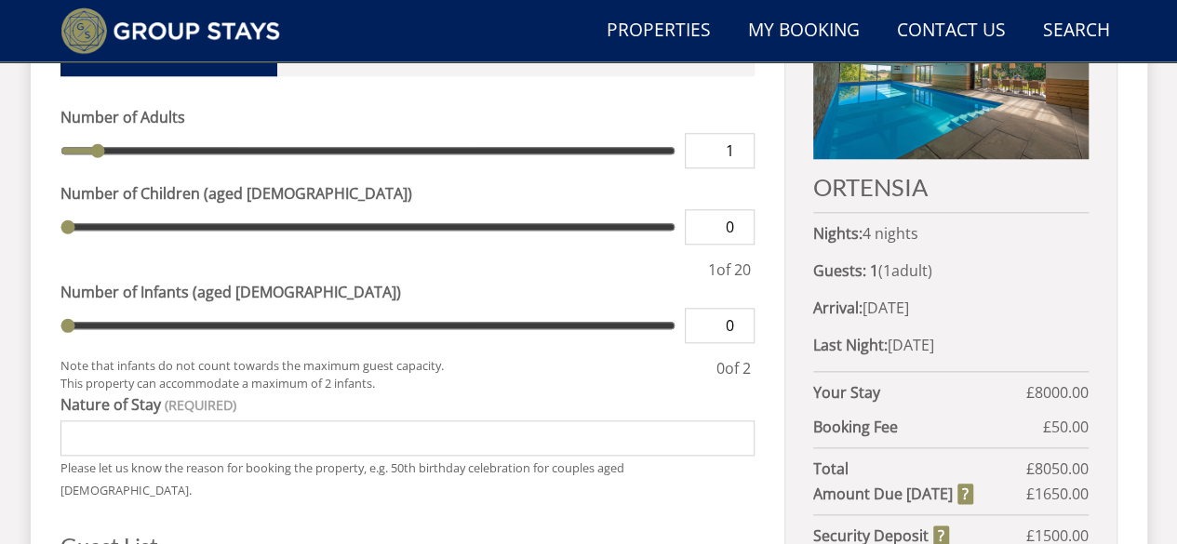
scroll to position [868, 0]
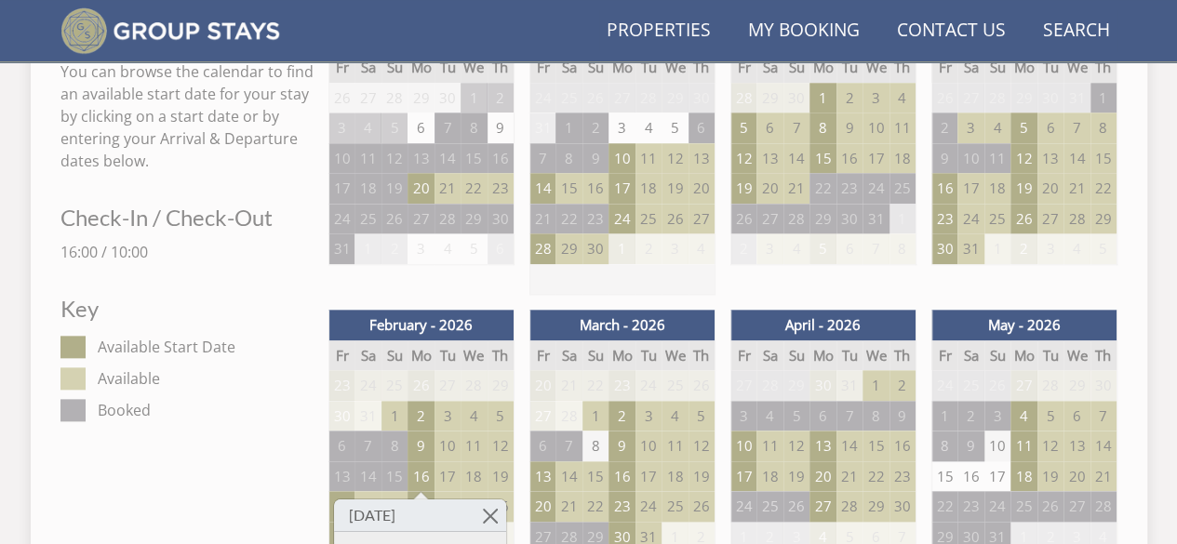
scroll to position [1085, 0]
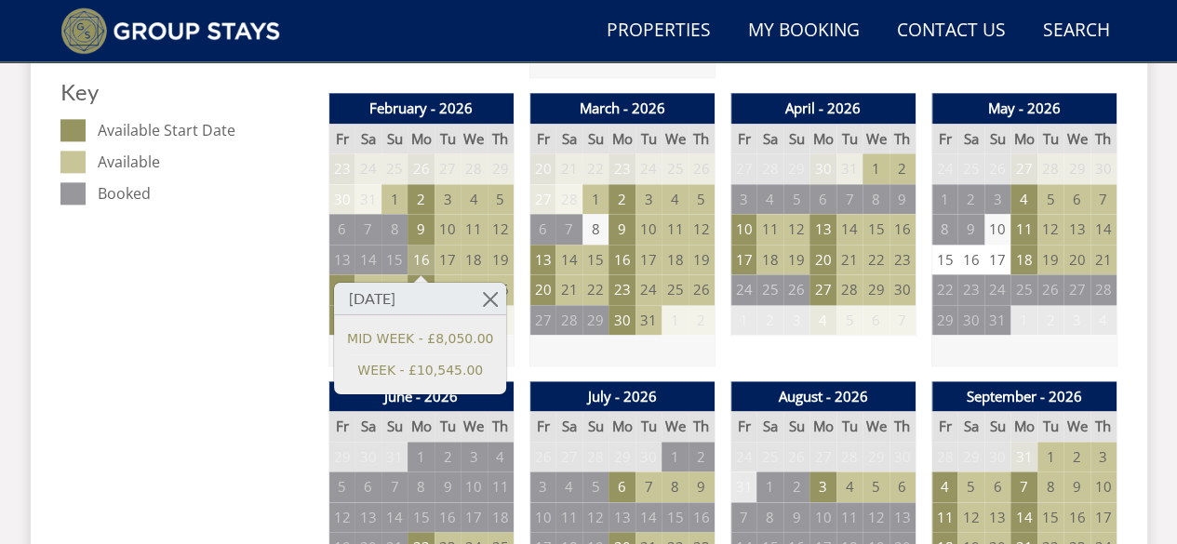
click at [427, 252] on td "16" at bounding box center [421, 260] width 26 height 31
click at [410, 366] on link "WEEK - £10,545.00" at bounding box center [420, 370] width 146 height 20
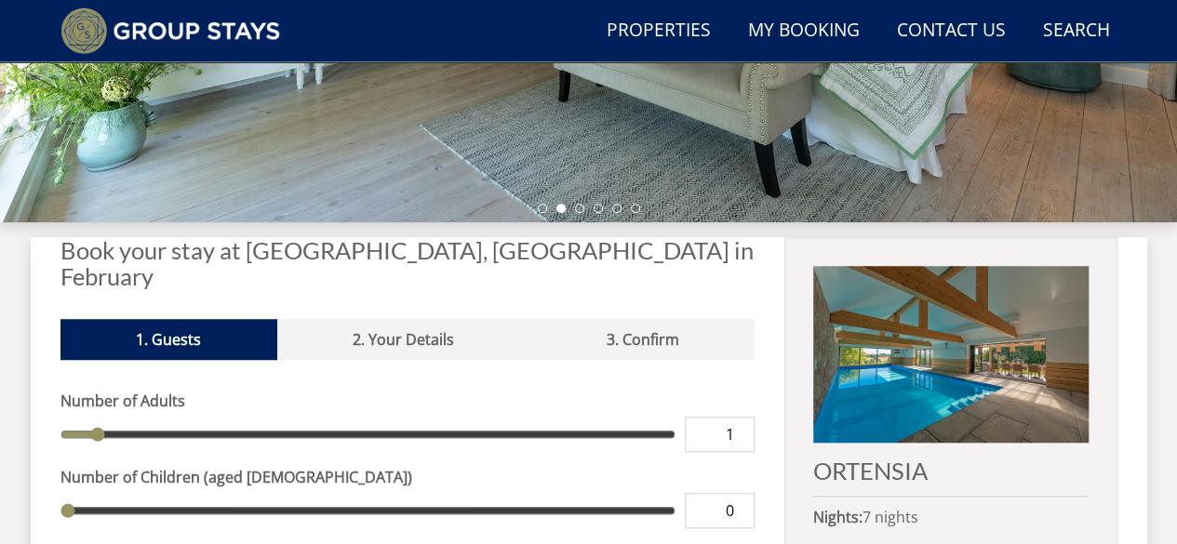
scroll to position [527, 0]
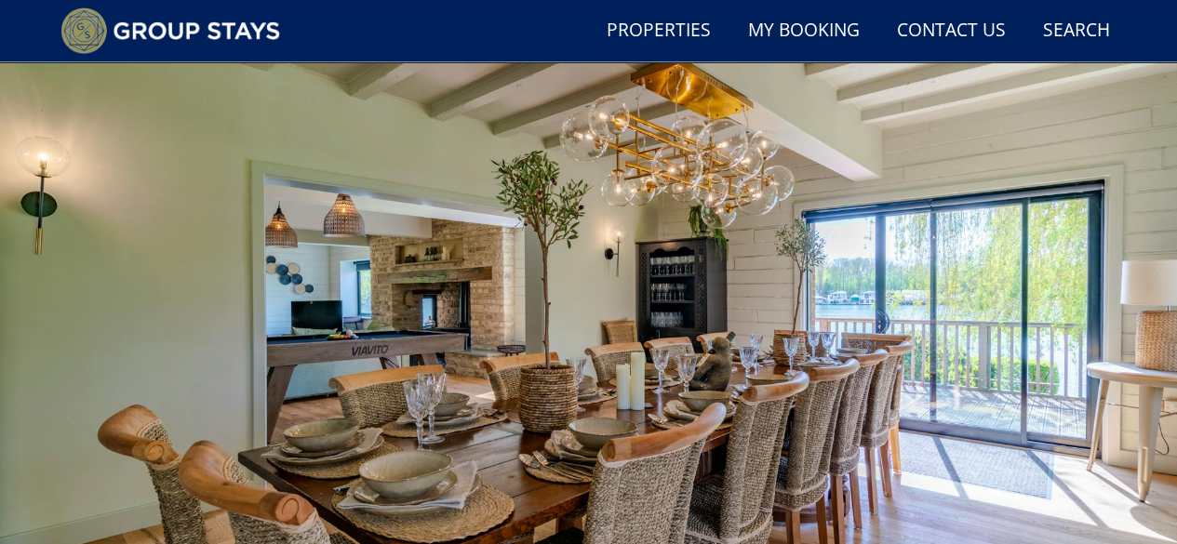
scroll to position [141, 0]
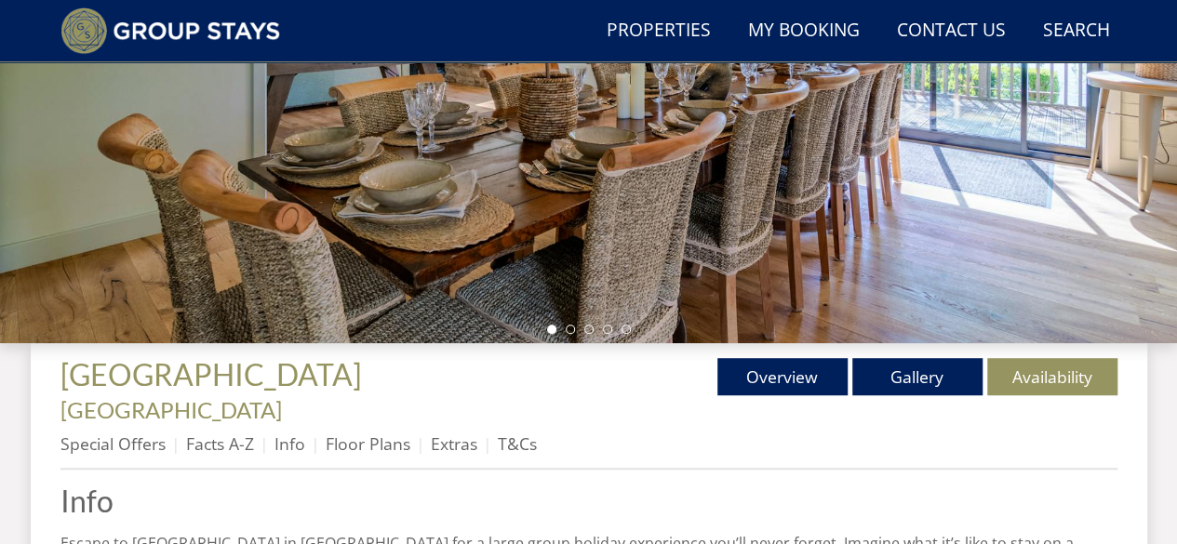
scroll to position [576, 0]
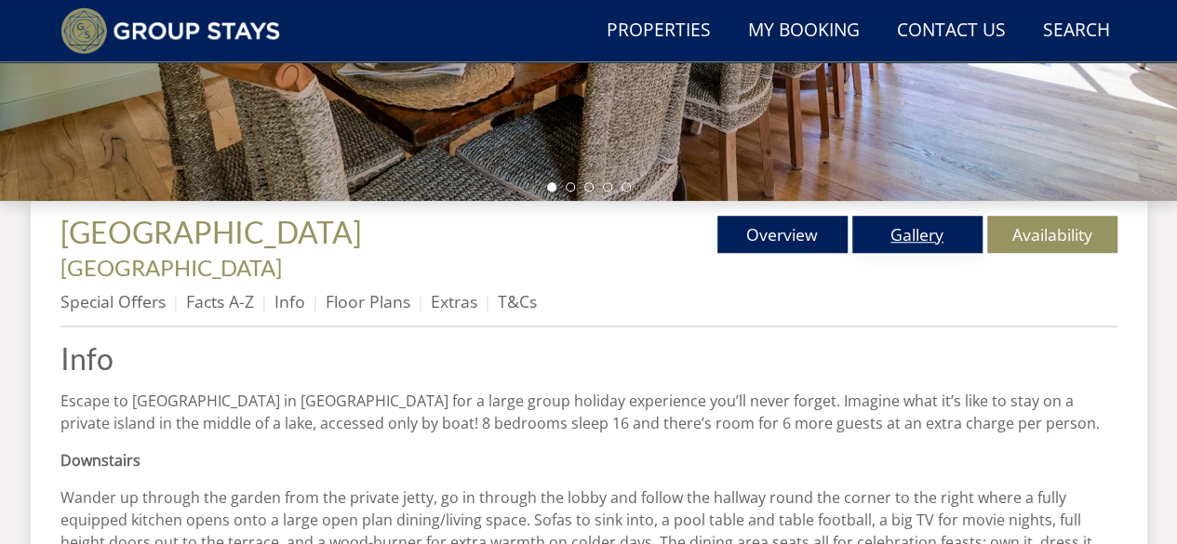
click at [914, 236] on link "Gallery" at bounding box center [917, 234] width 130 height 37
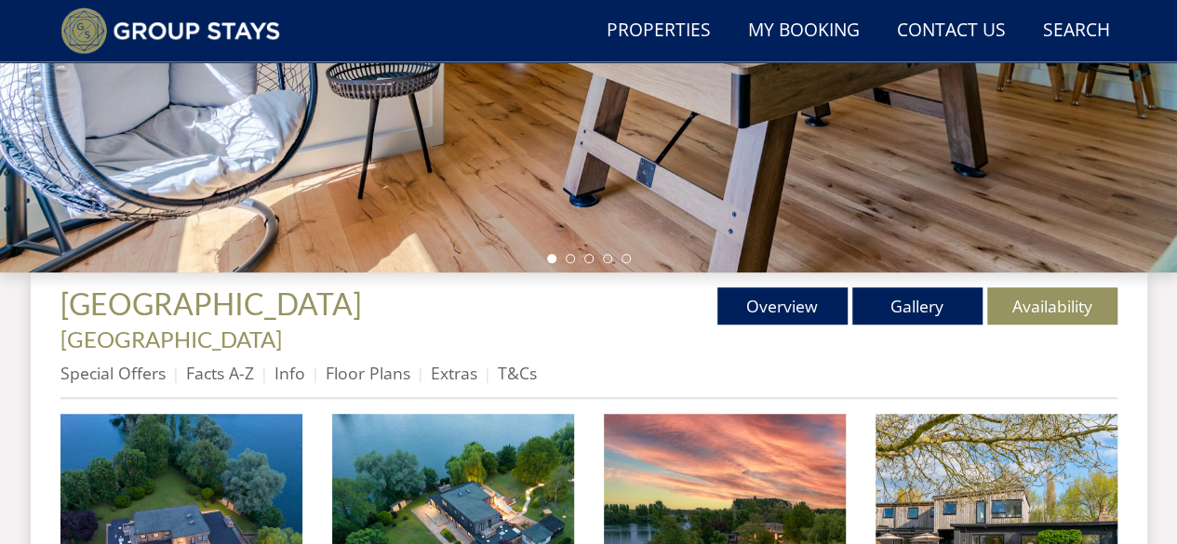
scroll to position [620, 0]
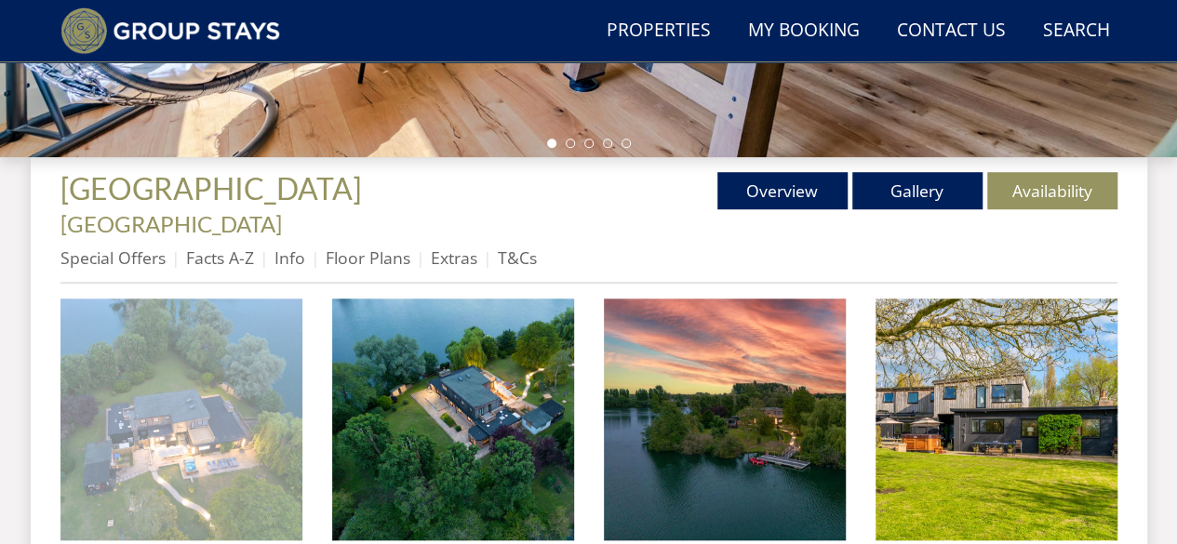
click at [181, 358] on img at bounding box center [181, 420] width 242 height 242
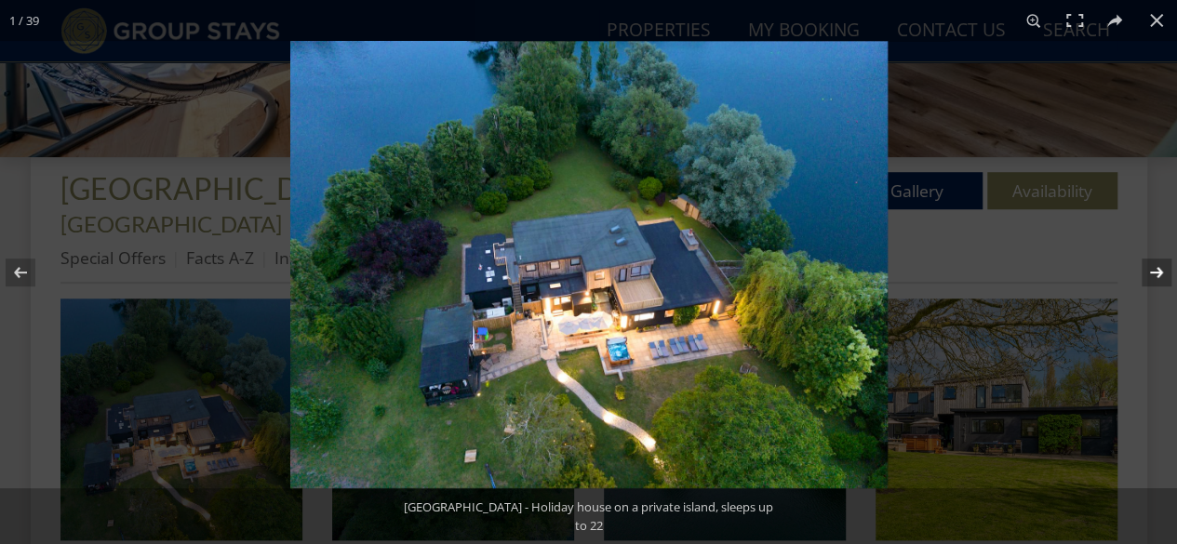
click at [1152, 269] on button at bounding box center [1144, 272] width 65 height 93
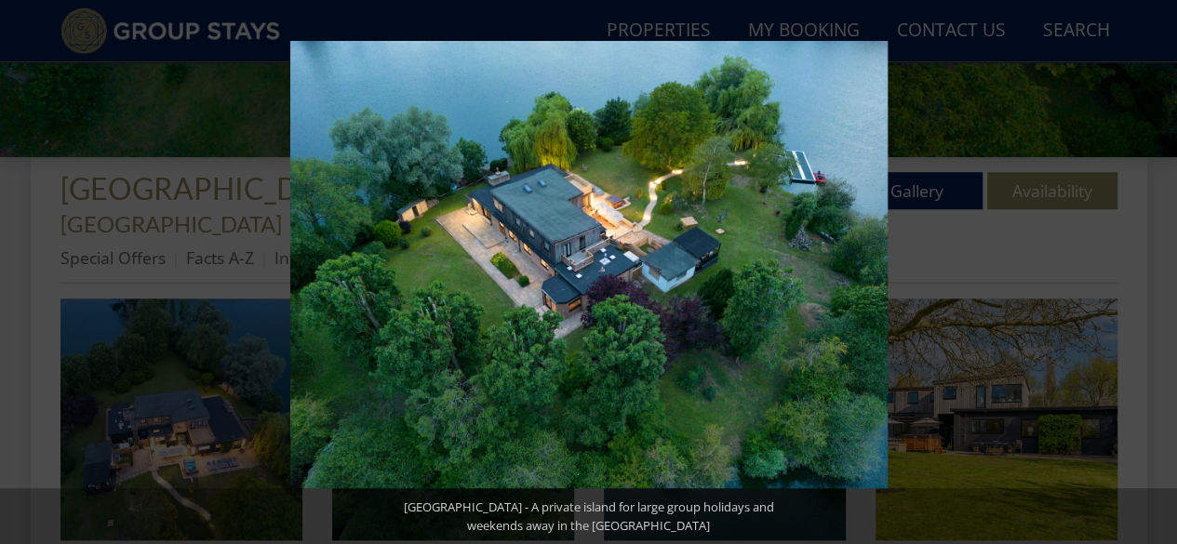
click at [1152, 269] on button at bounding box center [1144, 272] width 65 height 93
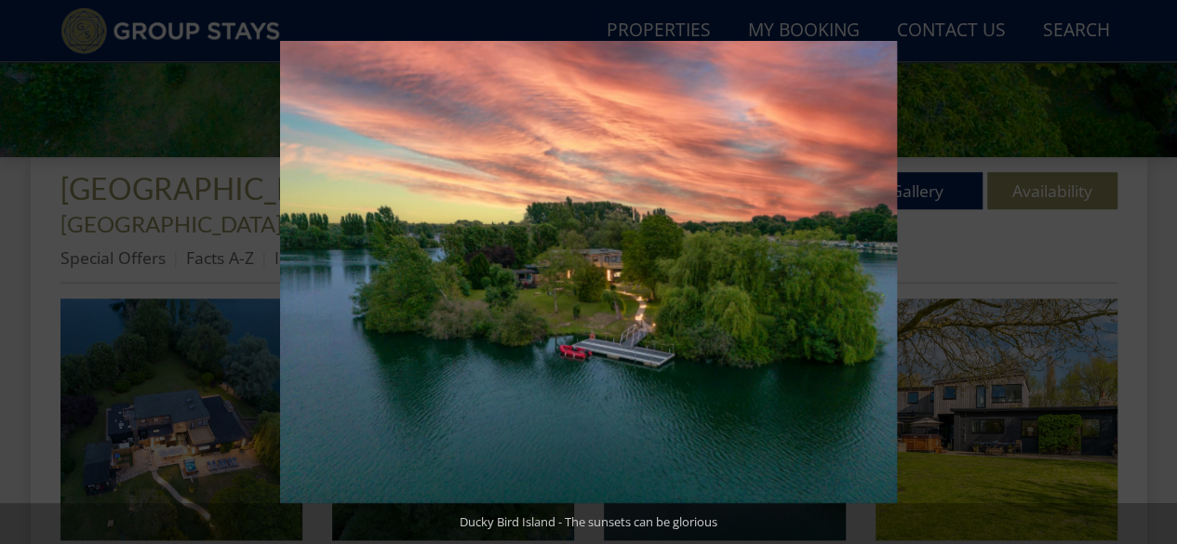
click at [1152, 269] on button at bounding box center [1144, 272] width 65 height 93
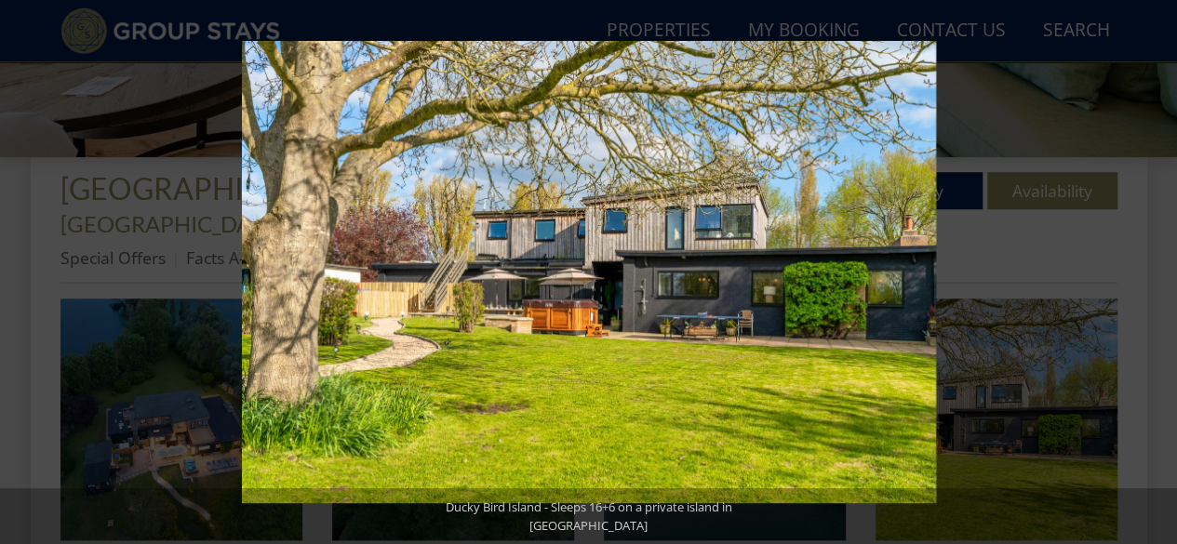
click at [1152, 269] on button at bounding box center [1144, 272] width 65 height 93
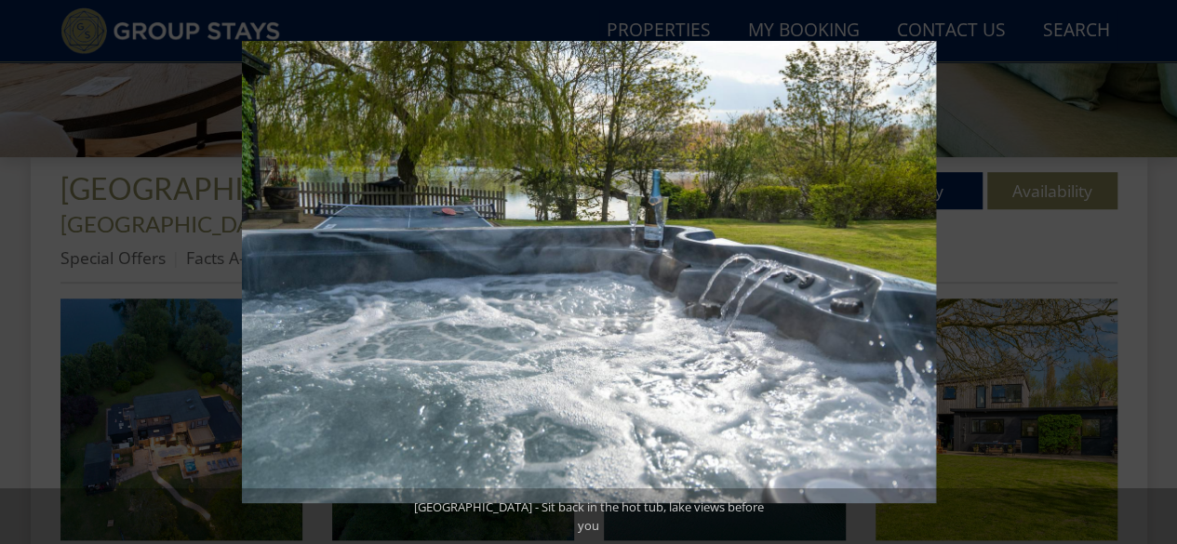
click at [1152, 269] on button at bounding box center [1144, 272] width 65 height 93
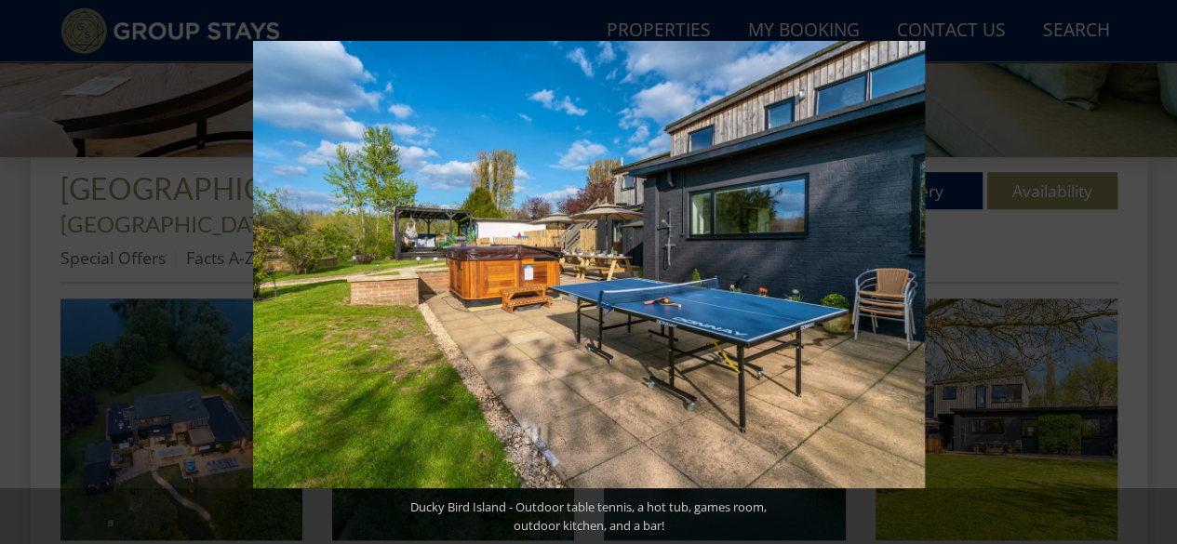
click at [1152, 269] on button at bounding box center [1144, 272] width 65 height 93
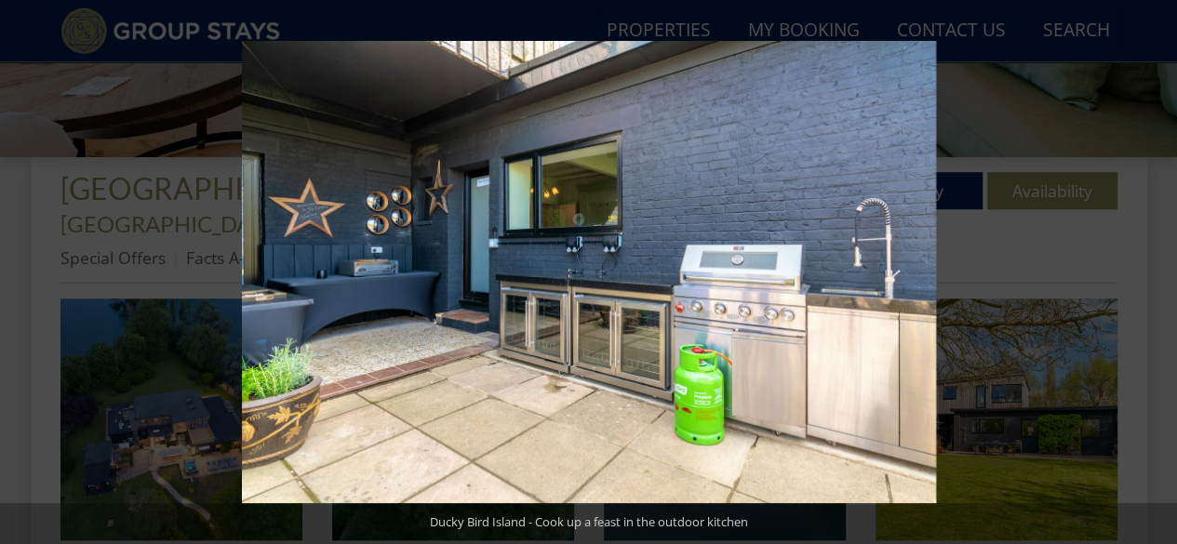
click at [1152, 269] on button at bounding box center [1144, 272] width 65 height 93
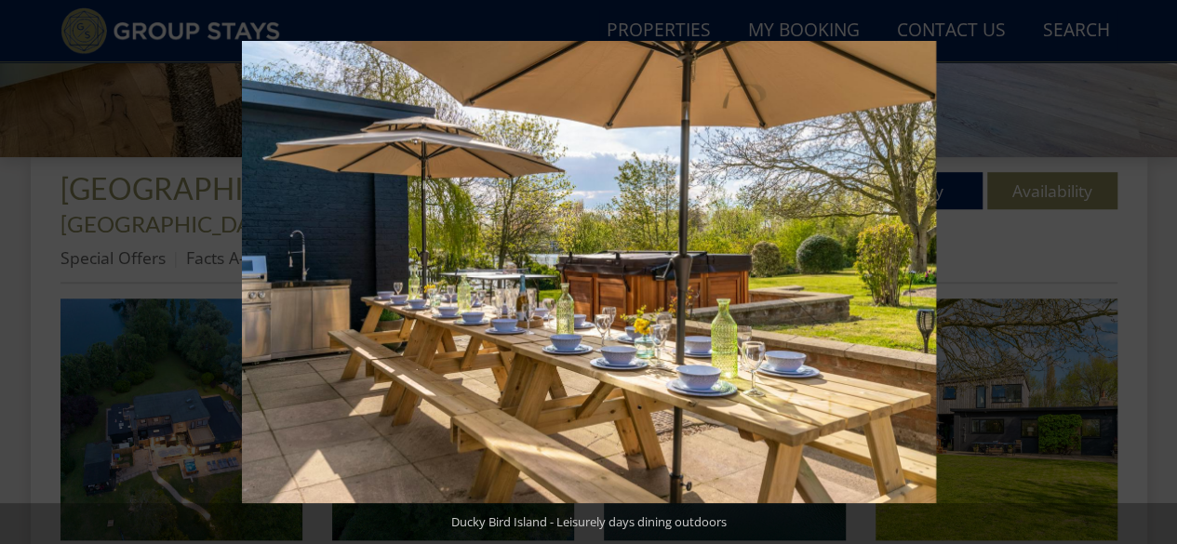
click at [1152, 269] on button at bounding box center [1144, 272] width 65 height 93
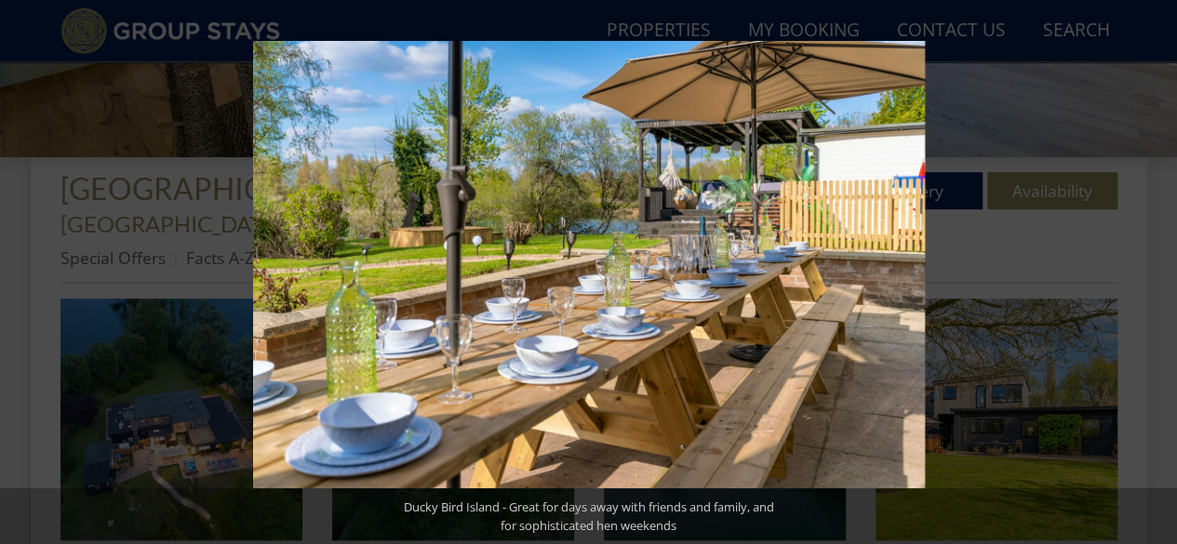
click at [1152, 269] on button at bounding box center [1144, 272] width 65 height 93
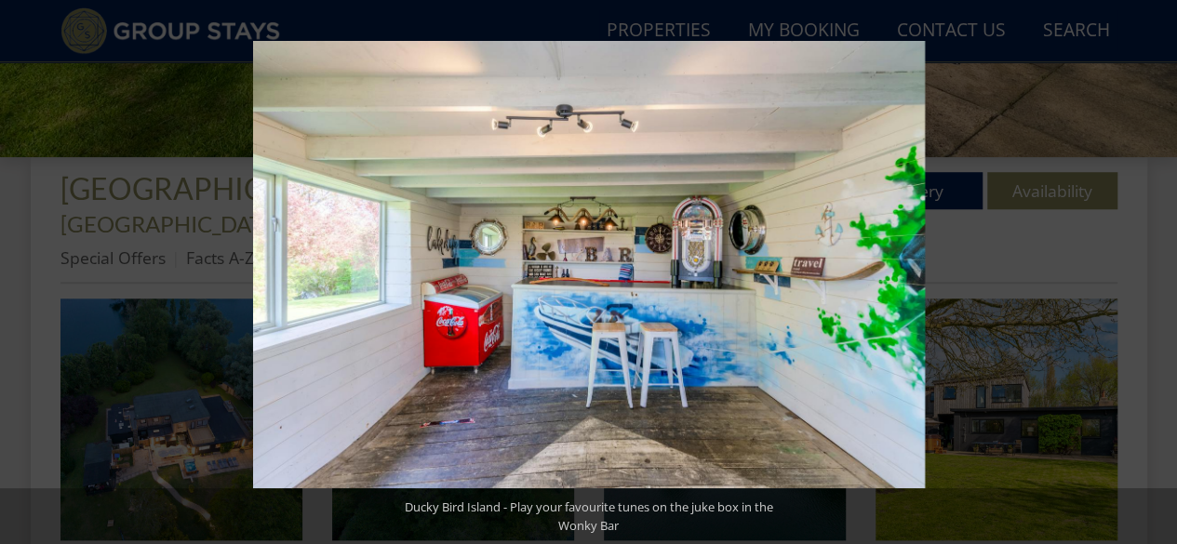
click at [1152, 269] on button at bounding box center [1144, 272] width 65 height 93
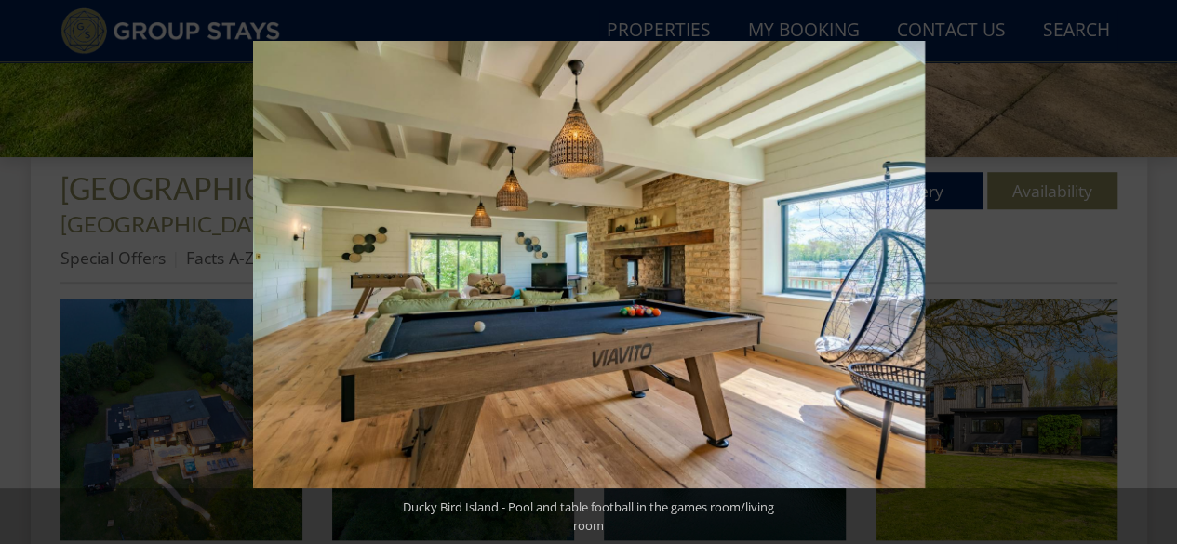
click at [1152, 269] on button at bounding box center [1144, 272] width 65 height 93
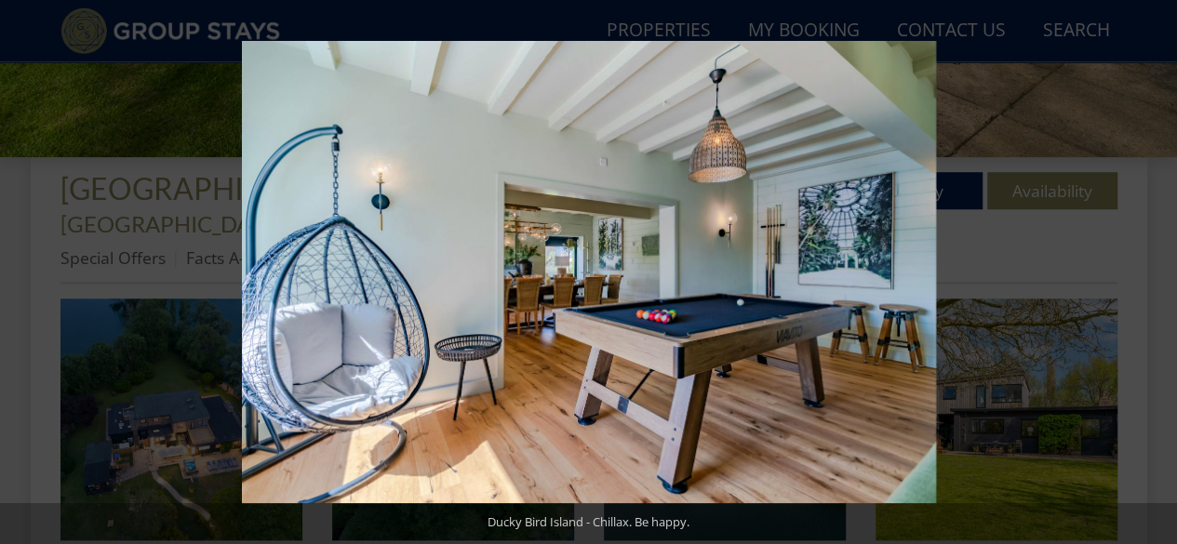
click at [1152, 269] on button at bounding box center [1144, 272] width 65 height 93
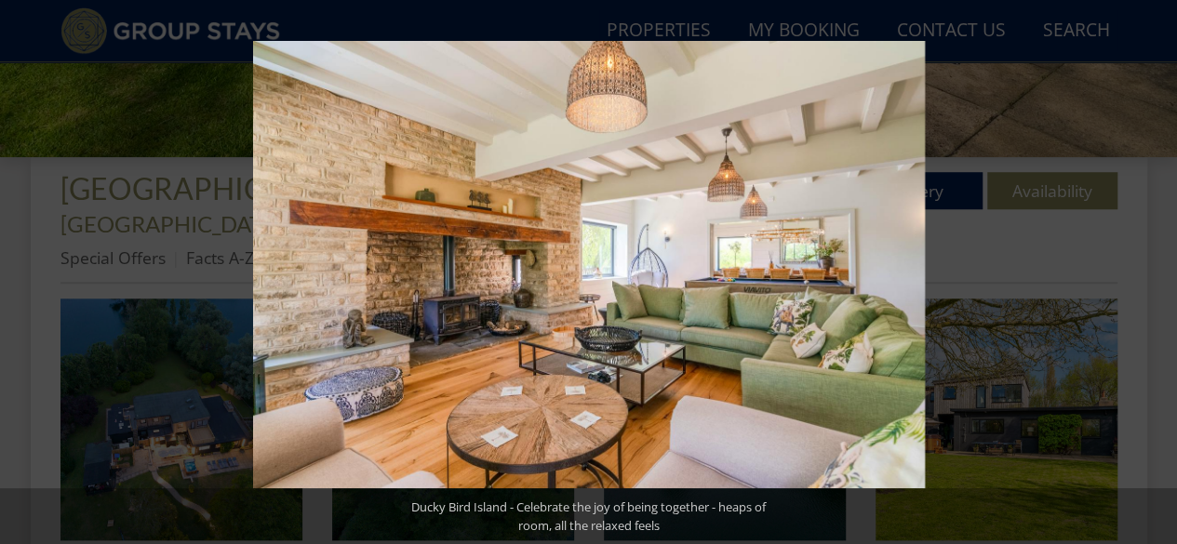
click at [1152, 269] on button at bounding box center [1144, 272] width 65 height 93
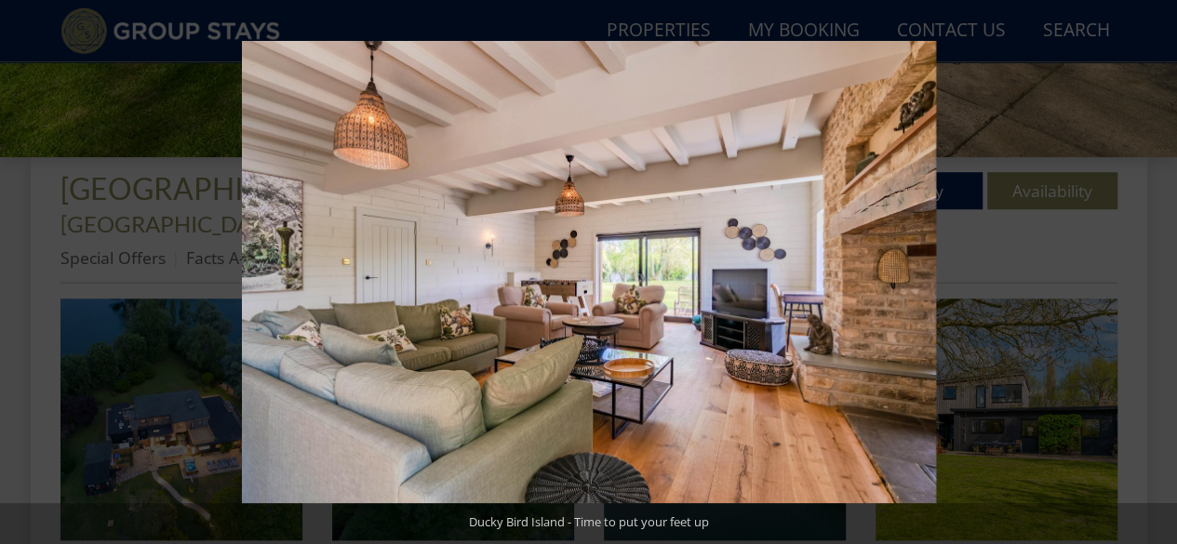
click at [1152, 269] on button at bounding box center [1144, 272] width 65 height 93
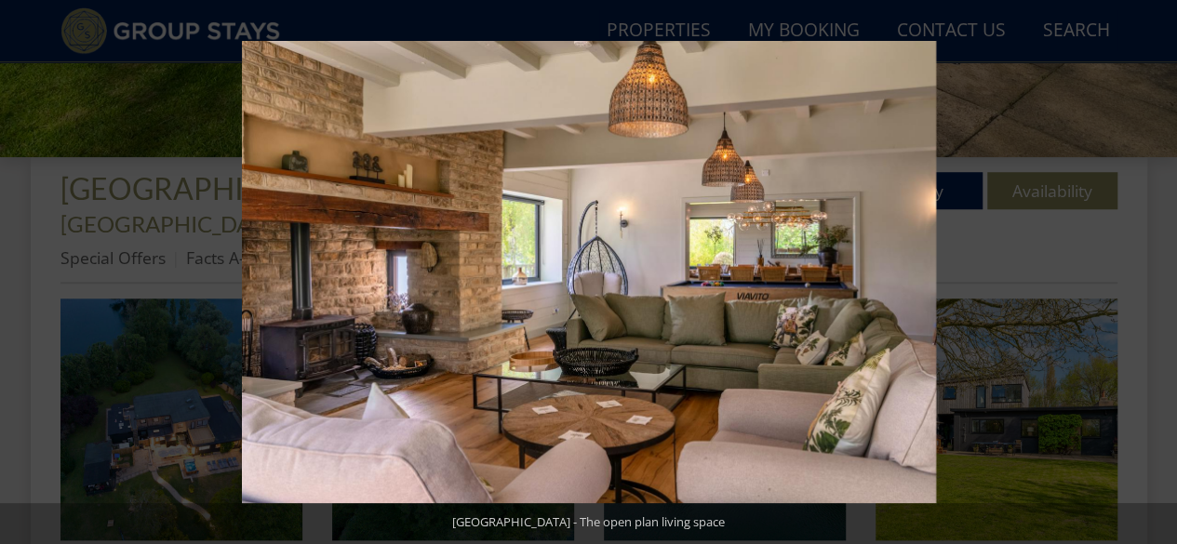
click at [1152, 269] on button at bounding box center [1144, 272] width 65 height 93
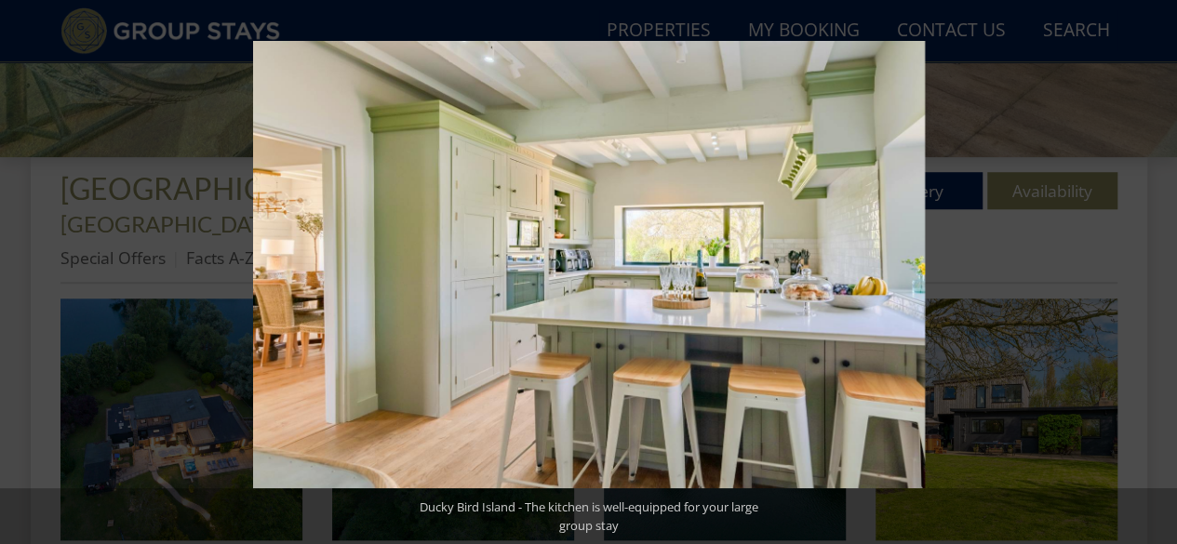
click at [1152, 269] on button at bounding box center [1144, 272] width 65 height 93
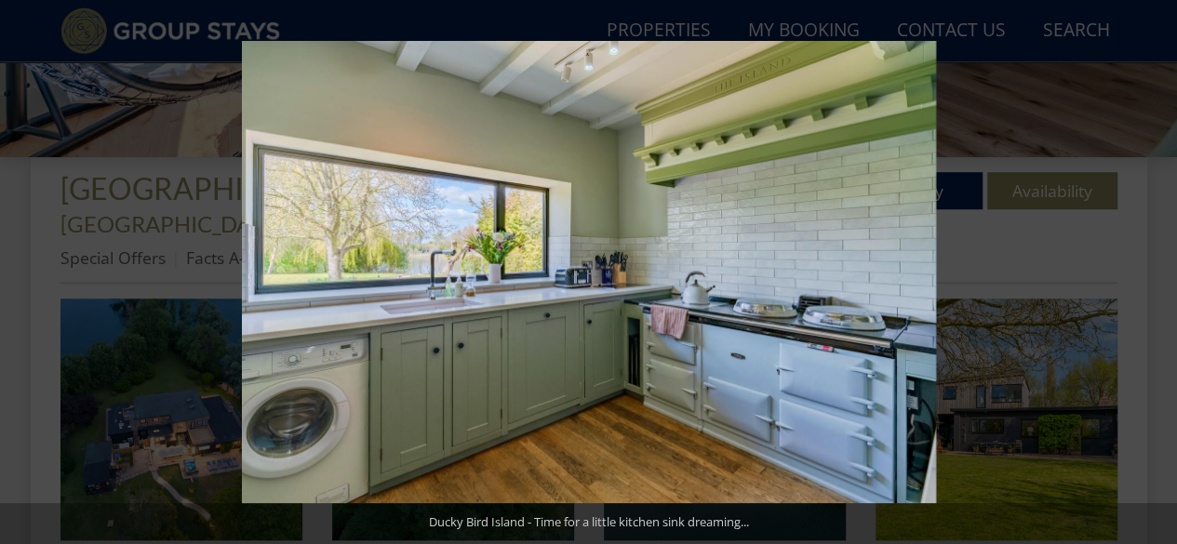
click at [1152, 269] on button at bounding box center [1144, 272] width 65 height 93
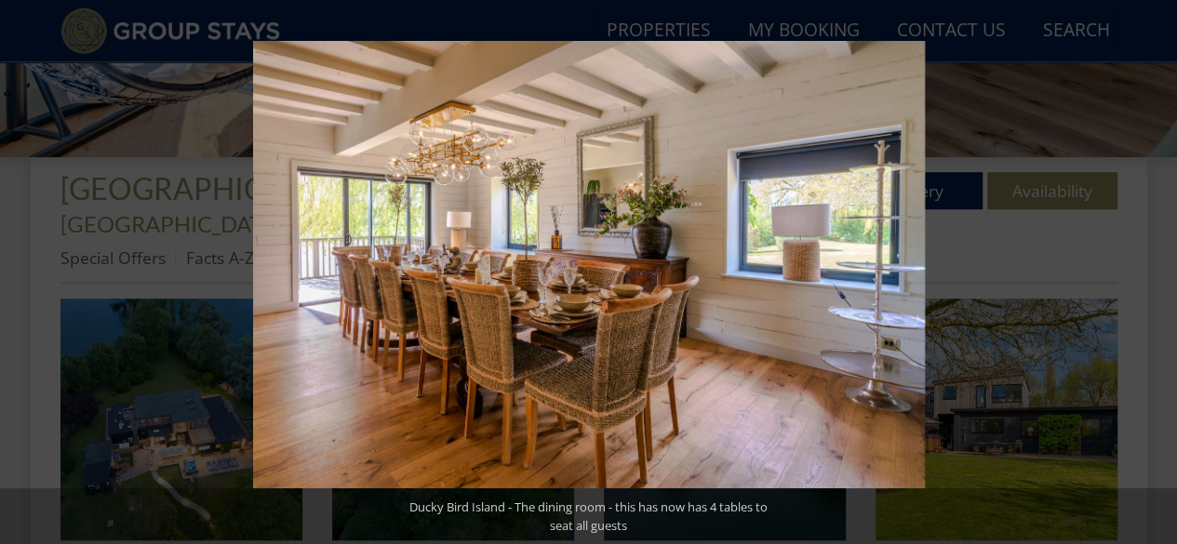
click at [1152, 269] on button at bounding box center [1144, 272] width 65 height 93
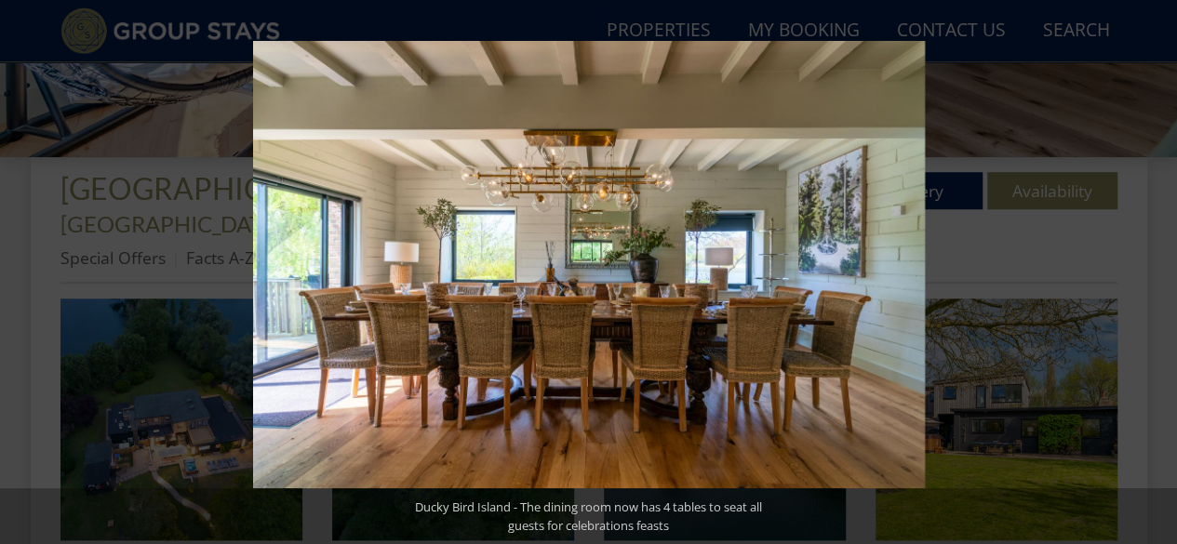
click at [1152, 269] on button at bounding box center [1144, 272] width 65 height 93
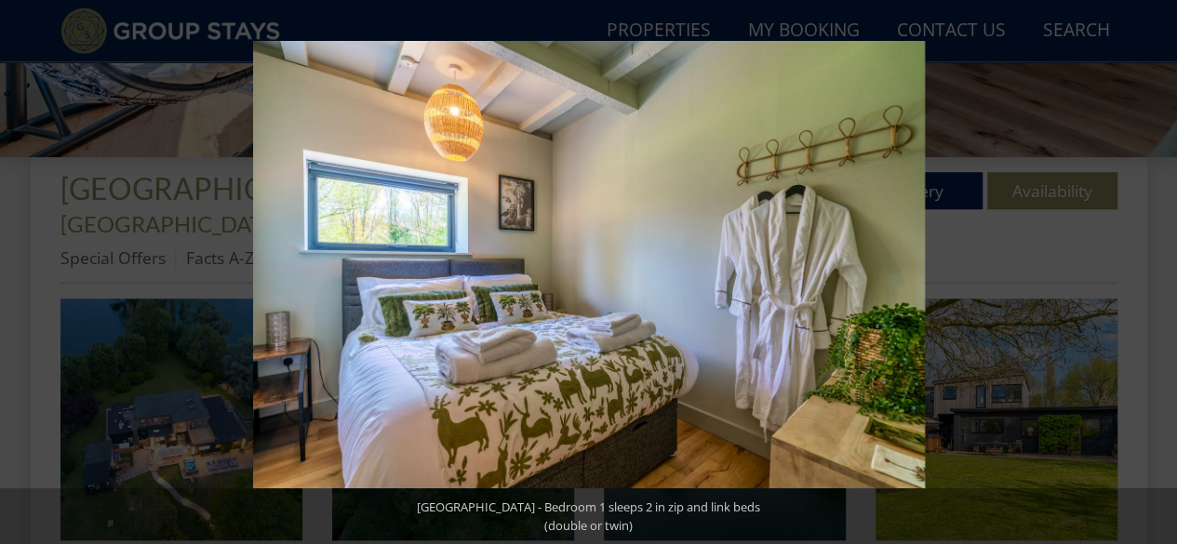
click at [1152, 269] on button at bounding box center [1144, 272] width 65 height 93
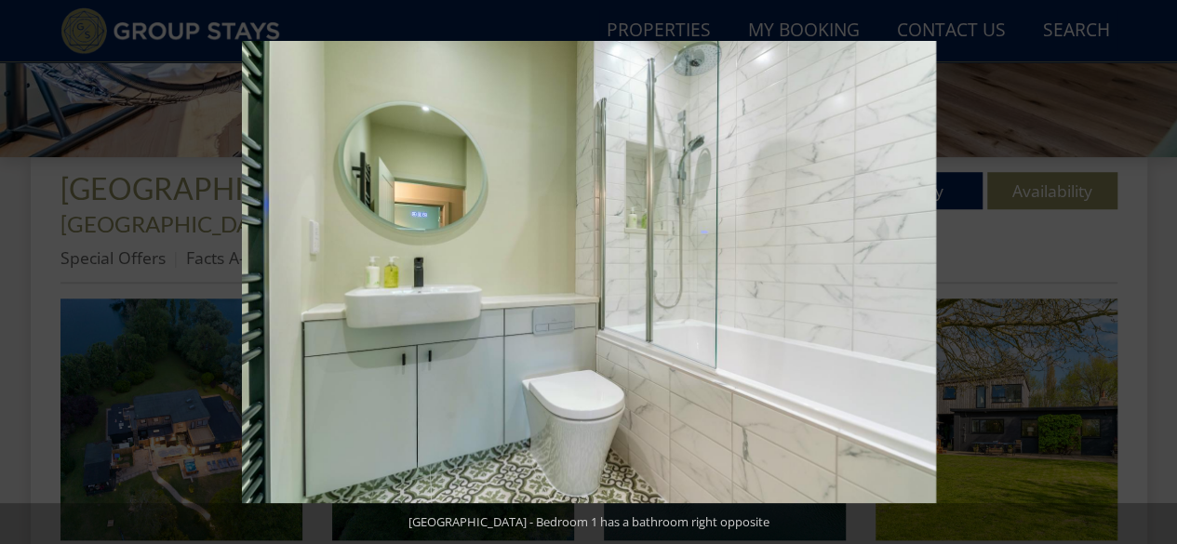
click at [1152, 269] on button at bounding box center [1144, 272] width 65 height 93
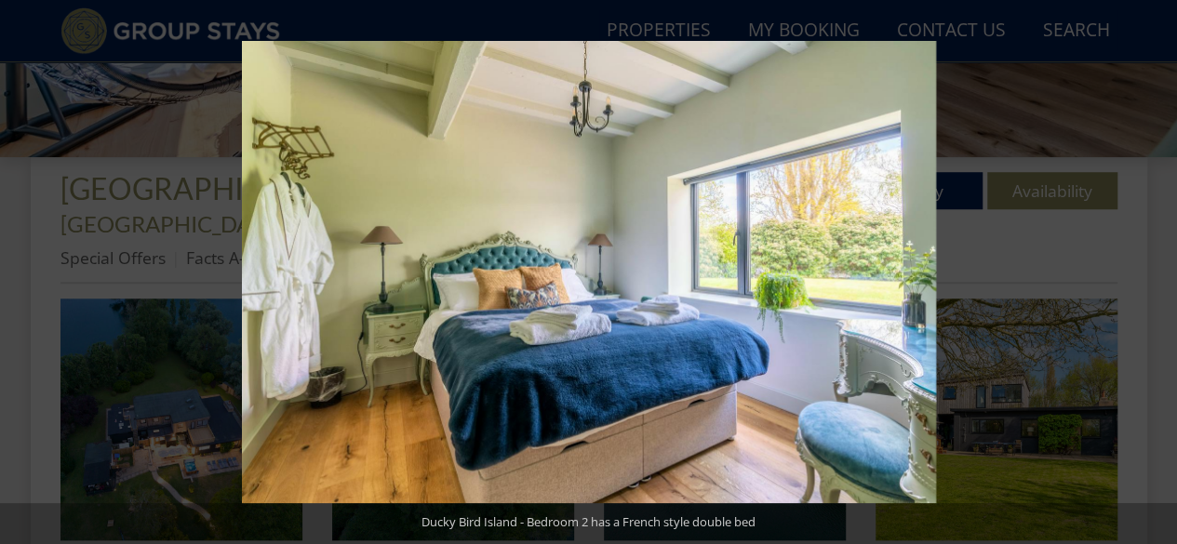
click at [1152, 269] on button at bounding box center [1144, 272] width 65 height 93
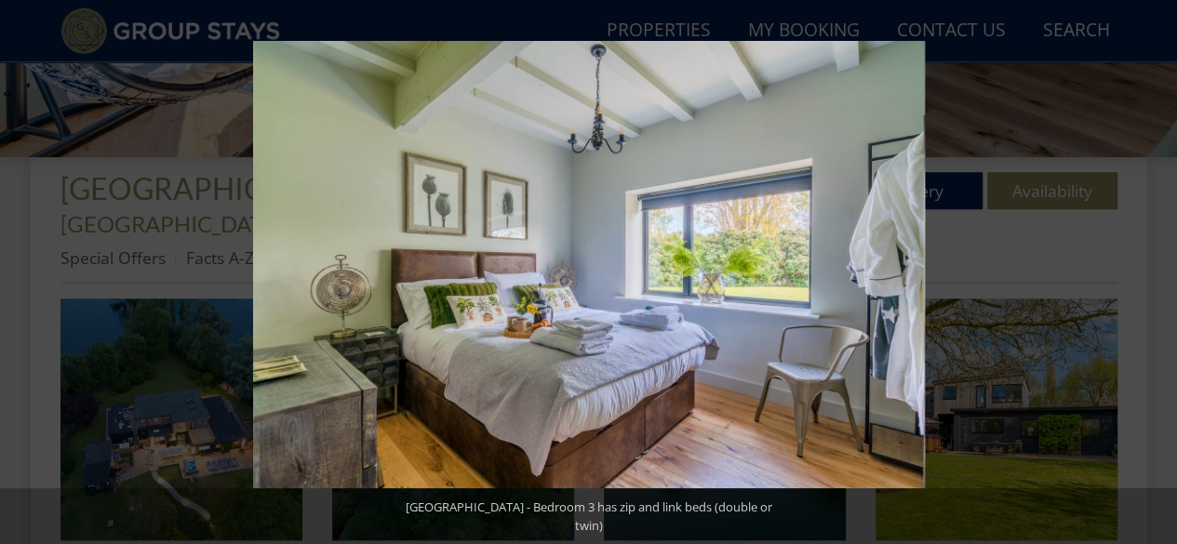
click at [1152, 269] on button at bounding box center [1144, 272] width 65 height 93
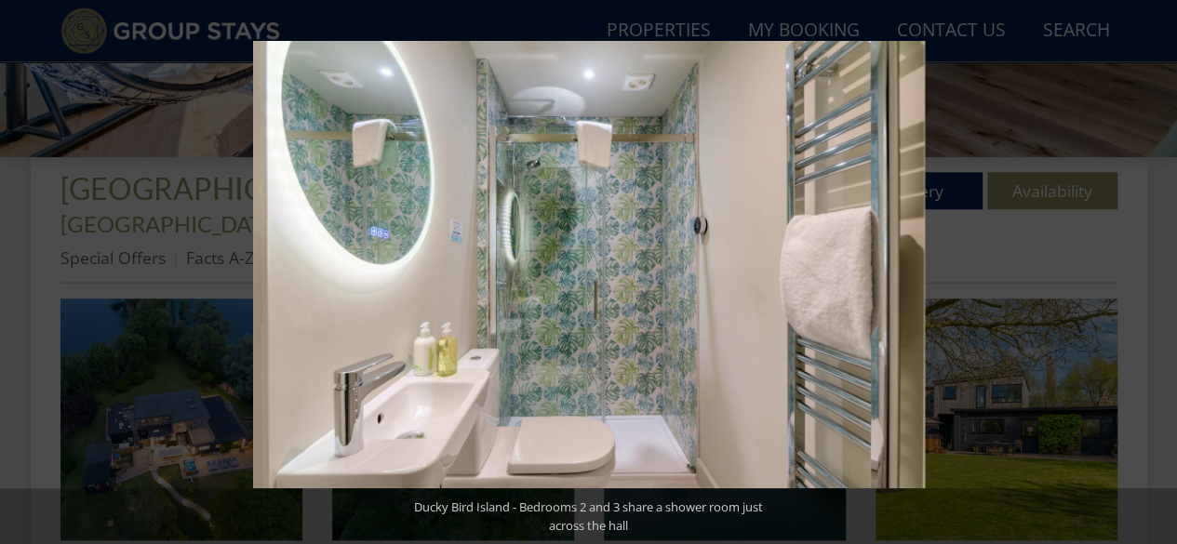
click at [1152, 269] on button at bounding box center [1144, 272] width 65 height 93
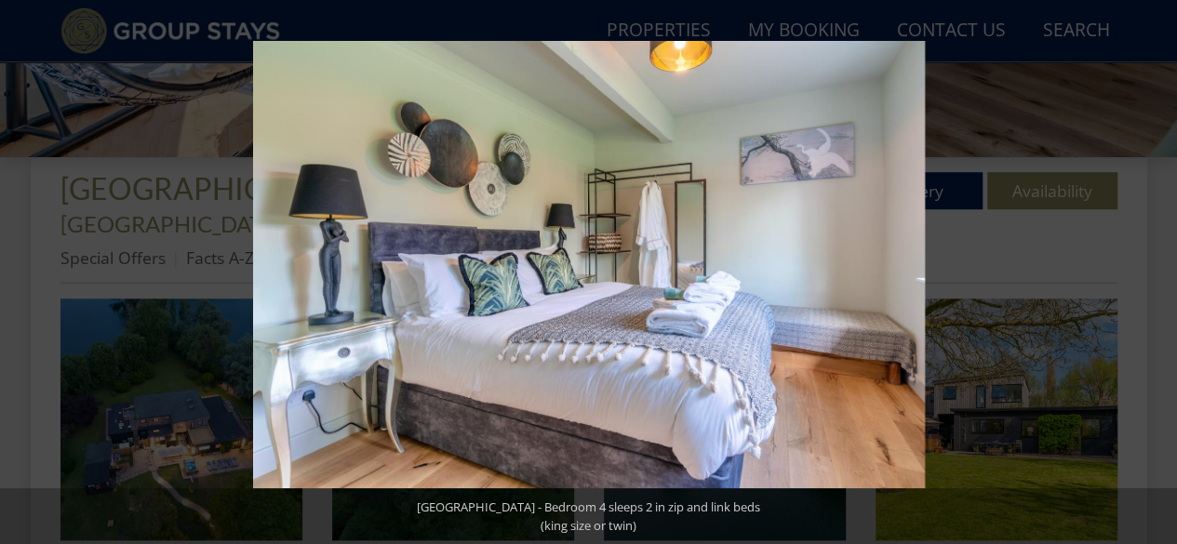
click at [1152, 269] on button at bounding box center [1144, 272] width 65 height 93
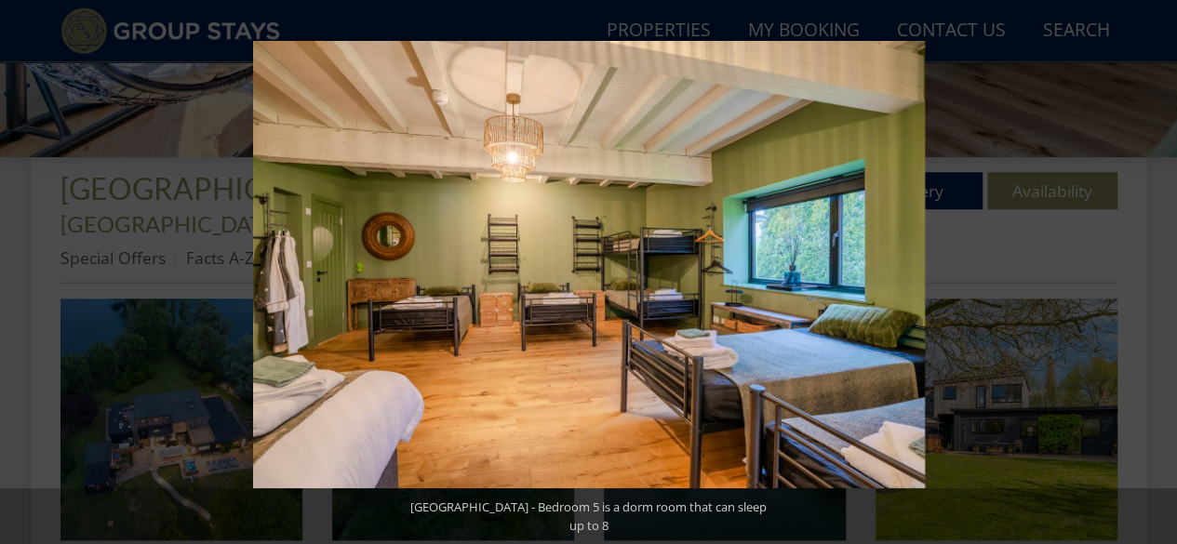
click at [1152, 269] on button at bounding box center [1144, 272] width 65 height 93
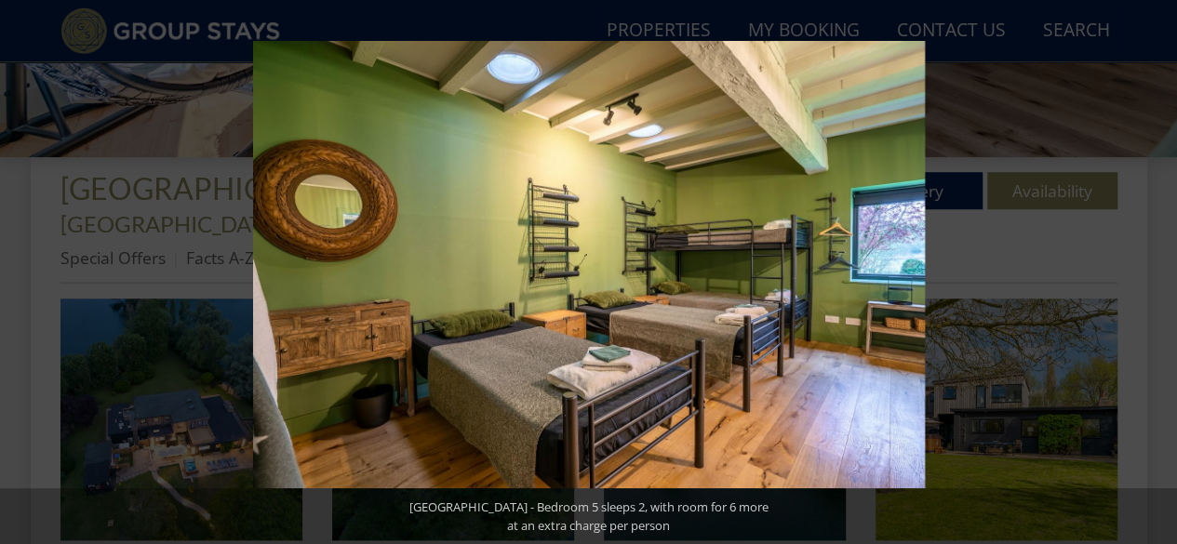
click at [1152, 269] on button at bounding box center [1144, 272] width 65 height 93
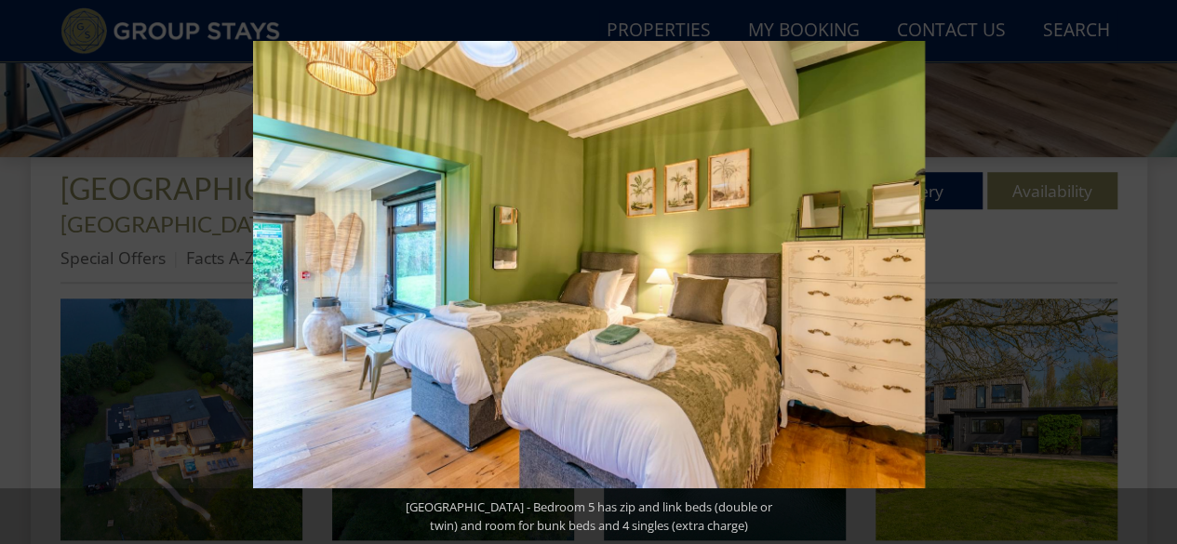
click at [1152, 269] on button at bounding box center [1144, 272] width 65 height 93
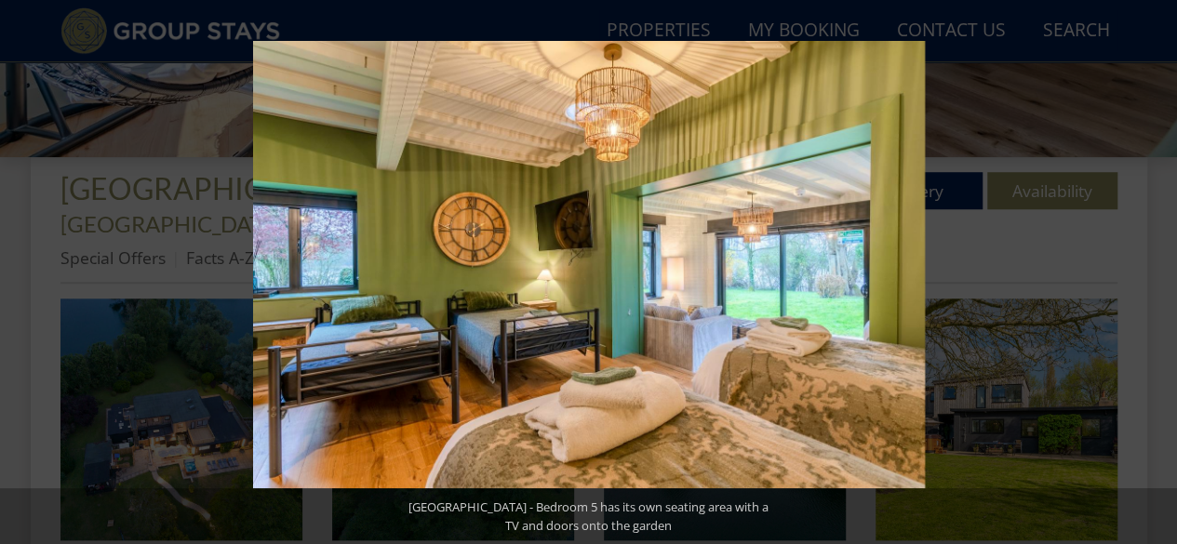
click at [1152, 269] on button at bounding box center [1144, 272] width 65 height 93
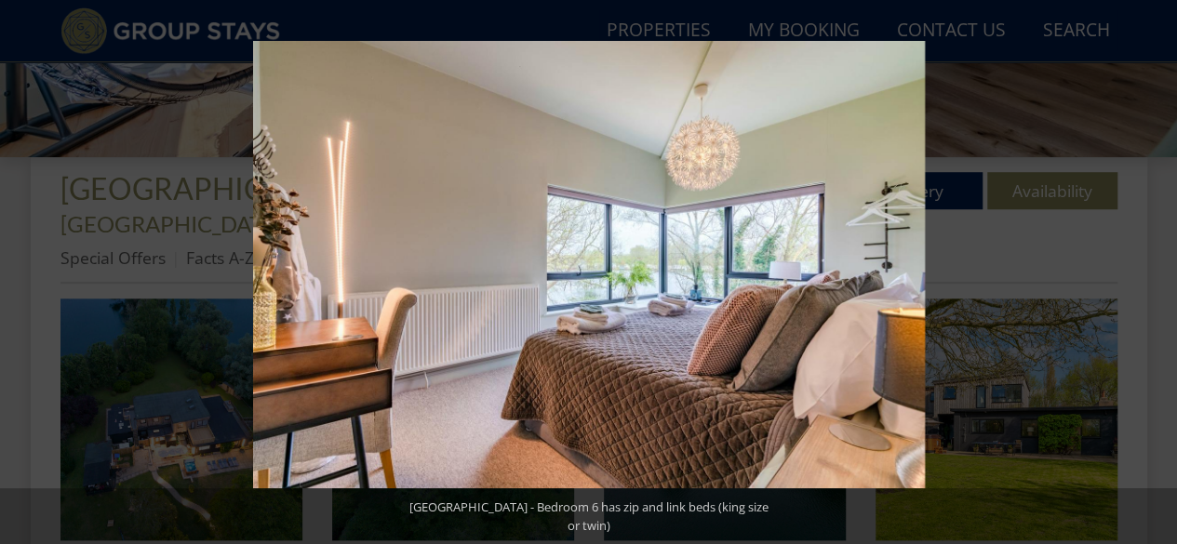
click at [1152, 269] on button at bounding box center [1144, 272] width 65 height 93
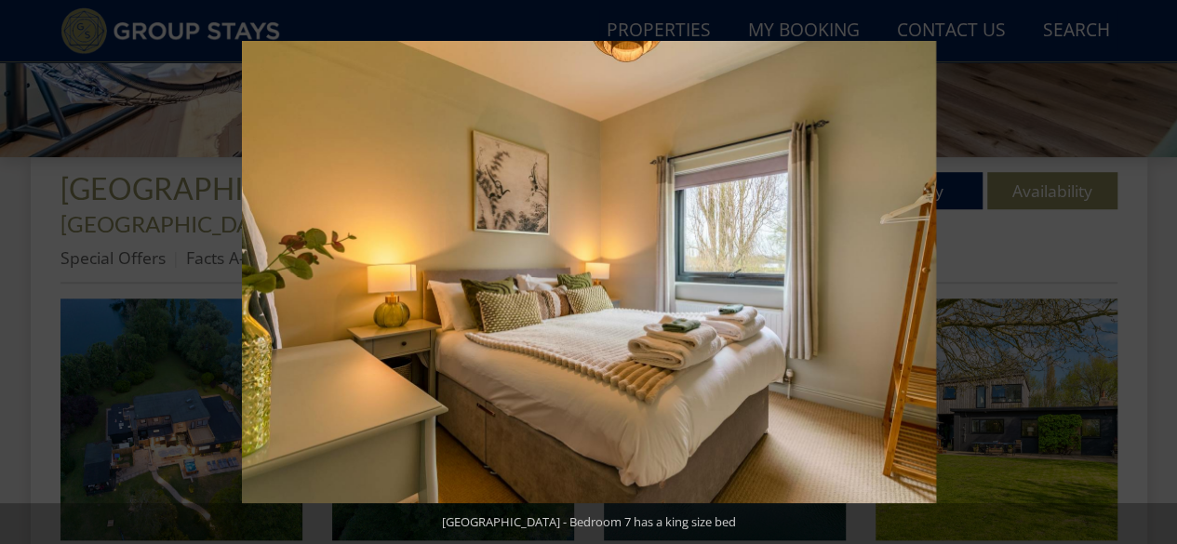
click at [1152, 269] on button at bounding box center [1144, 272] width 65 height 93
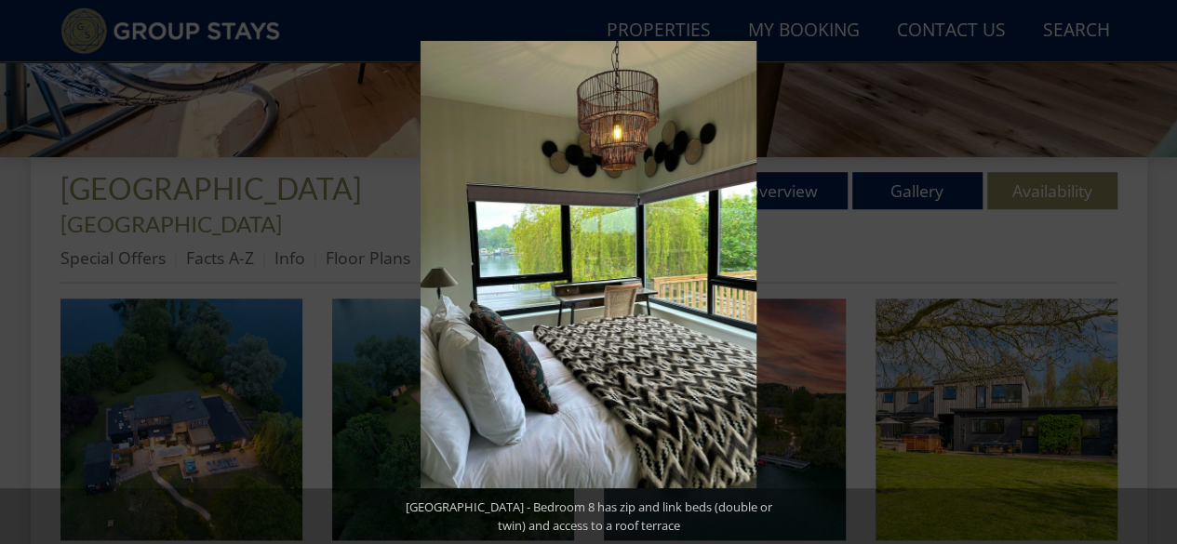
click at [1152, 269] on button at bounding box center [1144, 272] width 65 height 93
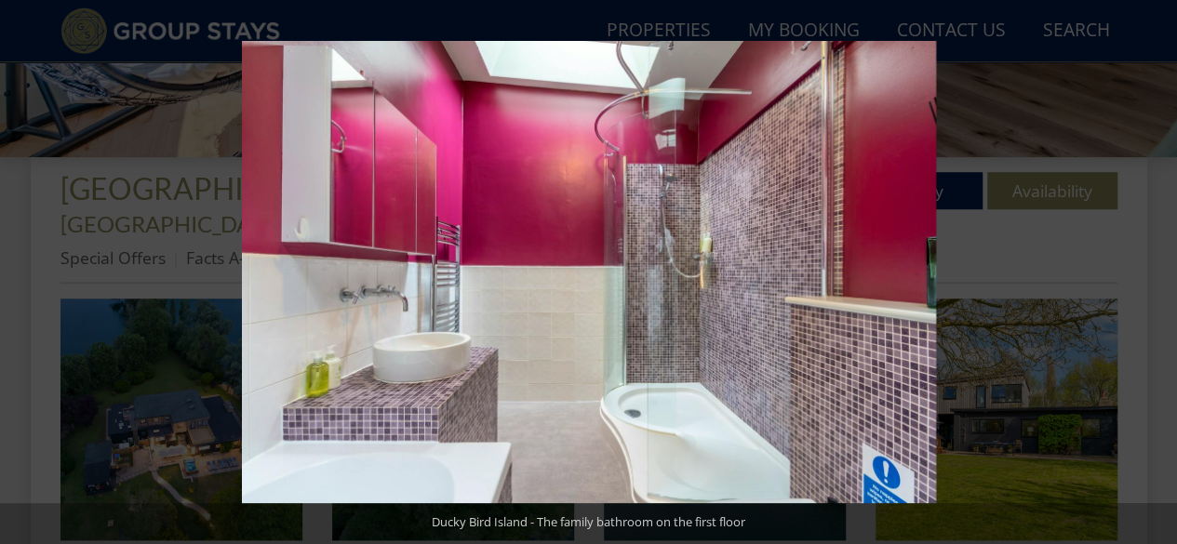
click at [1152, 269] on button at bounding box center [1144, 272] width 65 height 93
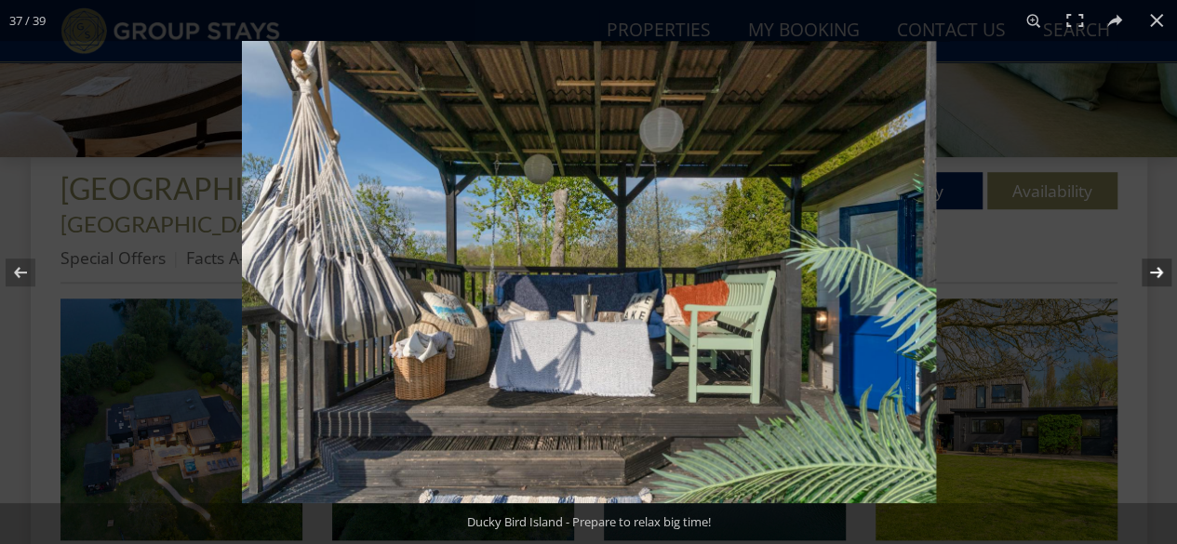
click at [1151, 265] on button at bounding box center [1144, 272] width 65 height 93
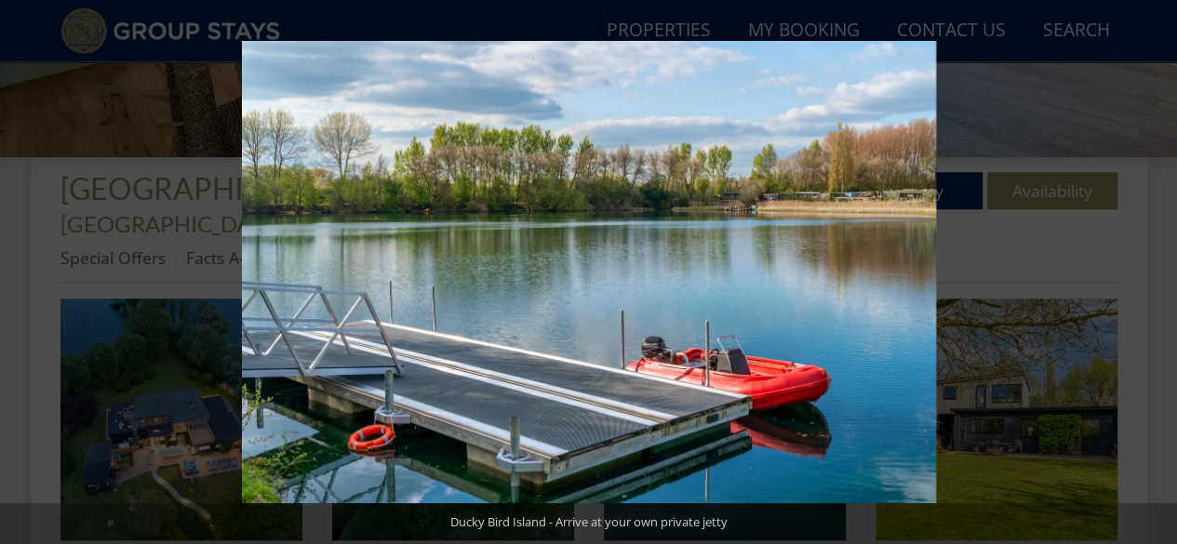
click at [1151, 265] on button at bounding box center [1144, 272] width 65 height 93
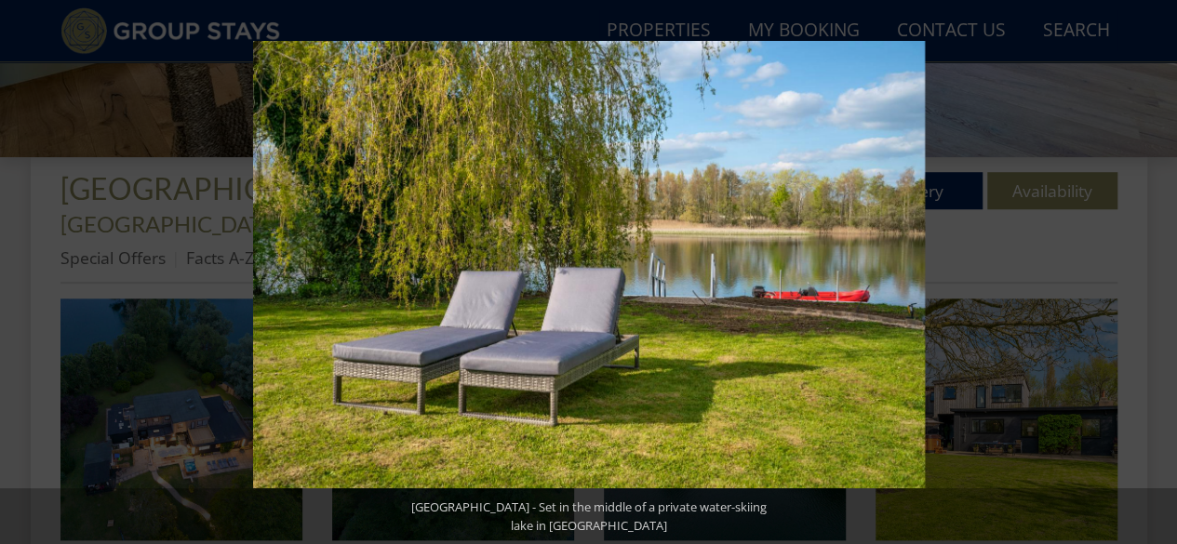
click at [1151, 265] on button at bounding box center [1144, 272] width 65 height 93
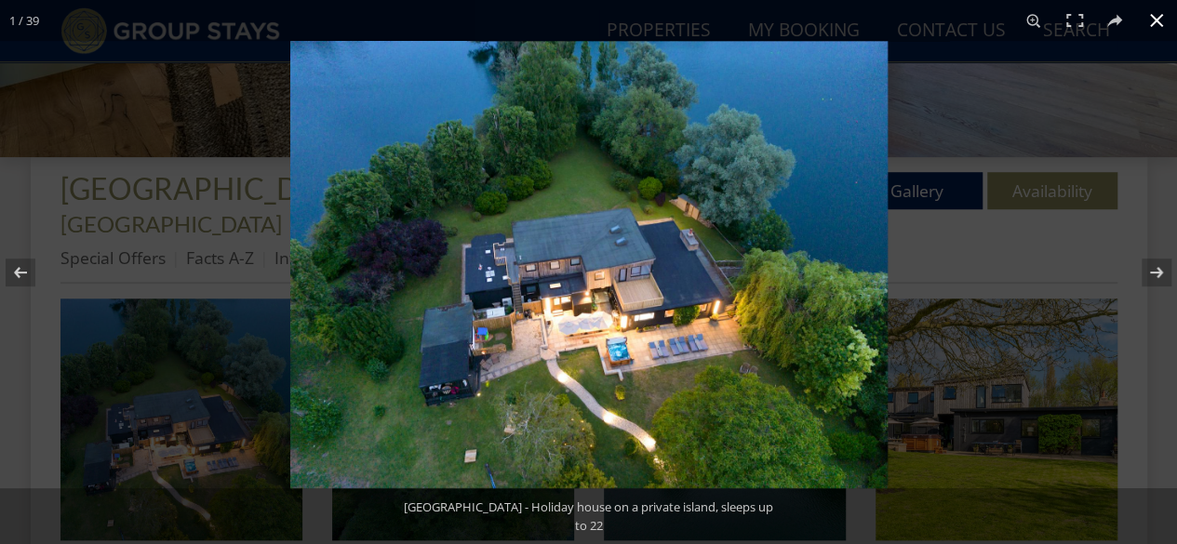
click at [1150, 18] on button at bounding box center [1156, 20] width 41 height 41
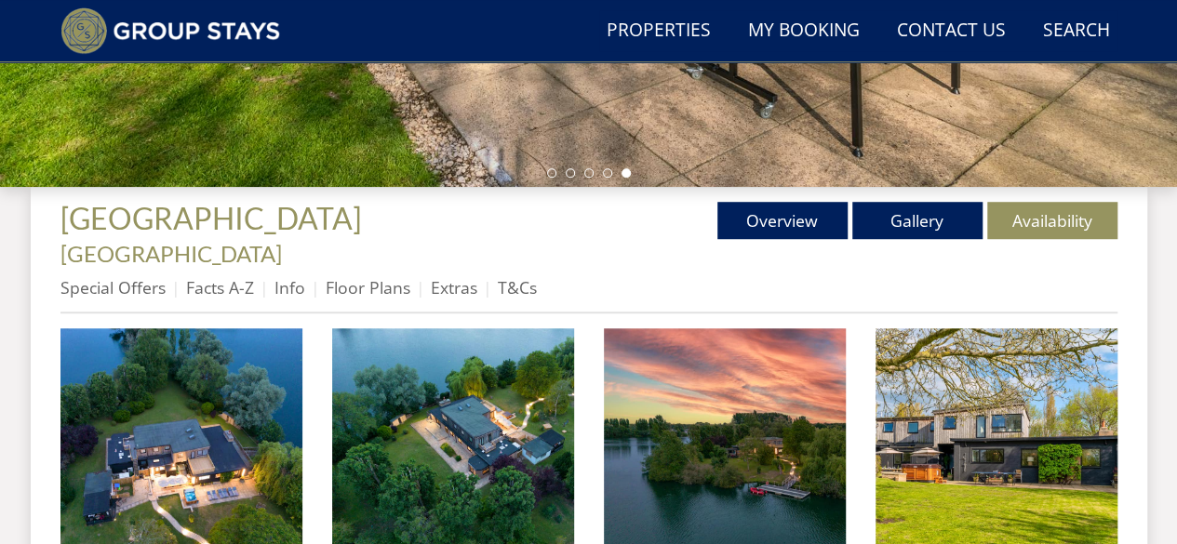
scroll to position [713, 0]
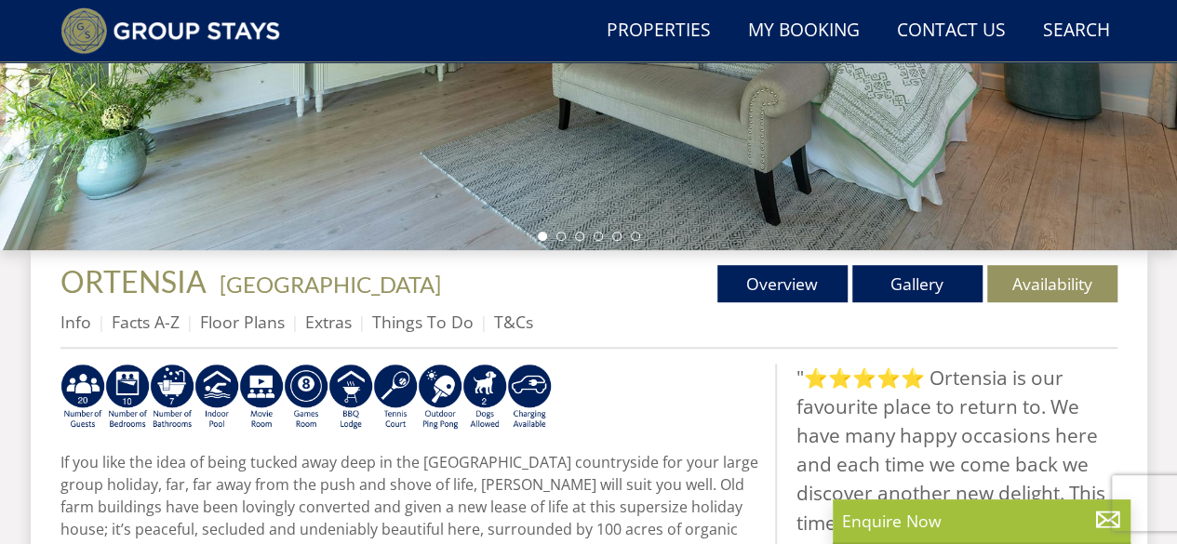
scroll to position [669, 0]
